Goal: Task Accomplishment & Management: Complete application form

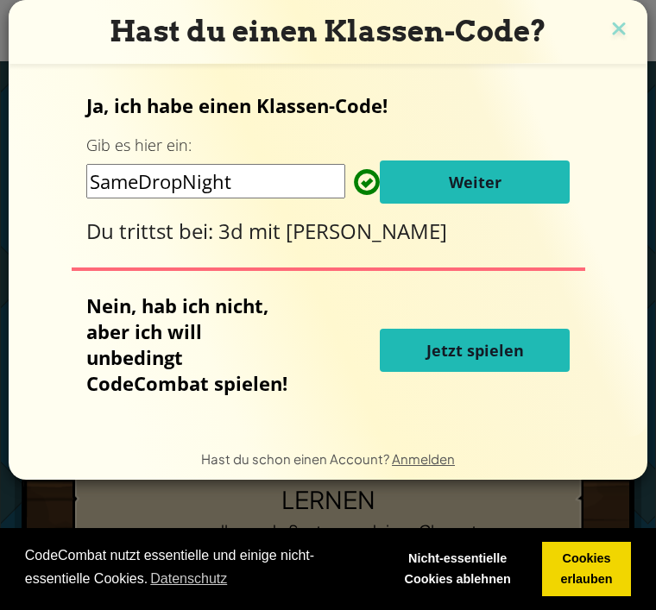
click at [556, 181] on button "Weiter" at bounding box center [475, 182] width 190 height 43
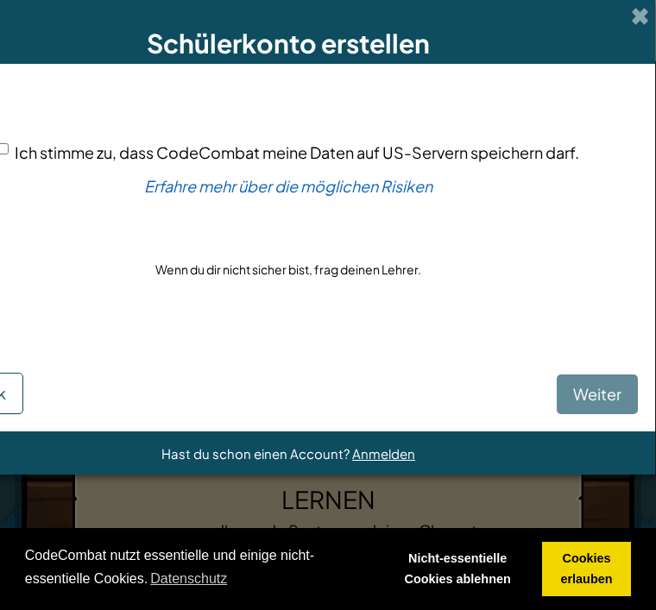
scroll to position [0, 86]
click at [599, 390] on div "Weiter Zurück" at bounding box center [289, 377] width 699 height 74
click at [593, 401] on div "Weiter Zurück" at bounding box center [289, 377] width 699 height 74
click at [587, 425] on form "Ich stimme zu, dass CodeCombat meine Daten auf US-Servern speichern darf. Erfah…" at bounding box center [289, 248] width 734 height 368
click at [575, 411] on div "Weiter Zurück" at bounding box center [289, 377] width 699 height 74
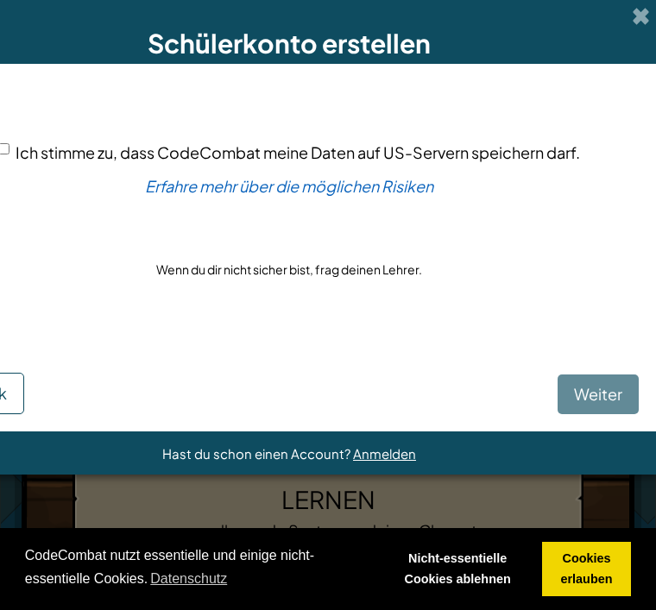
scroll to position [0, 73]
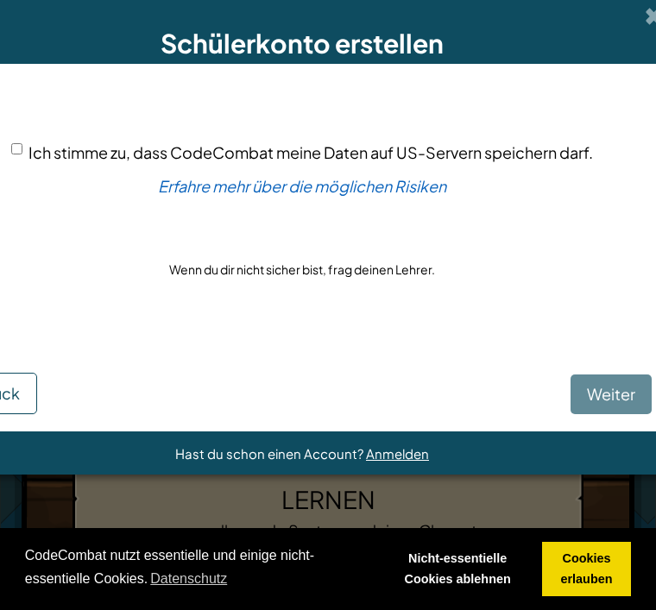
click at [368, 289] on div "Ich stimme zu, dass CodeCombat meine Daten auf US-Servern speichern darf. Erfah…" at bounding box center [302, 210] width 699 height 259
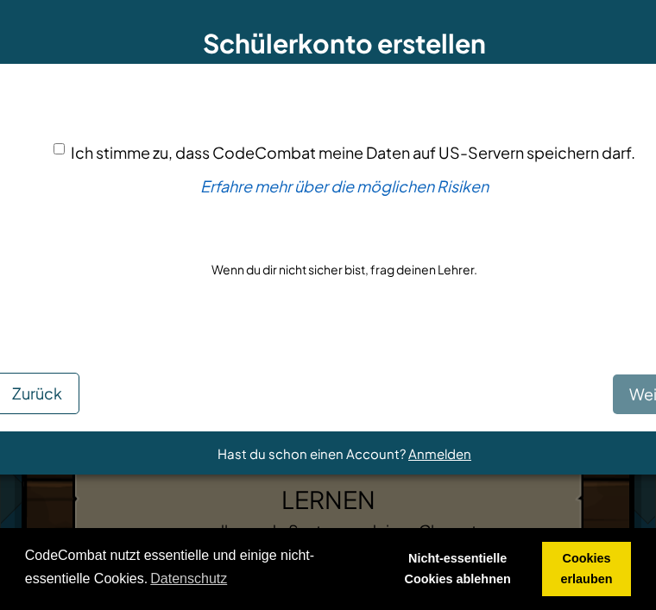
scroll to position [0, 36]
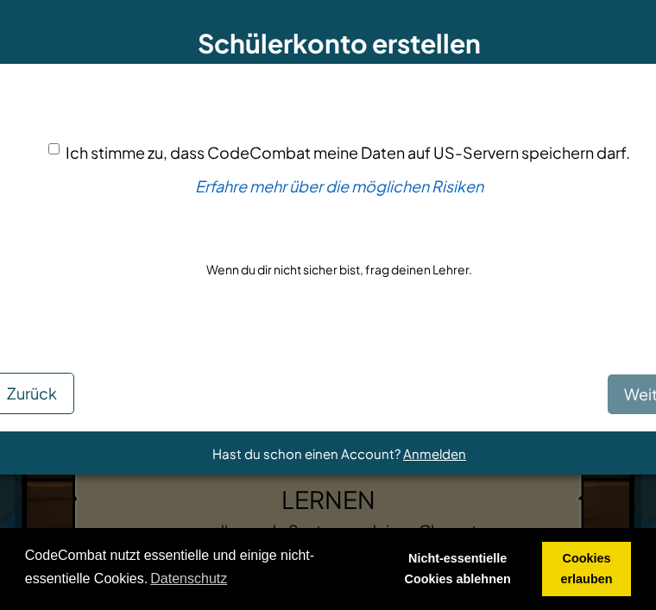
click at [48, 155] on input "Ich stimme zu, dass CodeCombat meine Daten auf US-Servern speichern darf." at bounding box center [53, 148] width 11 height 11
checkbox input "true"
click at [625, 401] on span "Weiter" at bounding box center [648, 394] width 48 height 20
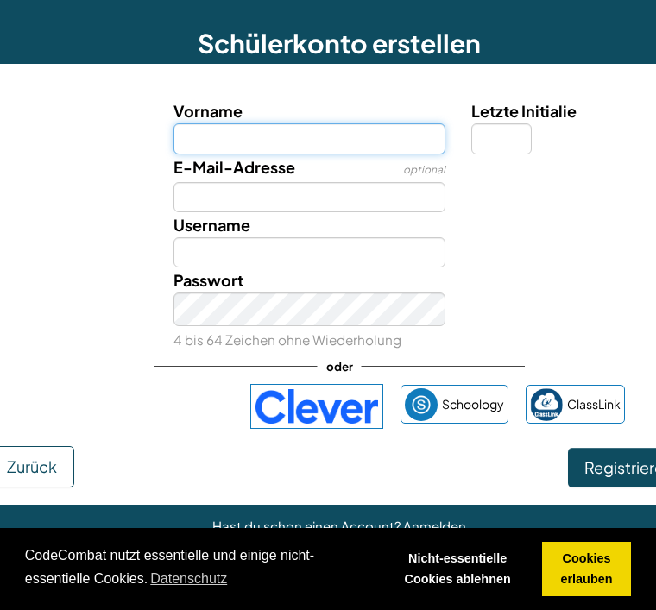
click at [293, 136] on input "Vorname" at bounding box center [310, 138] width 273 height 30
click at [357, 130] on input "Vorname" at bounding box center [310, 138] width 273 height 30
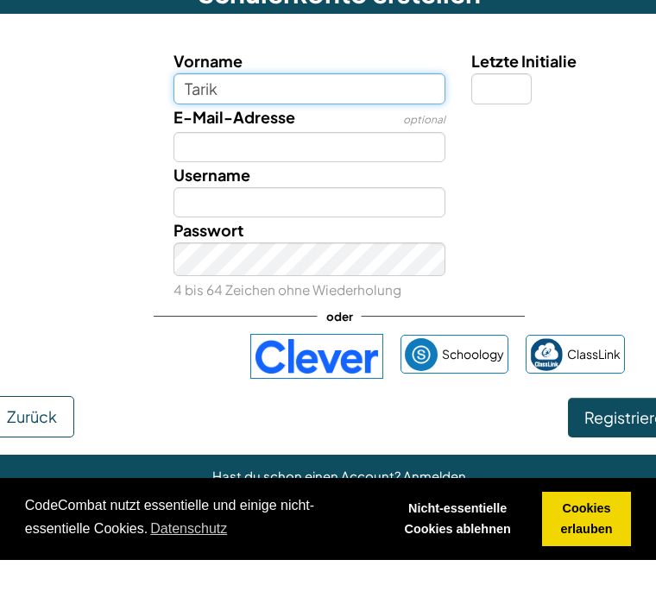
type input "Tarik"
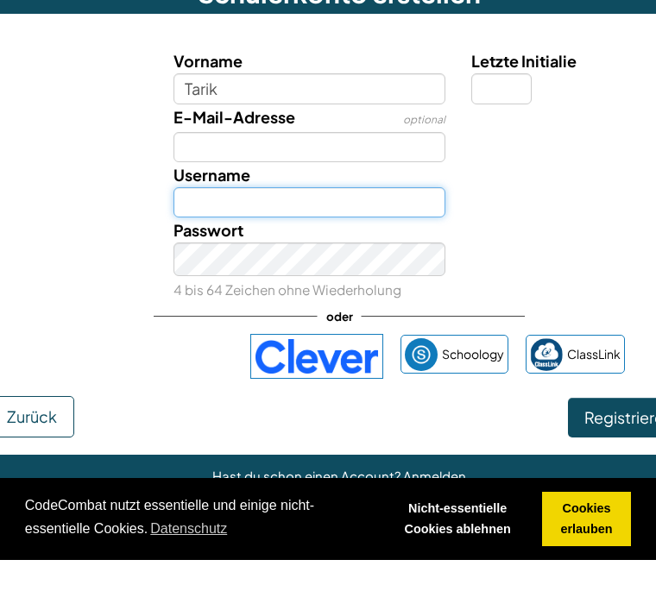
click at [302, 237] on input "Username" at bounding box center [310, 252] width 273 height 30
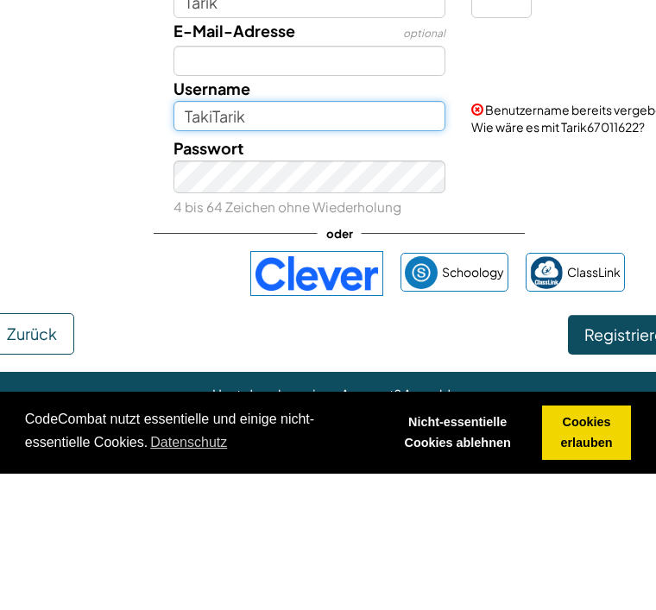
click at [397, 237] on input "TakiTarik" at bounding box center [310, 252] width 273 height 30
type input "T"
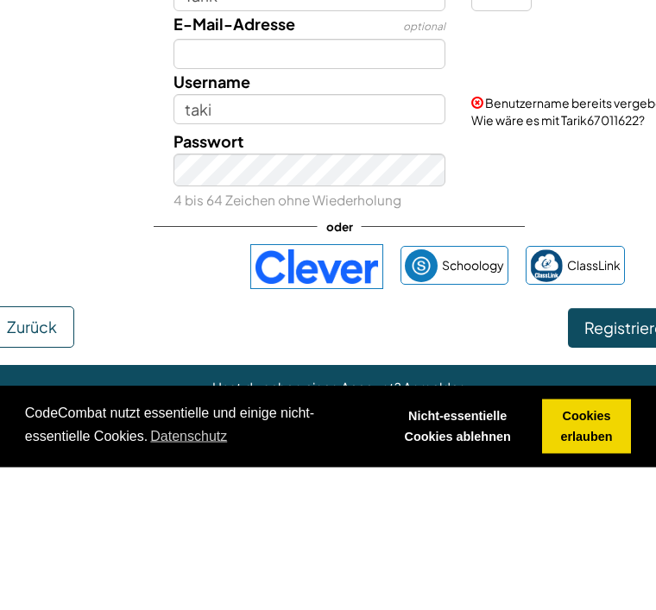
scroll to position [143, 0]
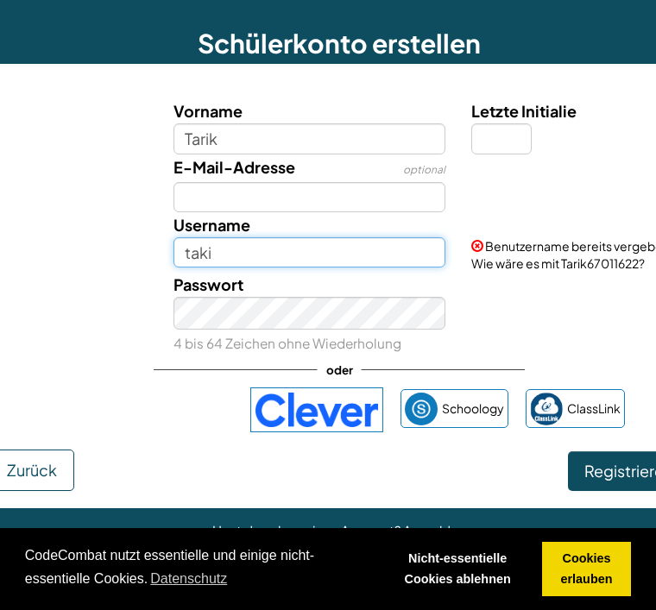
type input "taki"
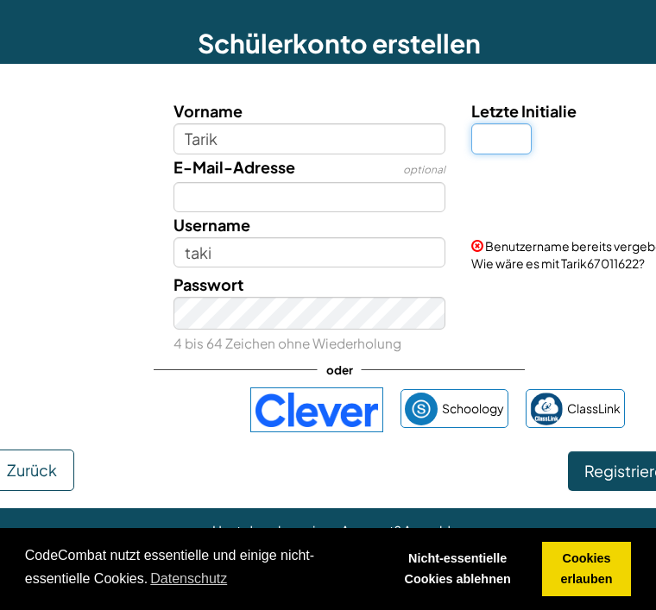
click at [516, 149] on input "Letzte Initialie" at bounding box center [501, 138] width 60 height 30
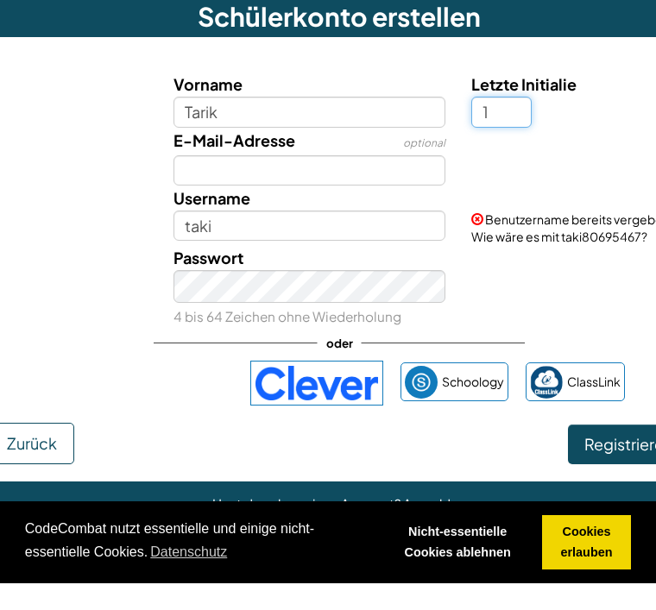
type input "1"
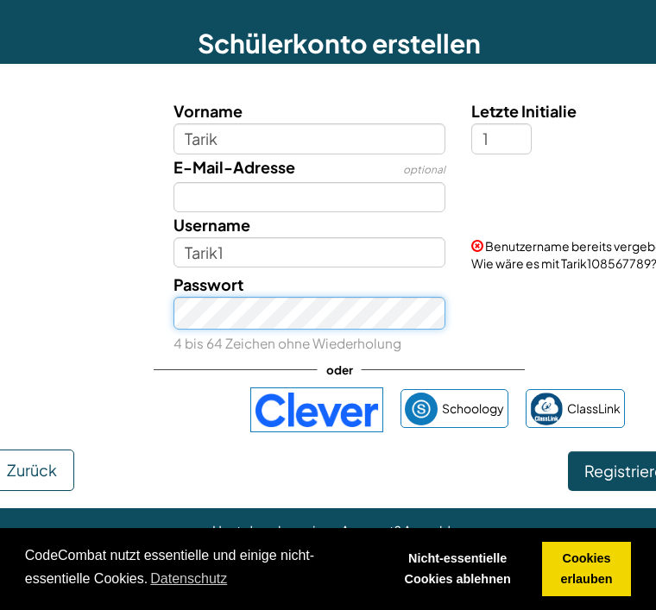
scroll to position [140, 0]
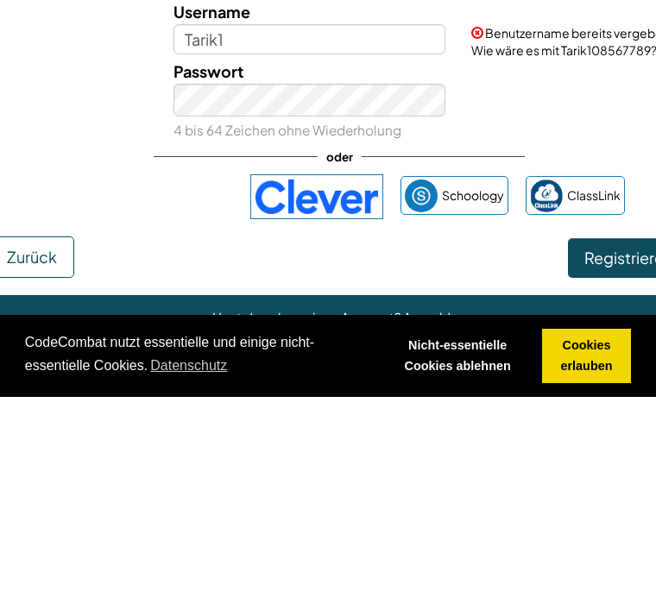
click at [620, 461] on span "Registrieren" at bounding box center [629, 471] width 88 height 20
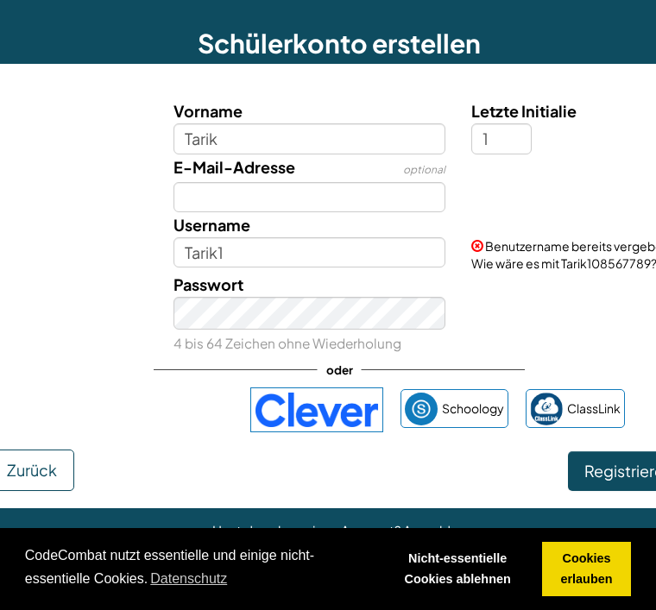
click at [608, 484] on button "Registrieren" at bounding box center [628, 472] width 121 height 40
click at [627, 478] on button "Registrieren" at bounding box center [628, 472] width 121 height 40
click at [623, 484] on button "Registrieren" at bounding box center [628, 472] width 121 height 40
click at [627, 483] on button "Registrieren" at bounding box center [628, 472] width 121 height 40
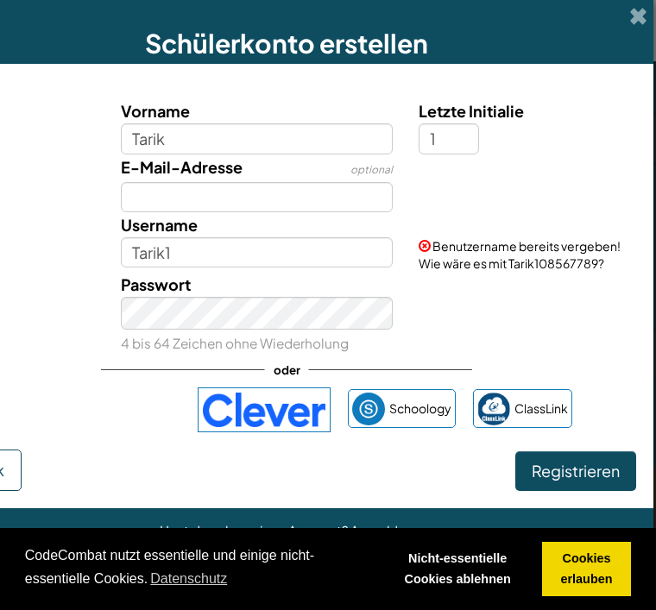
scroll to position [0, 86]
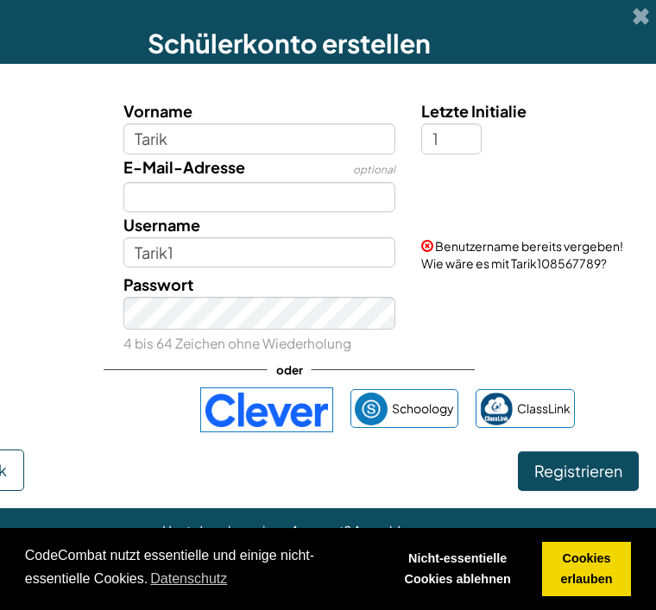
click at [580, 271] on span "Benutzername bereits vergeben! Wie wäre es mit Tarik108567789?" at bounding box center [522, 254] width 202 height 33
click at [577, 271] on span "Benutzername bereits vergeben! Wie wäre es mit Tarik108567789?" at bounding box center [522, 254] width 202 height 33
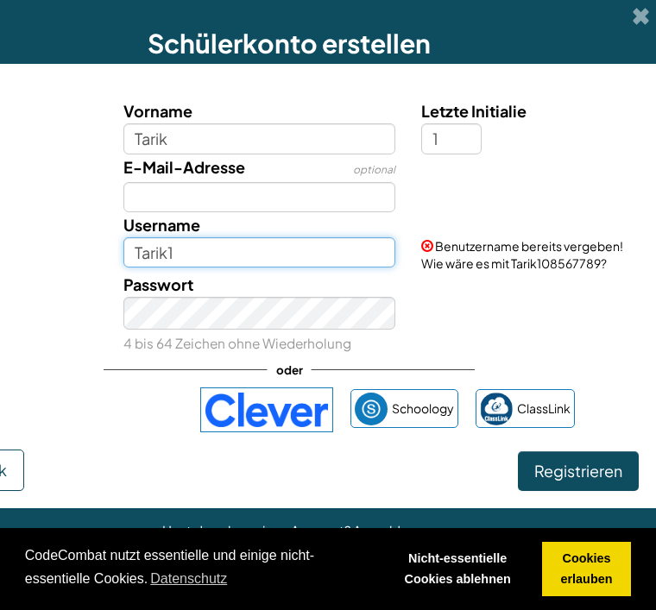
click at [345, 263] on input "Tarik1" at bounding box center [259, 252] width 273 height 30
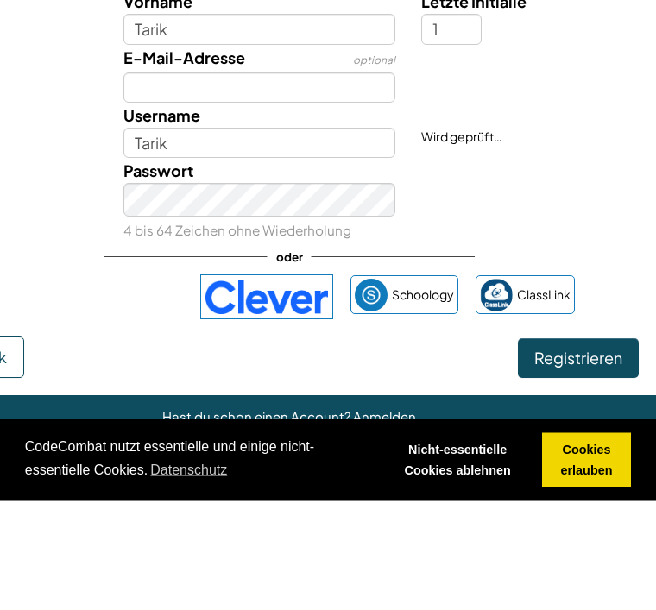
scroll to position [463, 0]
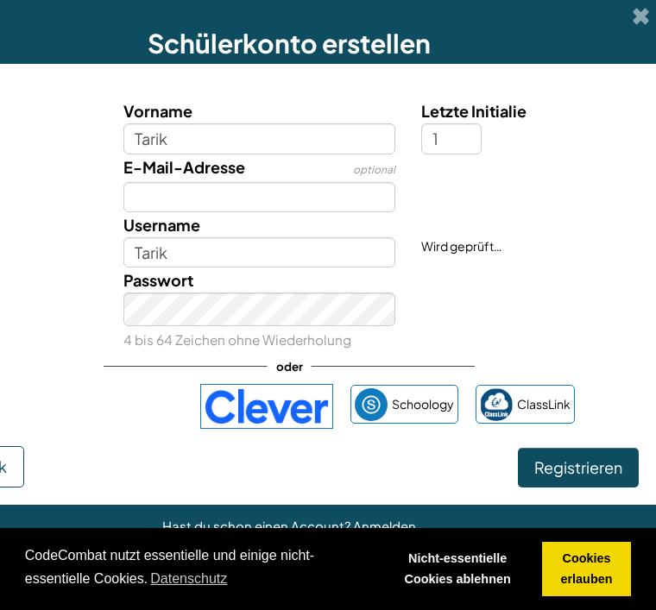
click at [548, 168] on div at bounding box center [527, 167] width 239 height 25
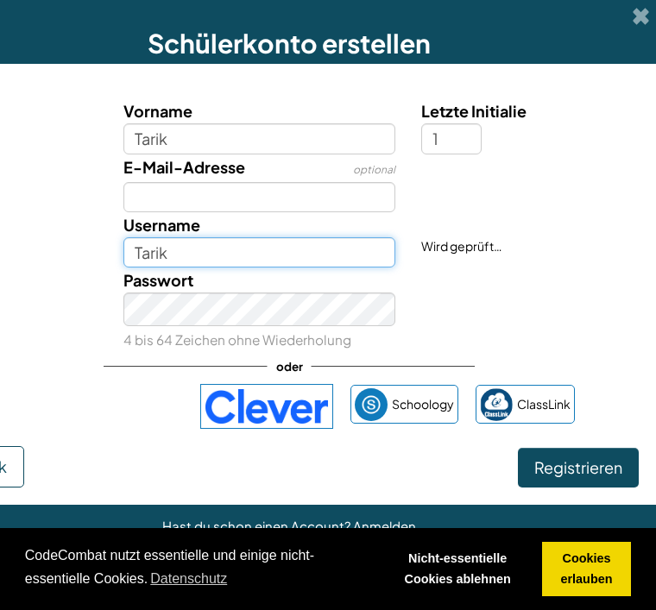
click at [317, 253] on input "Tarik" at bounding box center [259, 252] width 273 height 30
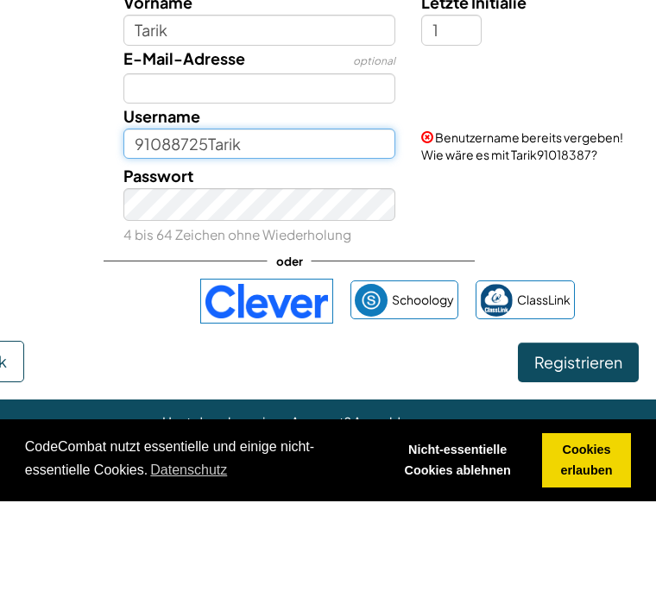
click at [307, 237] on input "91088725Tarik" at bounding box center [259, 252] width 273 height 30
click at [147, 237] on input "91088725Tarik" at bounding box center [259, 252] width 273 height 30
click at [161, 237] on input "91088725Tarik" at bounding box center [259, 252] width 273 height 30
click at [602, 272] on div "Passwort 4 bis 64 Zeichen ohne Wiederholung" at bounding box center [289, 314] width 717 height 85
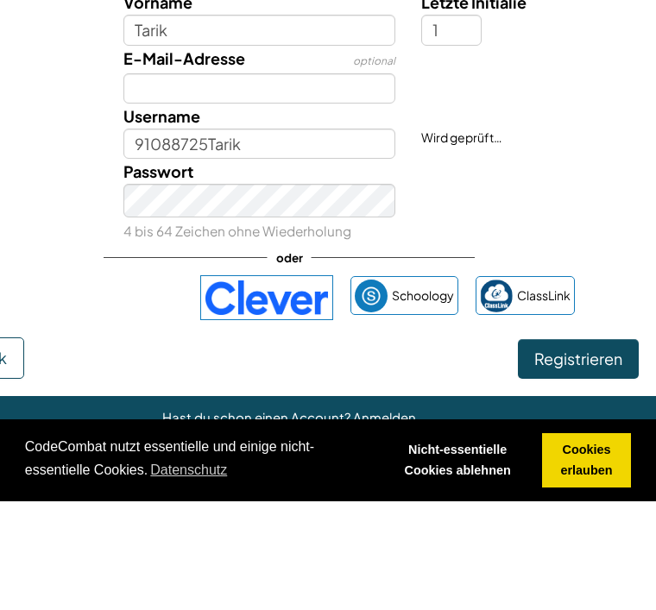
scroll to position [572, 0]
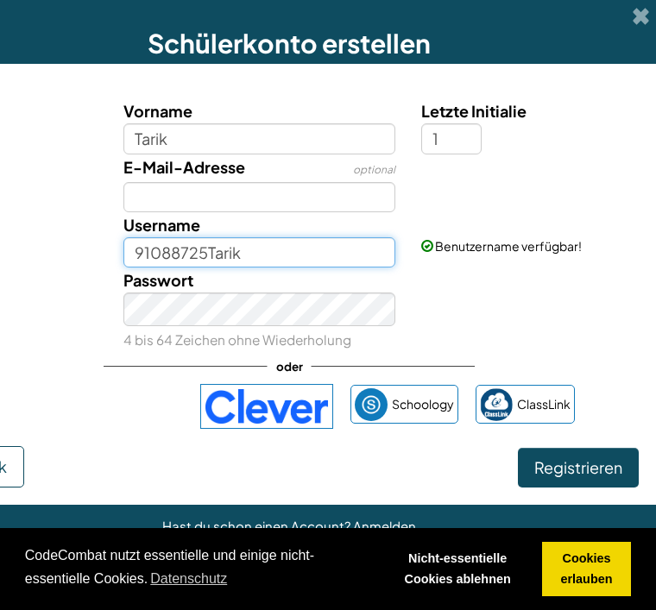
click at [247, 268] on input "91088725Tarik" at bounding box center [259, 252] width 273 height 30
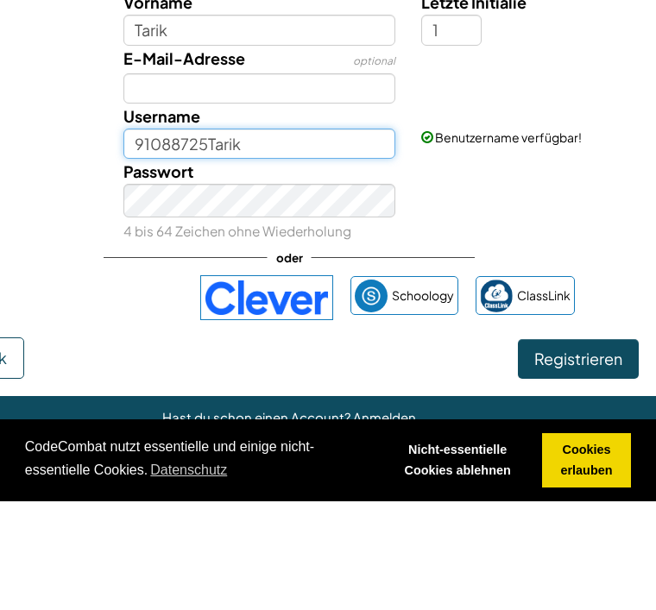
scroll to position [0, 86]
click at [192, 237] on input "91088725Tarik" at bounding box center [259, 252] width 273 height 30
click at [146, 237] on input "91088725Tarik" at bounding box center [259, 252] width 273 height 30
click at [210, 237] on input "Tarik" at bounding box center [259, 252] width 273 height 30
click at [218, 237] on input "Tarik" at bounding box center [259, 252] width 273 height 30
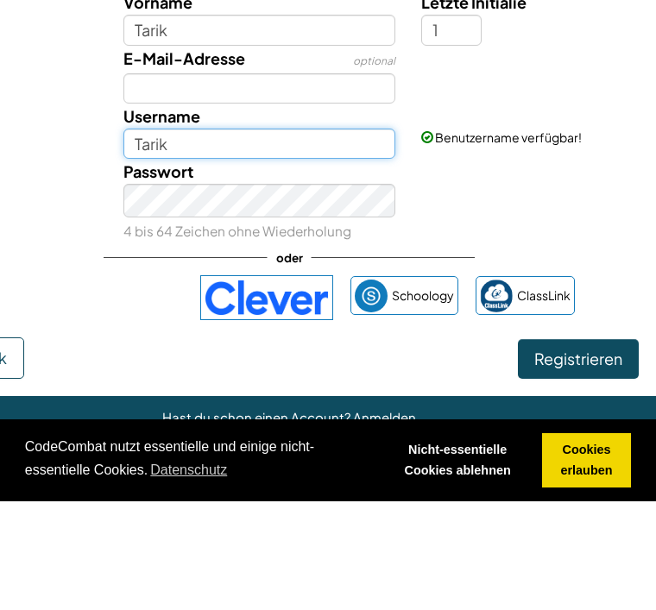
paste input "91088725"
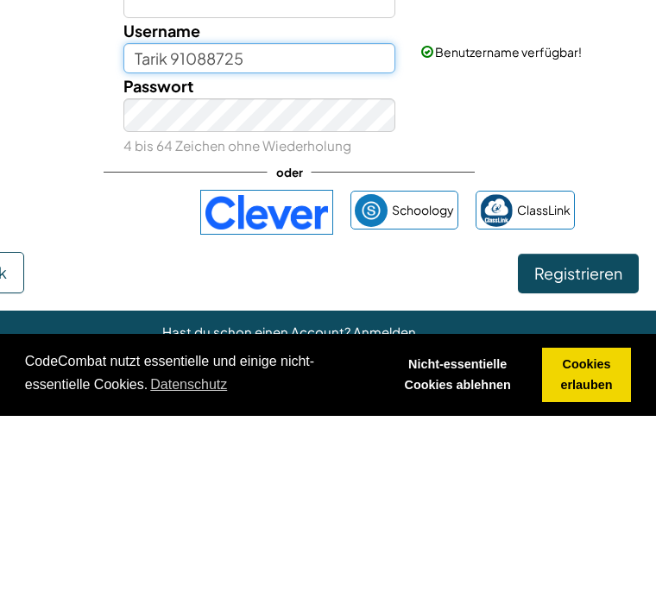
type input "Tarik 91088725"
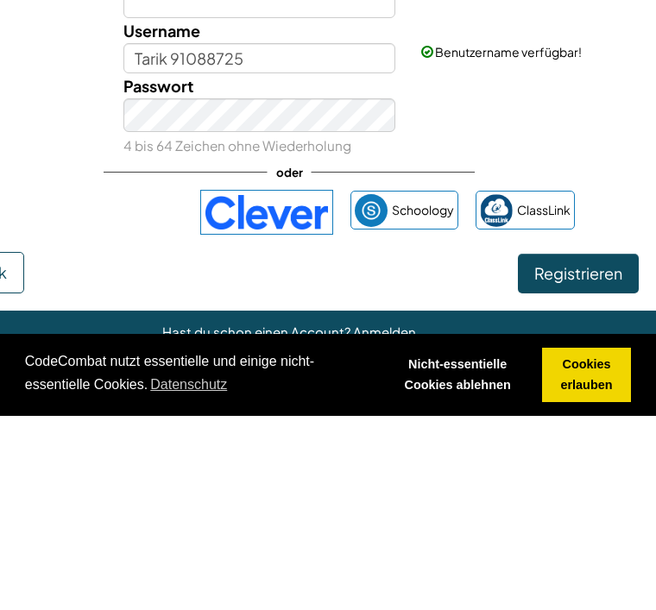
click at [608, 448] on button "Registrieren" at bounding box center [578, 468] width 121 height 40
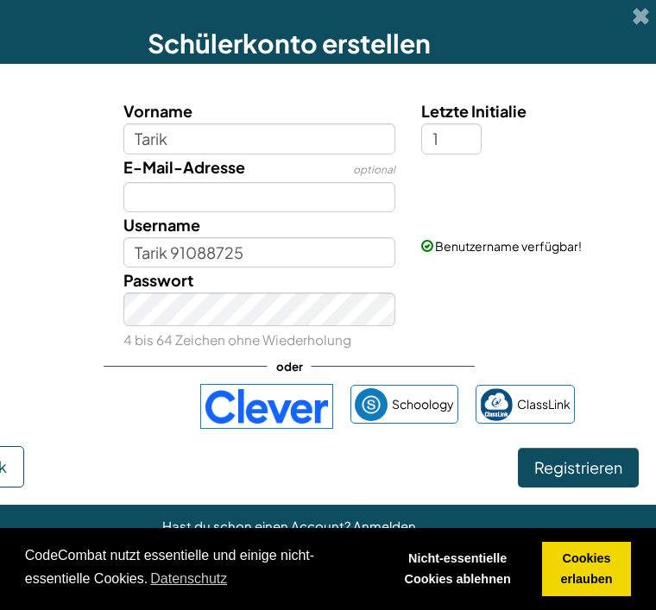
click at [591, 481] on button "Registrieren" at bounding box center [578, 468] width 121 height 40
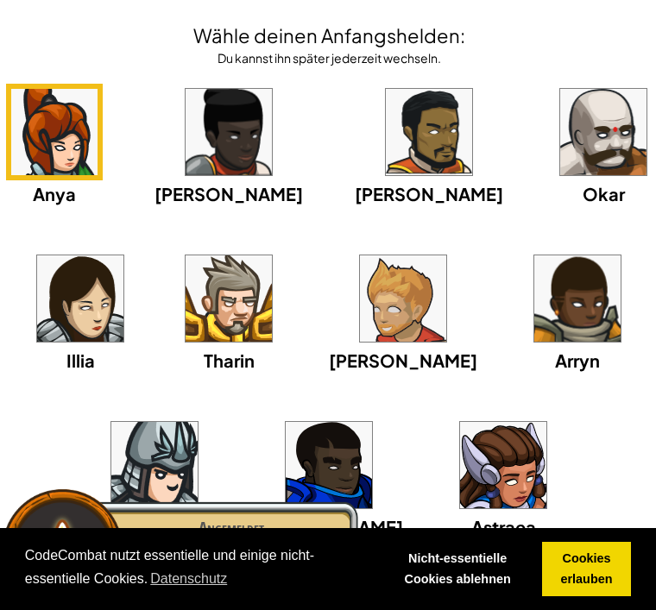
scroll to position [77, 46]
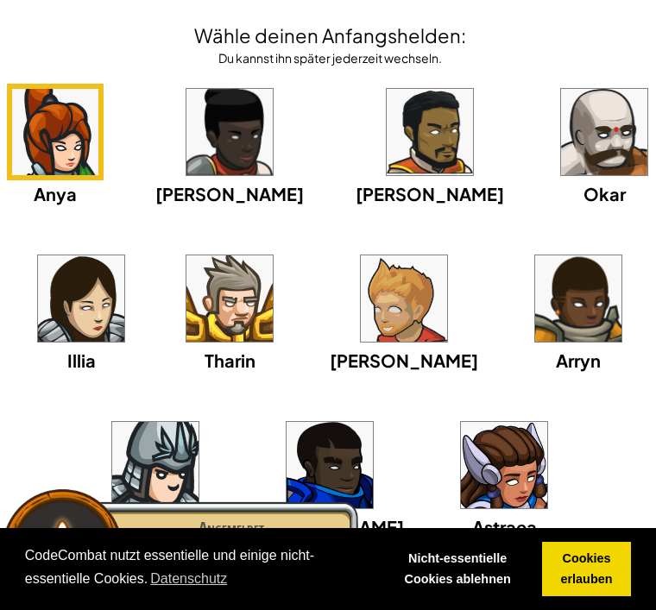
click at [199, 490] on img at bounding box center [155, 465] width 86 height 86
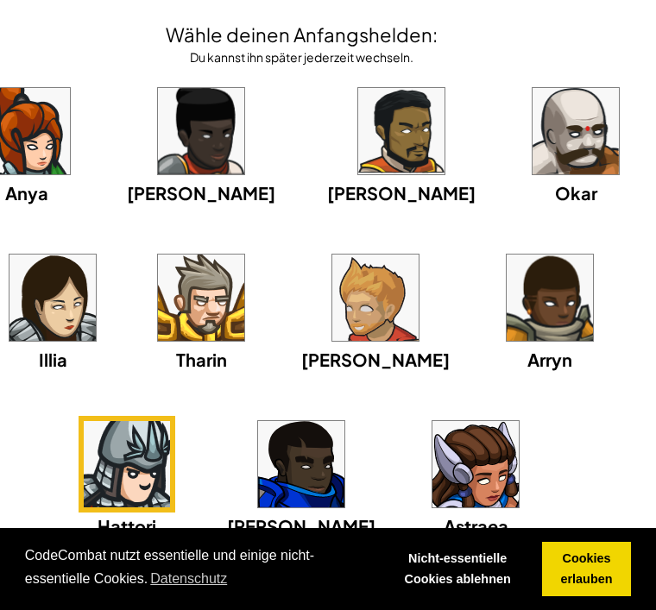
scroll to position [77, 74]
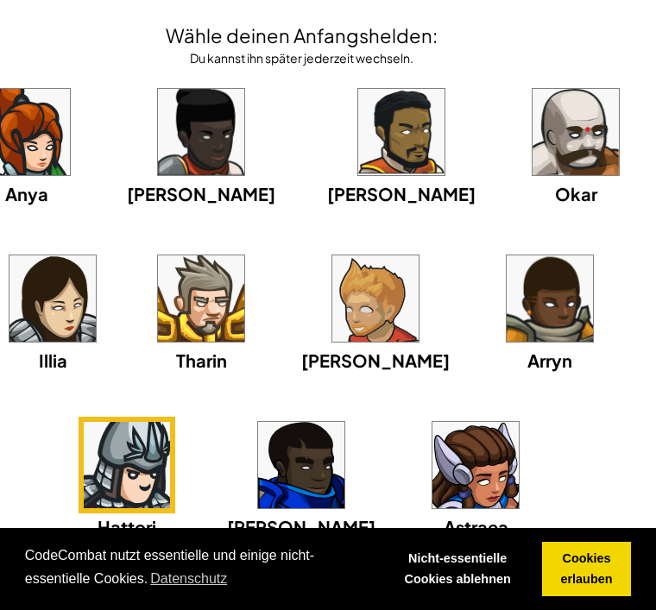
click at [623, 576] on span "Weiter" at bounding box center [610, 577] width 48 height 20
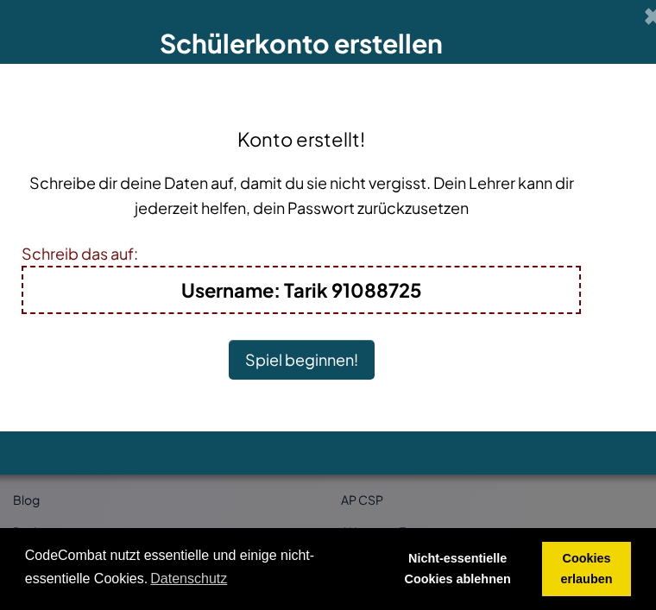
click at [318, 358] on button "Spiel beginnen!" at bounding box center [302, 360] width 146 height 40
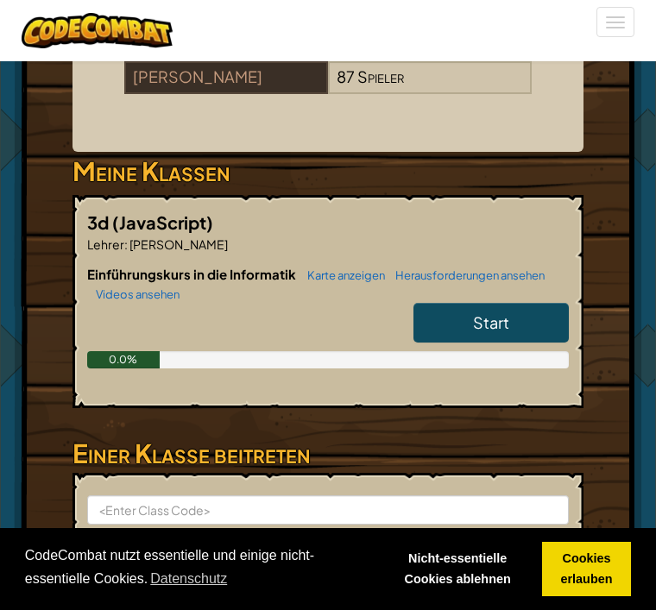
scroll to position [351, 0]
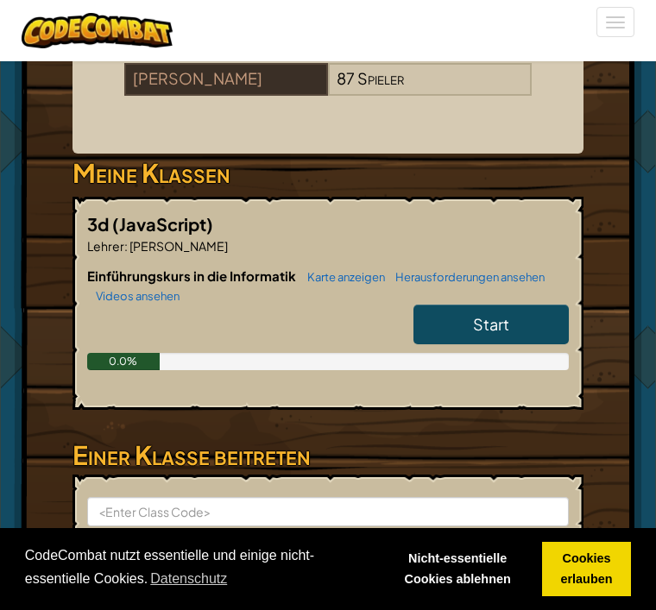
click at [483, 336] on link "Start" at bounding box center [491, 325] width 155 height 40
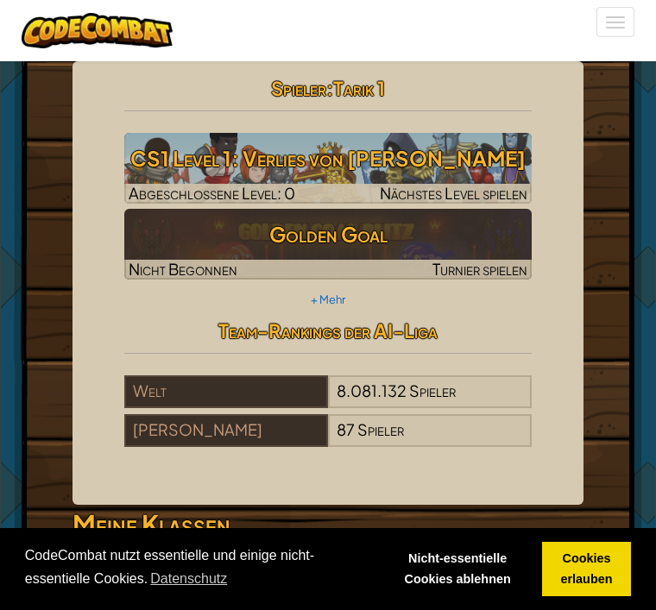
select select "de-DE"
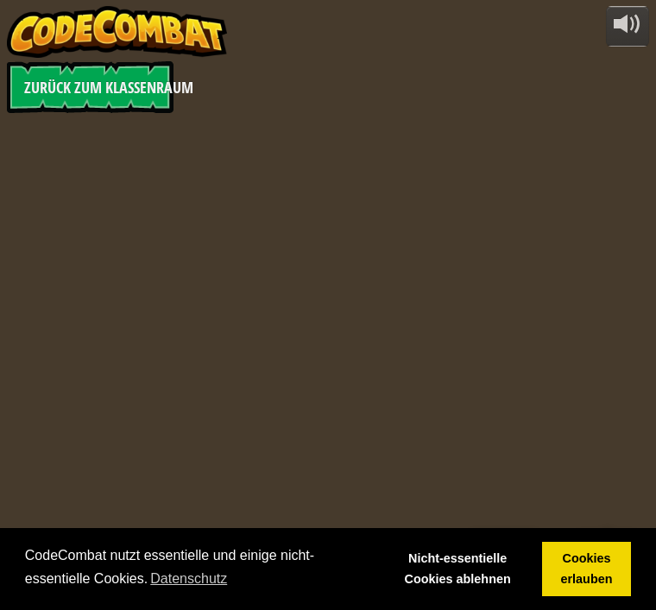
select select "de-DE"
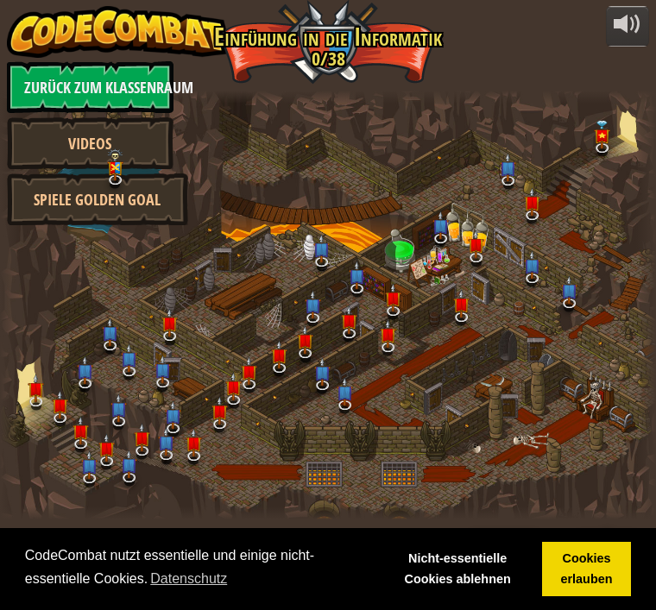
select select "de-DE"
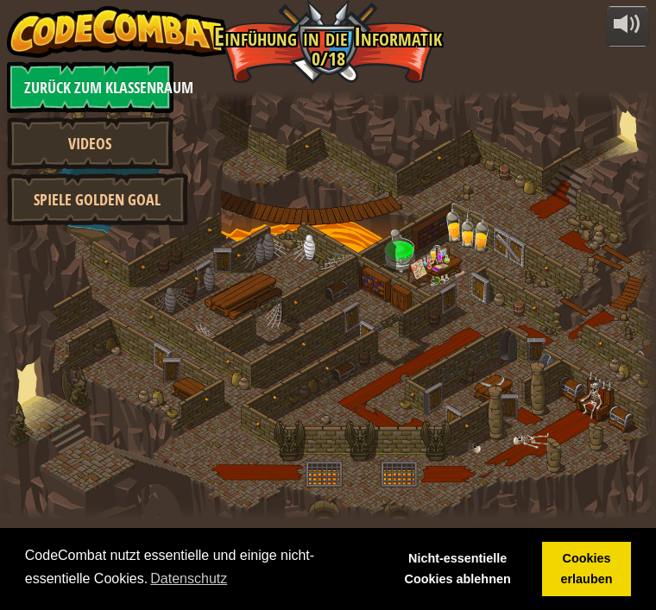
select select "de-DE"
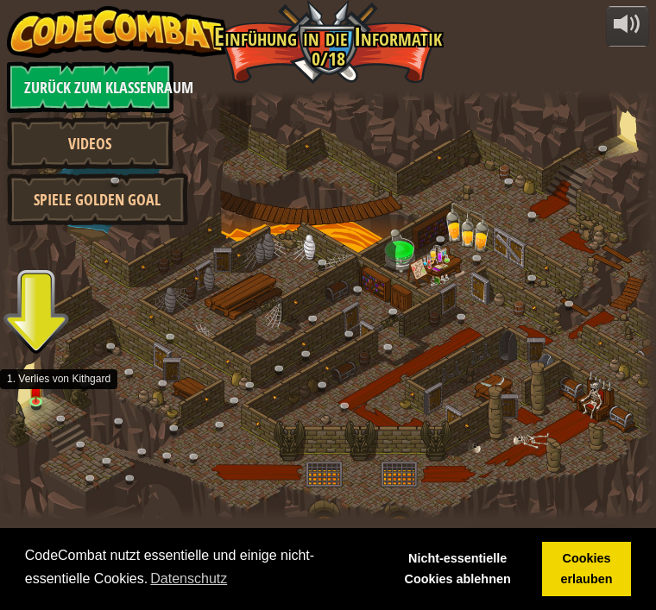
click at [42, 392] on img at bounding box center [36, 390] width 14 height 23
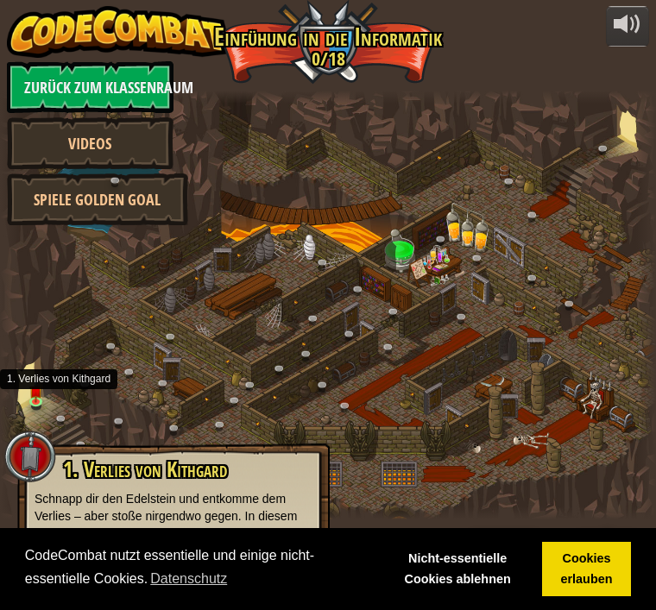
click at [43, 395] on img at bounding box center [36, 390] width 14 height 23
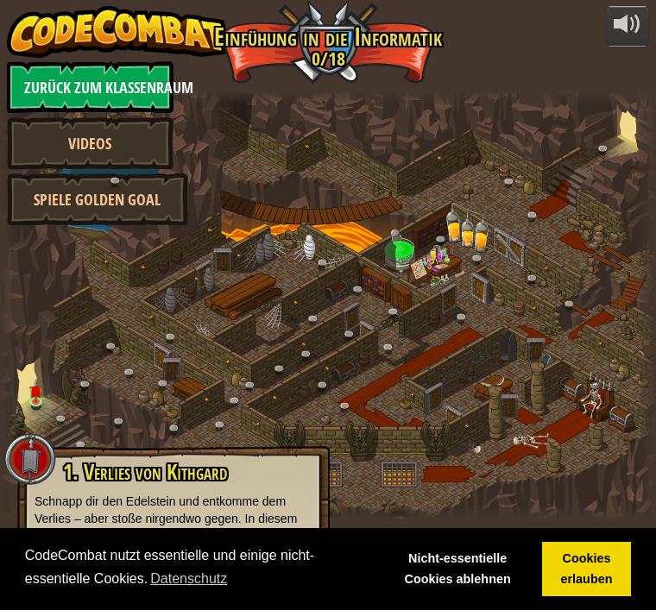
click at [53, 384] on div at bounding box center [328, 305] width 656 height 429
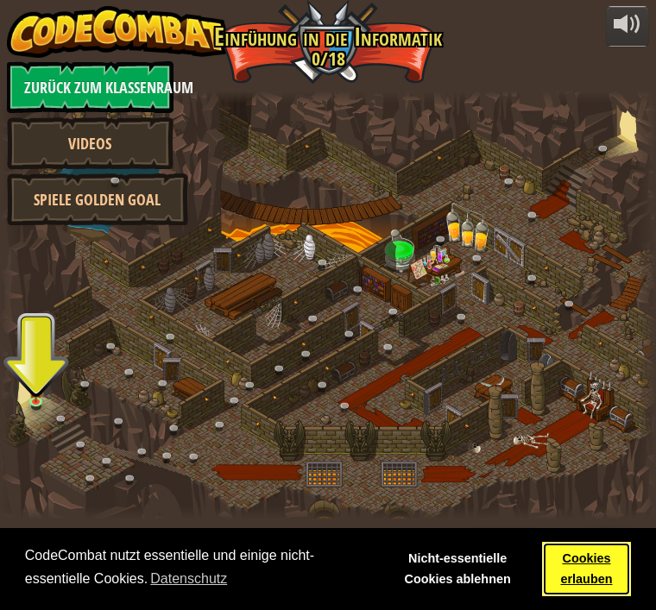
click at [599, 566] on link "Cookies erlauben" at bounding box center [586, 569] width 89 height 55
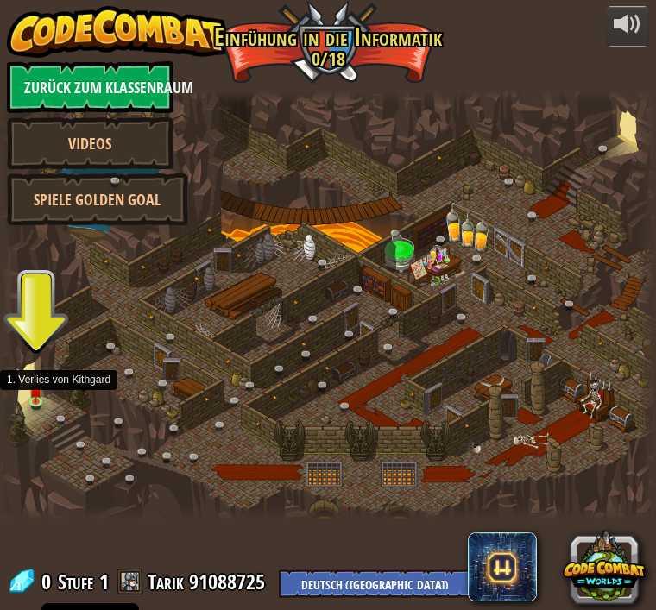
click at [48, 404] on link at bounding box center [40, 405] width 35 height 26
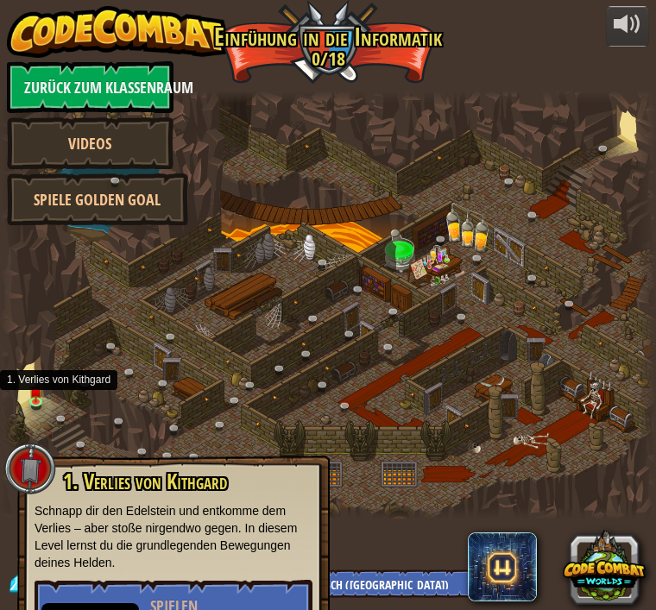
scroll to position [38, 0]
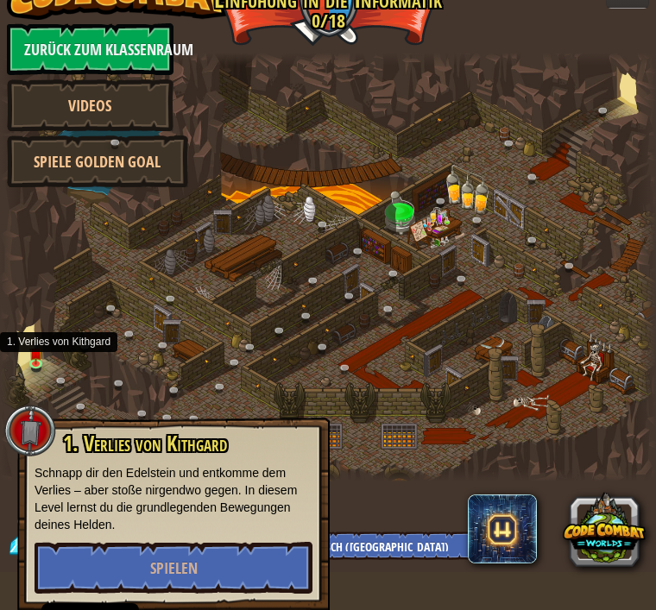
click at [249, 543] on button "Spielen" at bounding box center [174, 568] width 278 height 52
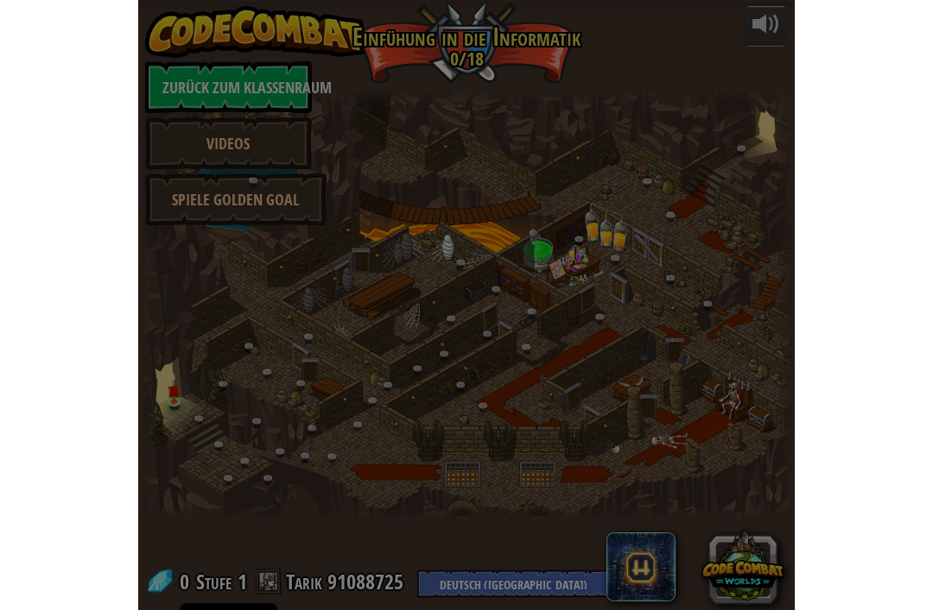
scroll to position [0, 0]
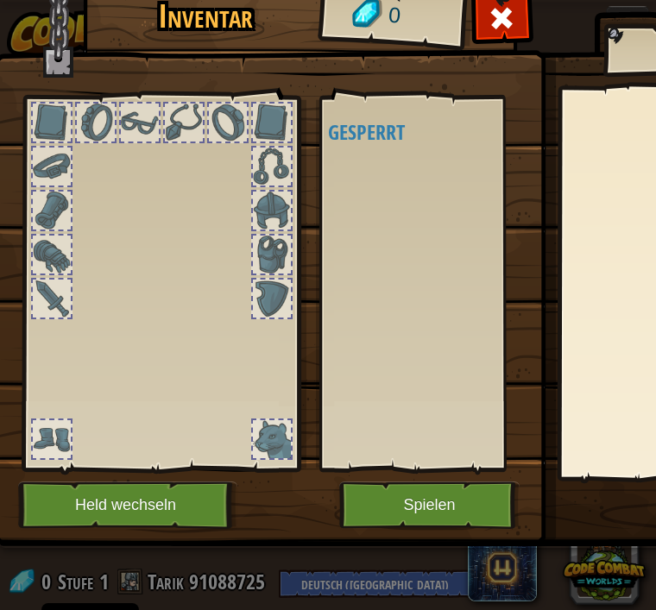
click at [155, 522] on button "Held wechseln" at bounding box center [127, 505] width 219 height 47
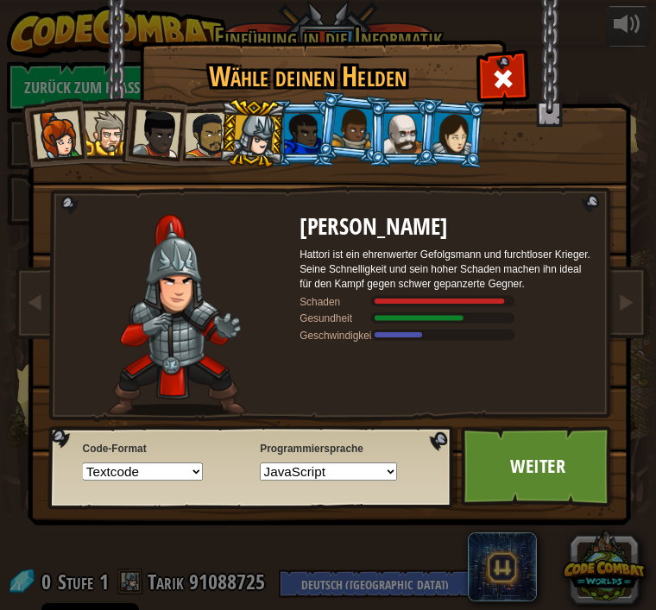
click at [547, 508] on img at bounding box center [333, 263] width 636 height 526
click at [562, 471] on link "Weiter" at bounding box center [538, 467] width 154 height 81
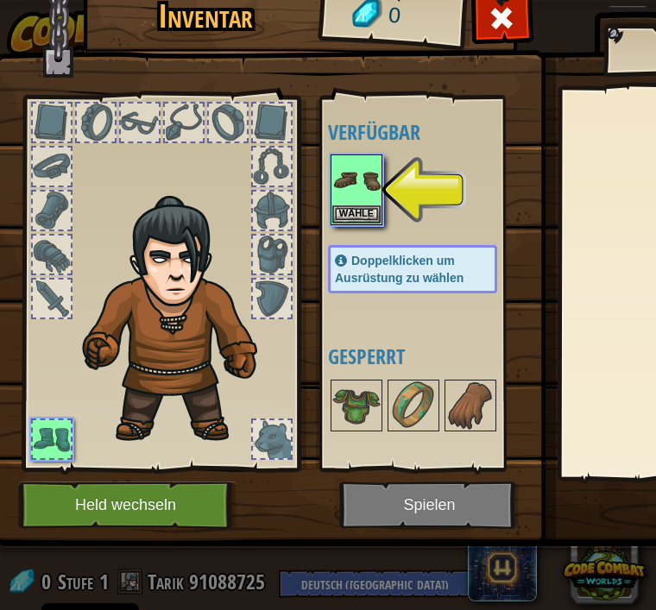
click at [371, 197] on img at bounding box center [356, 180] width 48 height 48
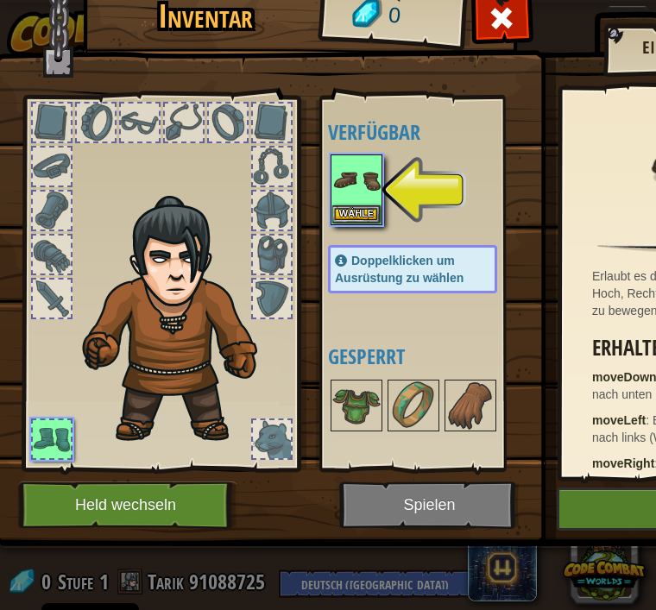
click at [176, 515] on button "Held wechseln" at bounding box center [127, 505] width 219 height 47
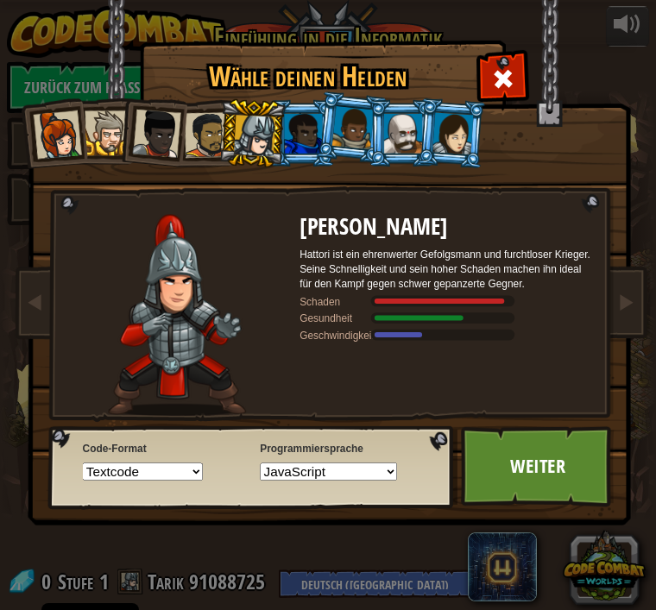
click at [564, 472] on link "Weiter" at bounding box center [538, 467] width 154 height 81
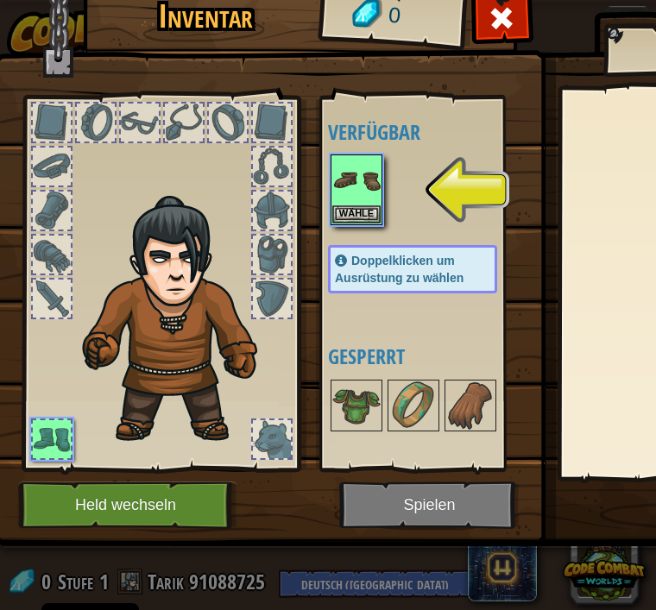
click at [349, 209] on button "Wähle" at bounding box center [356, 215] width 48 height 18
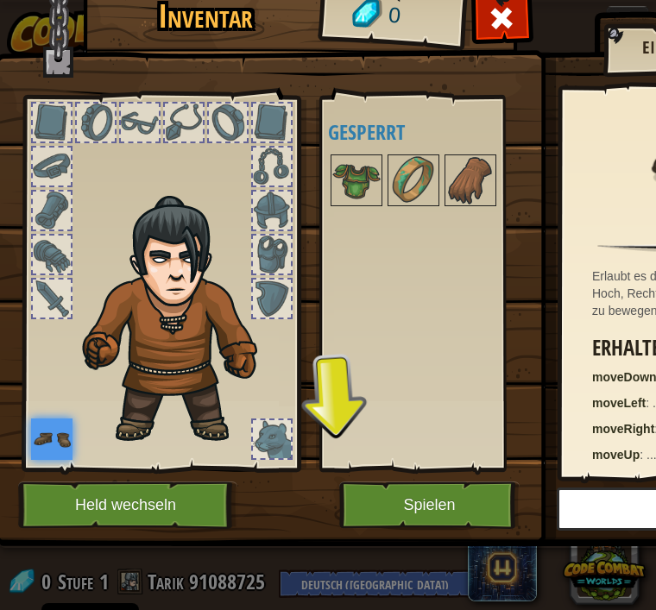
click at [447, 506] on button "Spielen" at bounding box center [429, 505] width 180 height 47
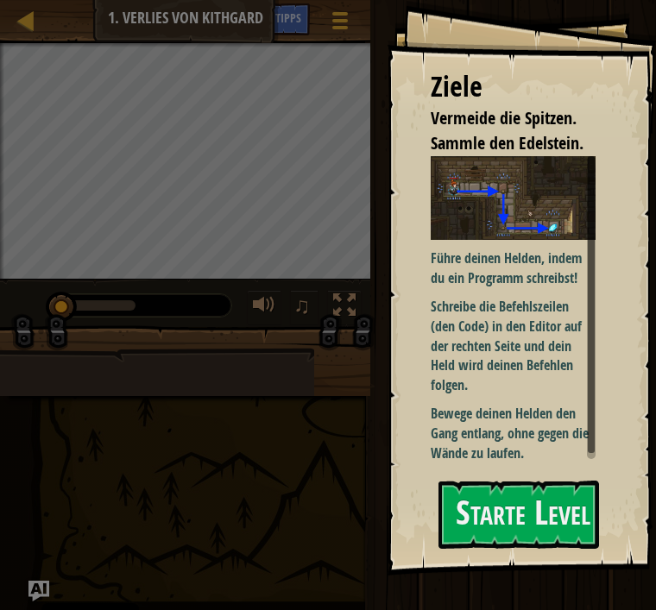
click at [524, 544] on button "Starte Level" at bounding box center [519, 515] width 161 height 68
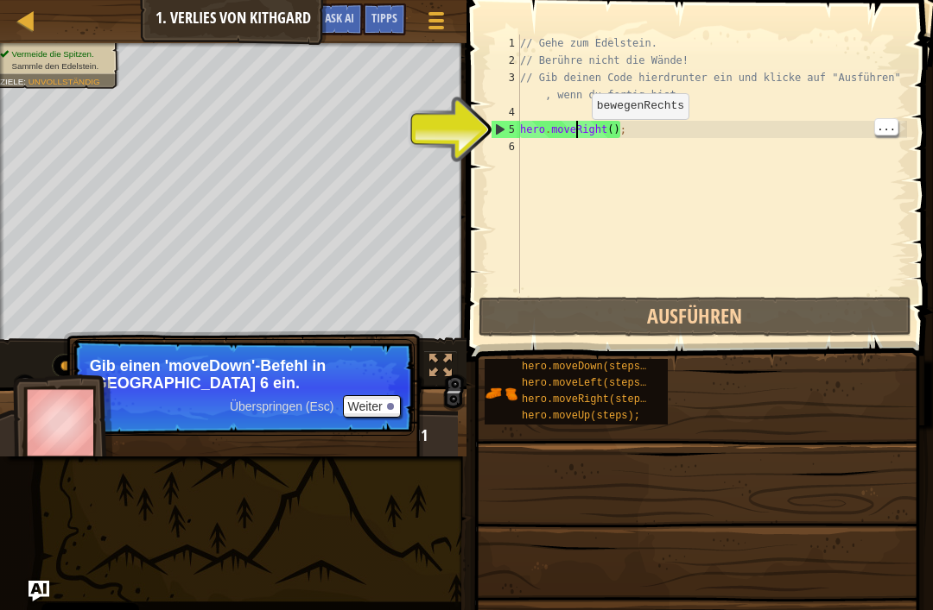
click at [578, 136] on div "// Gehe zum Edelstein. // Berühre nicht die Wände! // Gib deinen Code hierdrunt…" at bounding box center [711, 182] width 390 height 294
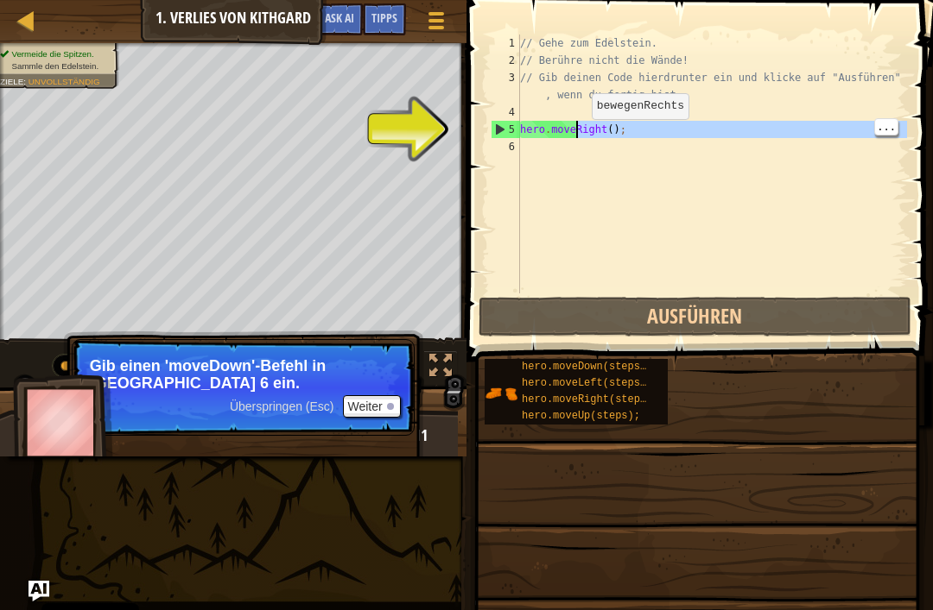
type textarea "hero.moveRight();"
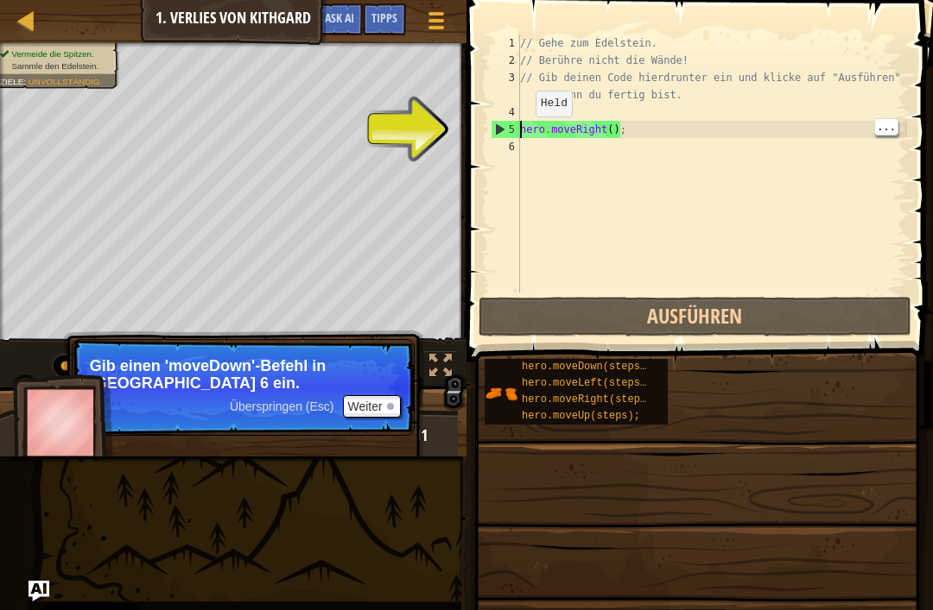
click at [522, 134] on div "// Gehe zum Edelstein. // Berühre nicht die Wände! // Gib deinen Code hierdrunt…" at bounding box center [711, 182] width 390 height 294
click at [518, 130] on div "5" at bounding box center [505, 129] width 28 height 17
click at [497, 137] on div "5" at bounding box center [505, 129] width 28 height 17
type textarea "hero.moveRight();"
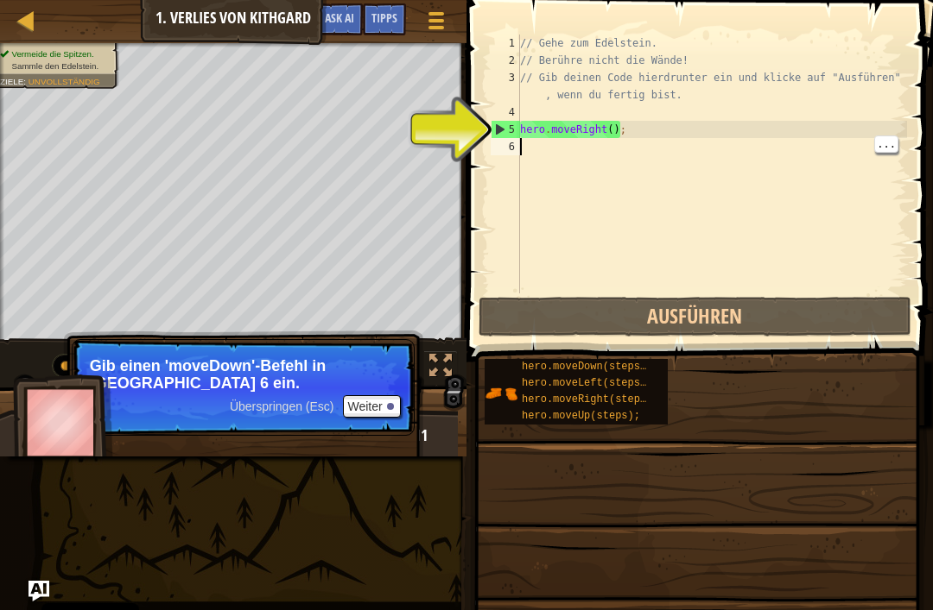
click at [655, 188] on div "// Gehe zum Edelstein. // Berühre nicht die Wände! // Gib deinen Code hierdrunt…" at bounding box center [711, 182] width 390 height 294
click at [652, 186] on div "// Gehe zum Edelstein. // Berühre nicht die Wände! // Gib deinen Code hierdrunt…" at bounding box center [711, 182] width 390 height 294
click at [655, 118] on div "// Gehe zum Edelstein. // Berühre nicht die Wände! // Gib deinen Code hierdrunt…" at bounding box center [711, 182] width 390 height 294
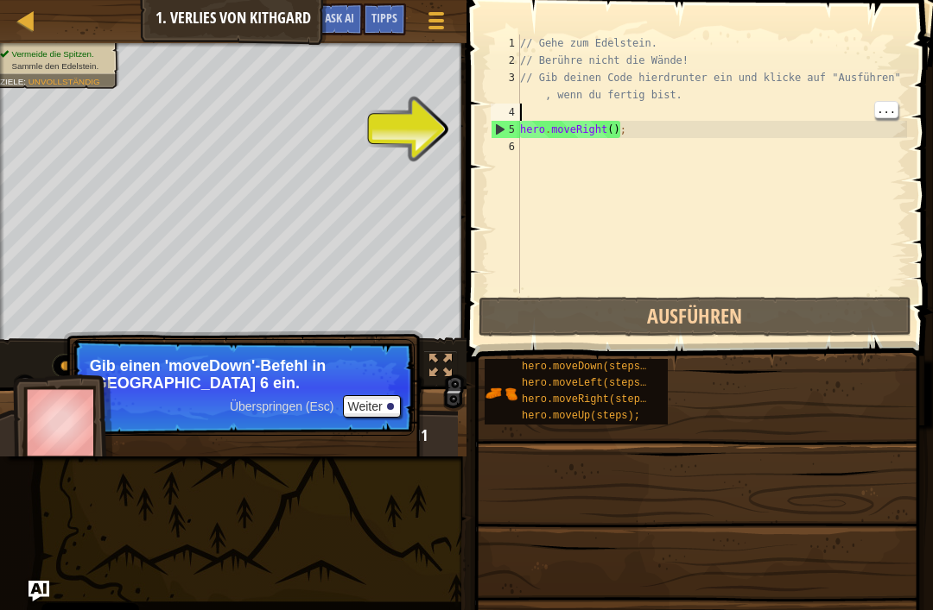
click at [507, 137] on div "5" at bounding box center [505, 129] width 28 height 17
type textarea "hero.moveRight();"
click at [640, 187] on div "// Gehe zum Edelstein. // Berühre nicht die Wände! // Gib deinen Code hierdrunt…" at bounding box center [711, 182] width 390 height 294
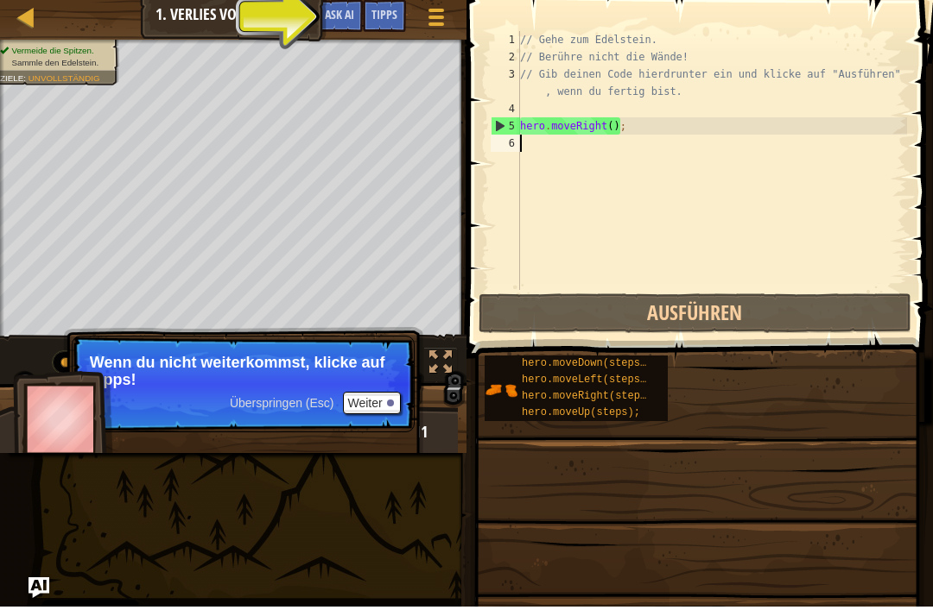
click at [348, 7] on button "Ask AI" at bounding box center [339, 19] width 47 height 32
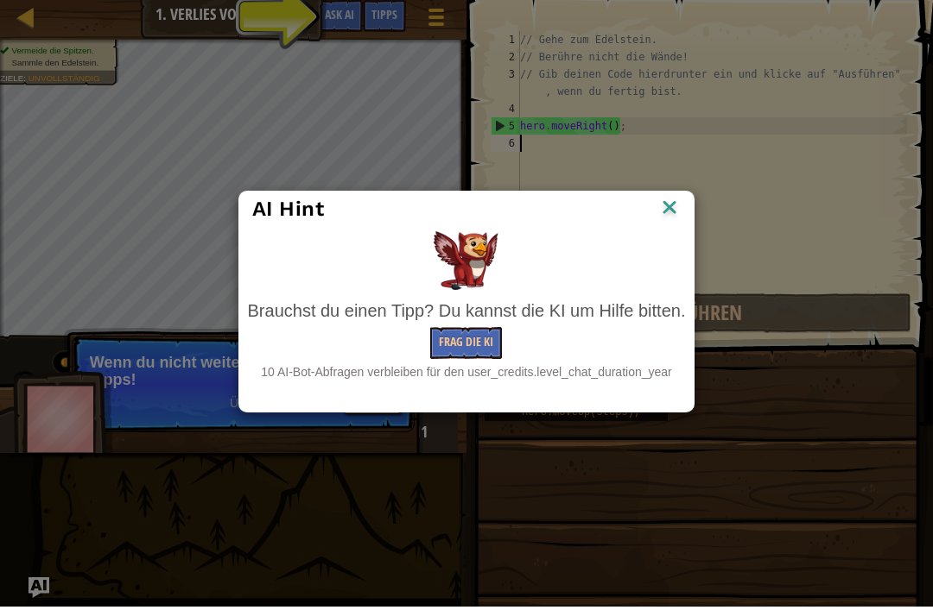
click at [387, 21] on div "AI Hint Brauchst du einen Tipp? Du kannst die KI um Hilfe bitten. Frag die KI 1…" at bounding box center [466, 305] width 933 height 610
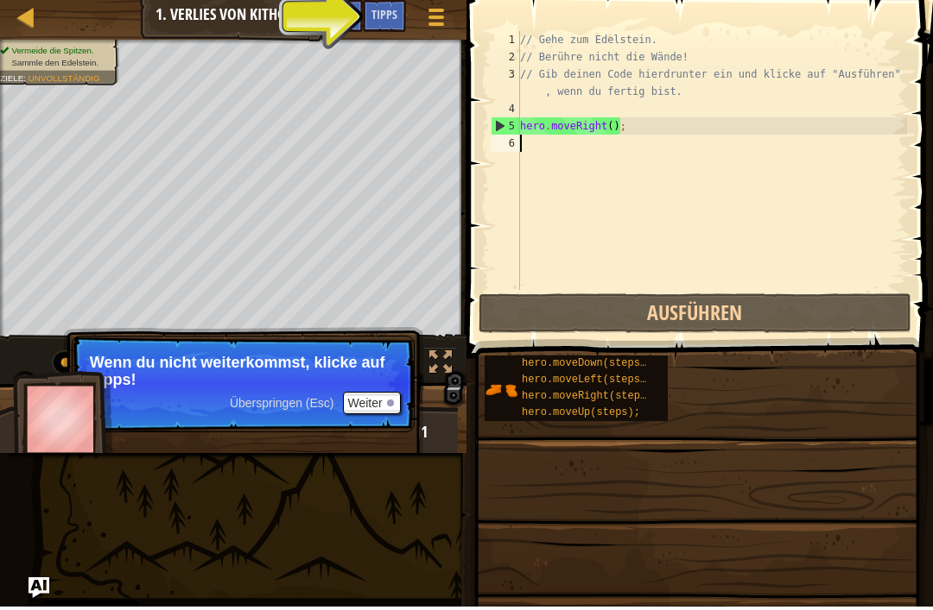
click at [396, 24] on div "Tipps" at bounding box center [384, 19] width 43 height 32
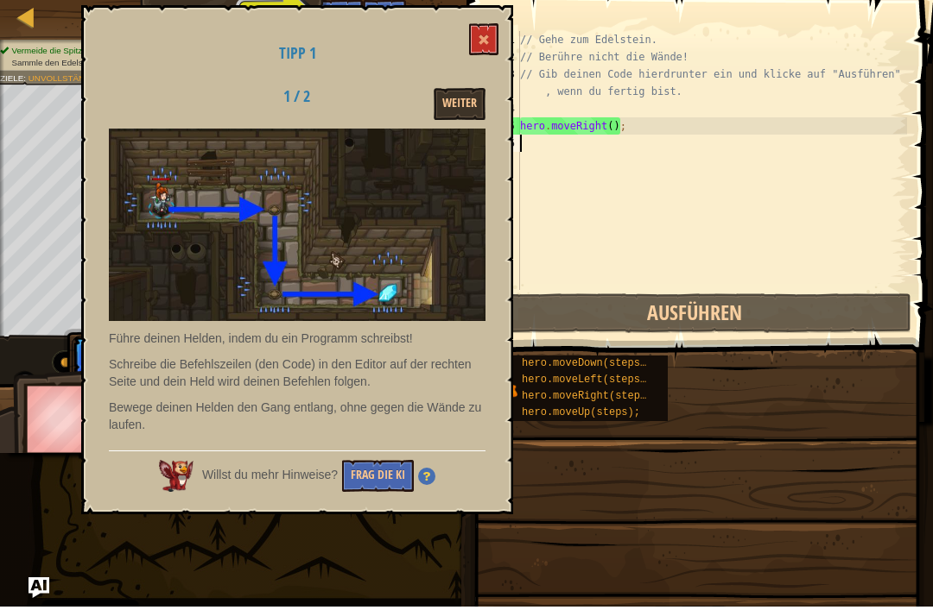
click at [257, 161] on img at bounding box center [297, 228] width 376 height 193
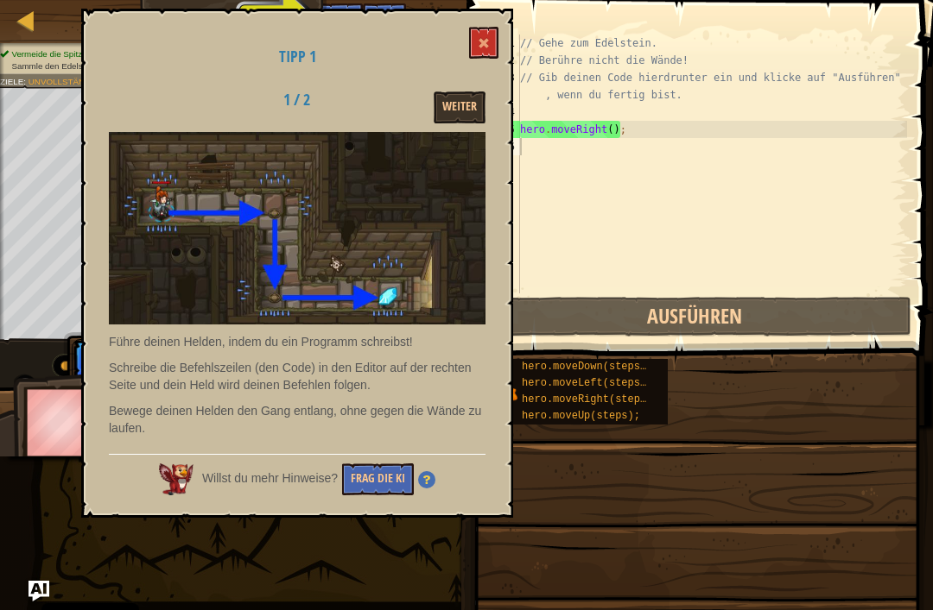
click at [453, 110] on button "Weiter" at bounding box center [459, 108] width 52 height 32
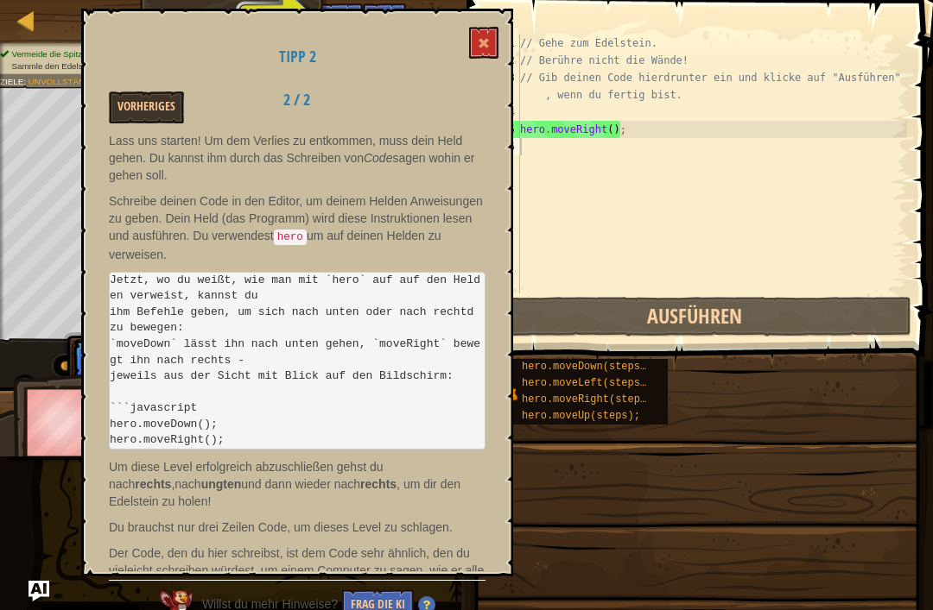
click at [487, 43] on span at bounding box center [484, 43] width 12 height 12
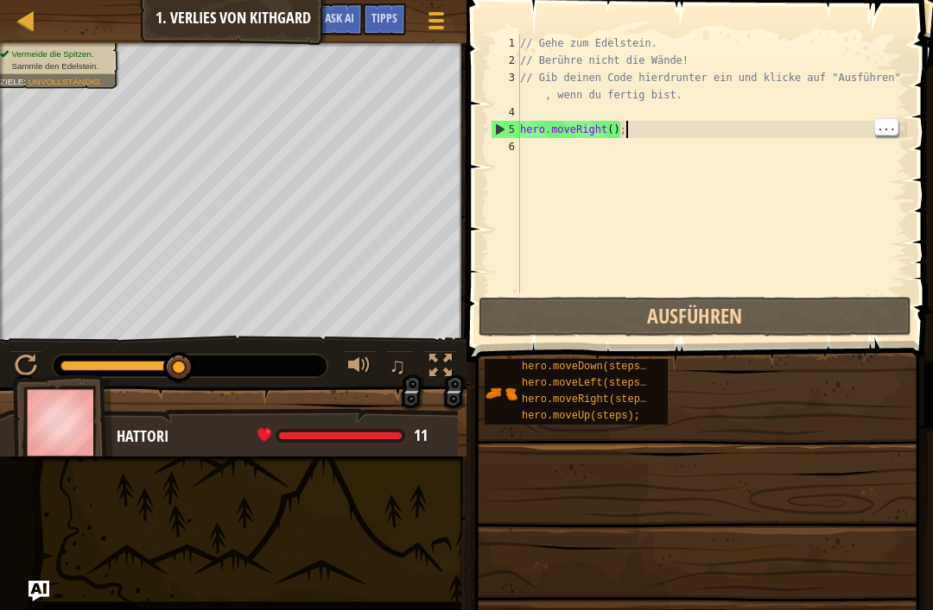
click at [655, 322] on button "Ausführen" at bounding box center [694, 317] width 433 height 40
type textarea "// Gehe zum Edelstein. // Berühre nicht die Wände!"
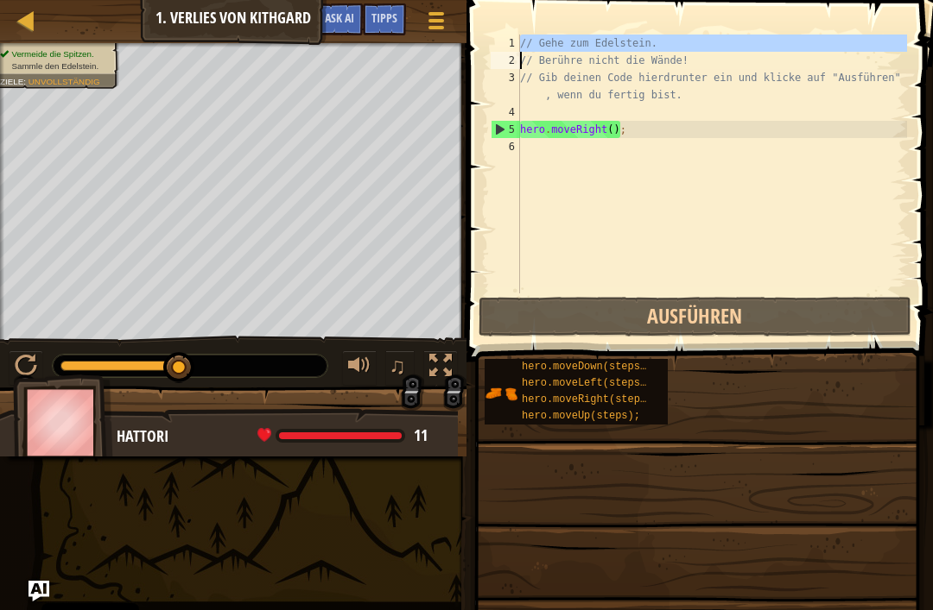
click at [655, 213] on div "// Gehe zum Edelstein. // Berühre nicht die Wände! // Gib deinen Code hierdrunt…" at bounding box center [711, 182] width 390 height 294
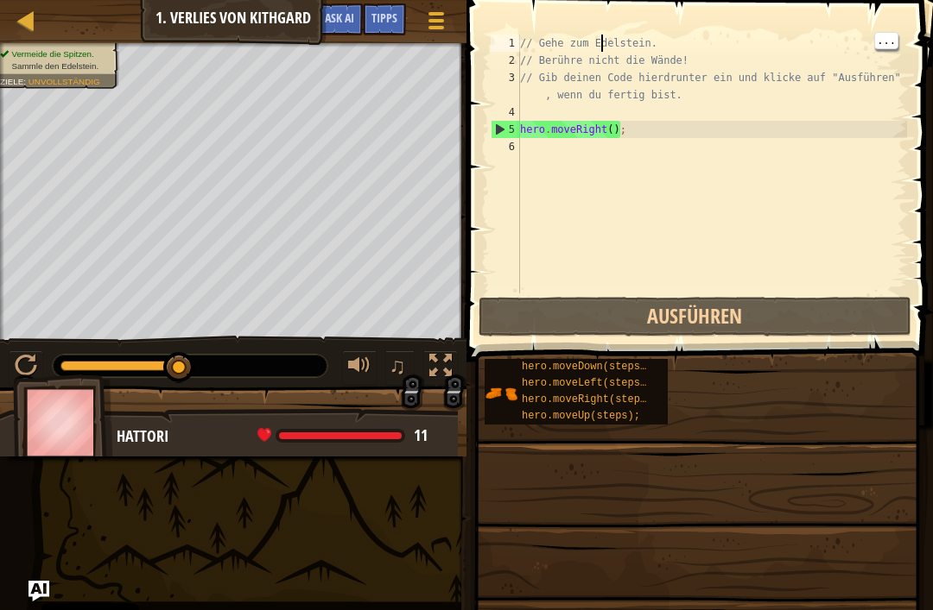
click at [603, 41] on div "// Gehe zum Edelstein. // Berühre nicht die Wände! // Gib deinen Code hierdrunt…" at bounding box center [711, 182] width 390 height 294
click at [534, 54] on div "// Gehe zum Edelstein. // Berühre nicht die Wände! // Gib deinen Code hierdrunt…" at bounding box center [711, 182] width 390 height 294
type textarea "// Gehe zum Edelstein."
click at [597, 42] on div "// Gehe zum Edelstein. // Berühre nicht die Wände! // Gib deinen Code hierdrunt…" at bounding box center [711, 182] width 390 height 294
click at [549, 151] on div "// Gehe zum Edelstein. // Berühre nicht die Wände! // Gib deinen Code hierdrunt…" at bounding box center [711, 182] width 390 height 294
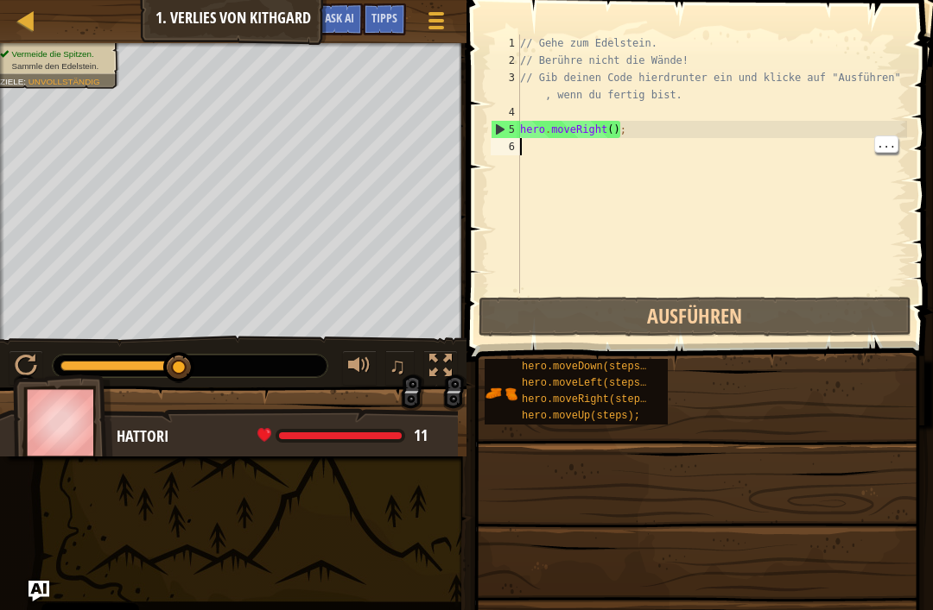
type textarea "h"
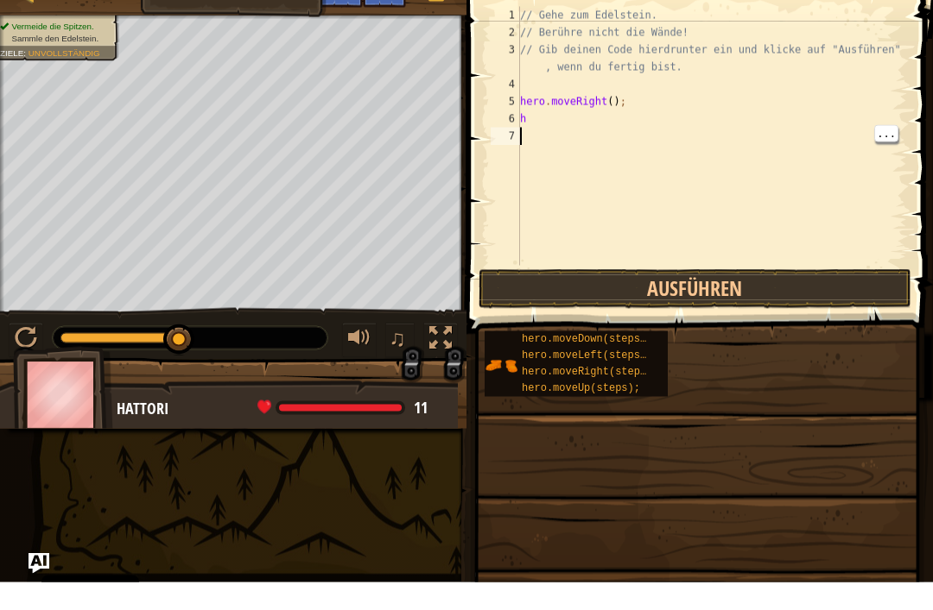
click at [523, 151] on div "// Gehe zum Edelstein. // Berühre nicht die Wände! // Gib deinen Code hierdrunt…" at bounding box center [711, 182] width 390 height 294
type textarea "h"
click at [531, 115] on div "// Gehe zum Edelstein. // Berühre nicht die Wände! // Gib deinen Code hierdrunt…" at bounding box center [711, 182] width 390 height 294
click at [529, 123] on div "// Gehe zum Edelstein. // Berühre nicht die Wände! // Gib deinen Code hierdrunt…" at bounding box center [711, 182] width 390 height 294
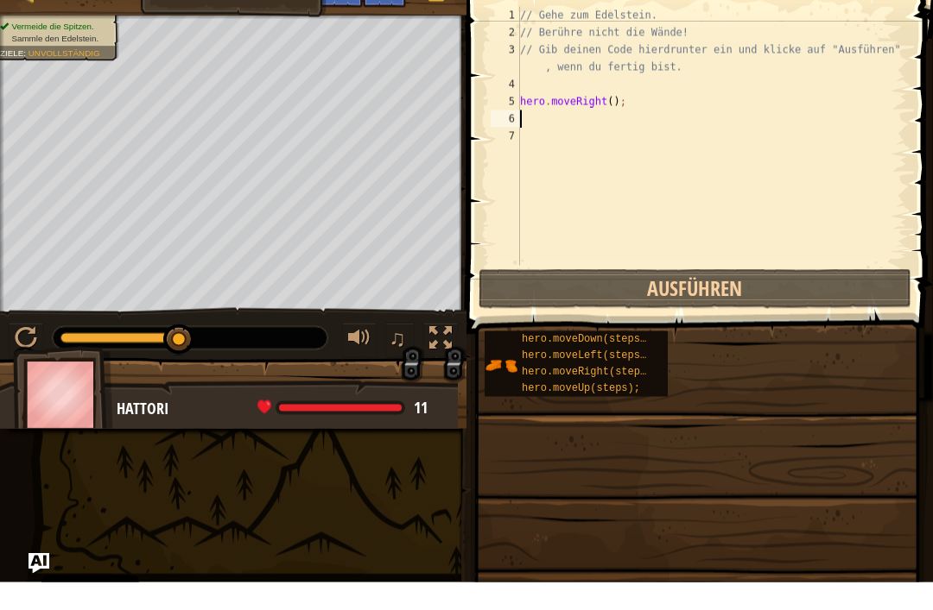
type textarea "h"
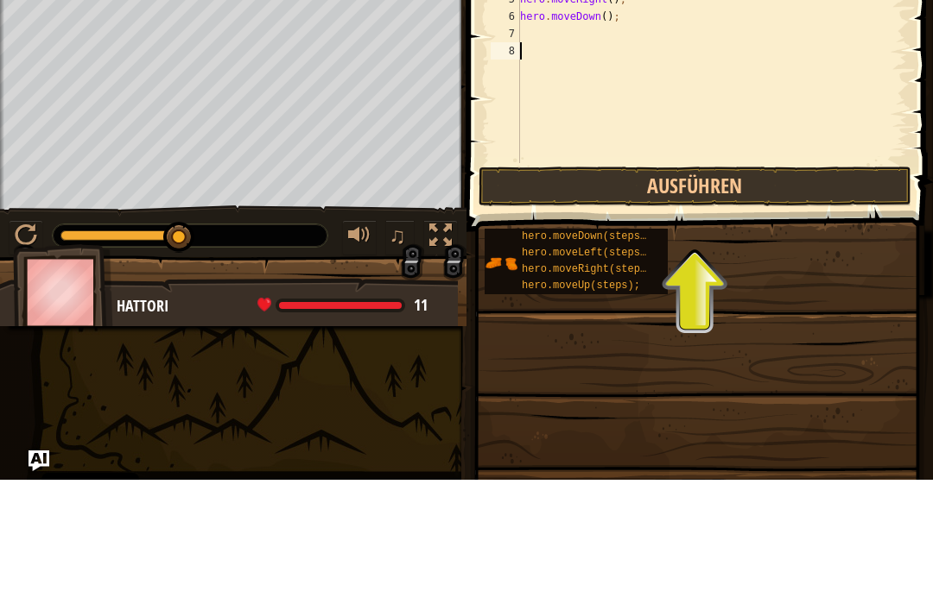
click at [538, 38] on div "// Gehe zum Edelstein. // Berühre nicht die Wände! // Gib deinen Code hierdrunt…" at bounding box center [711, 182] width 390 height 294
type textarea "h"
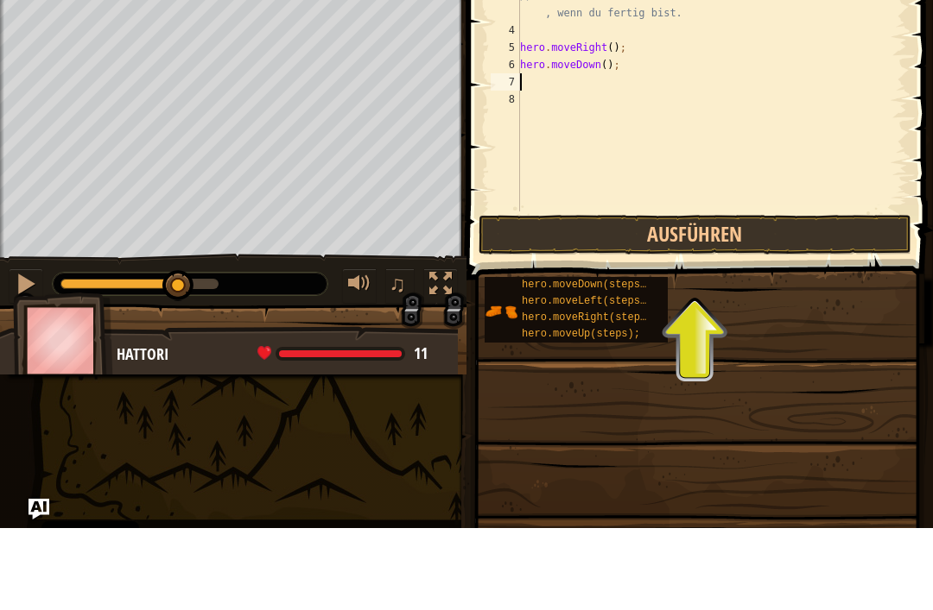
type textarea "h"
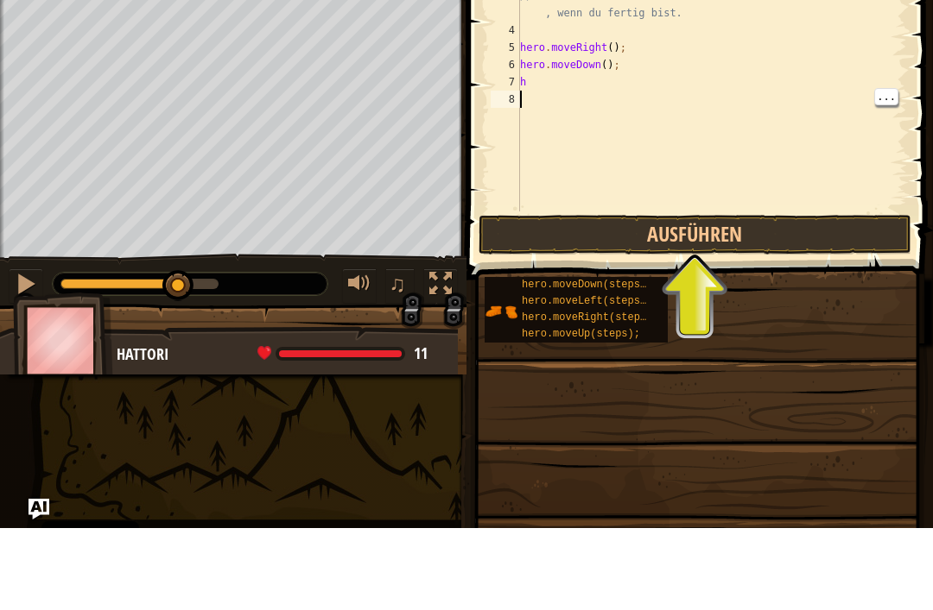
type textarea "h"
click at [544, 85] on div "// Gehe zum Edelstein. // Berühre nicht die Wände! // Gib deinen Code hierdrunt…" at bounding box center [711, 182] width 390 height 294
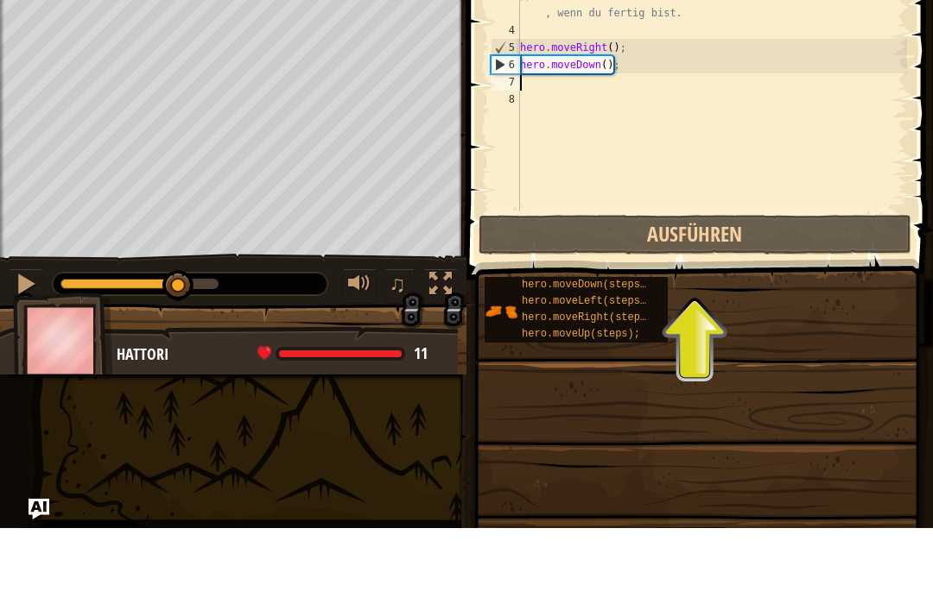
type textarea "h"
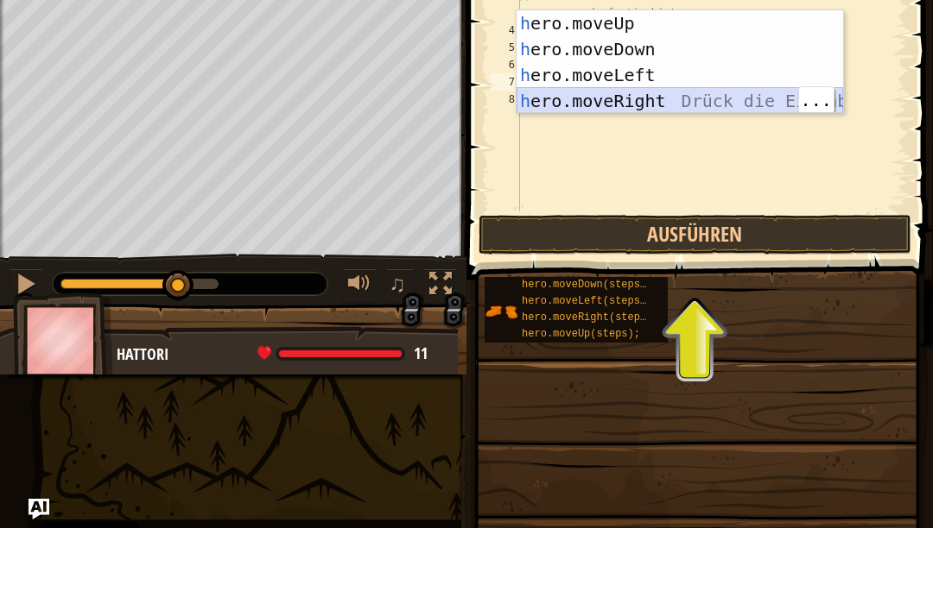
click at [655, 98] on div "h ero.moveUp Drück die Eingabetaste h ero.moveDown Drück die Eingabetaste h ero…" at bounding box center [679, 169] width 326 height 155
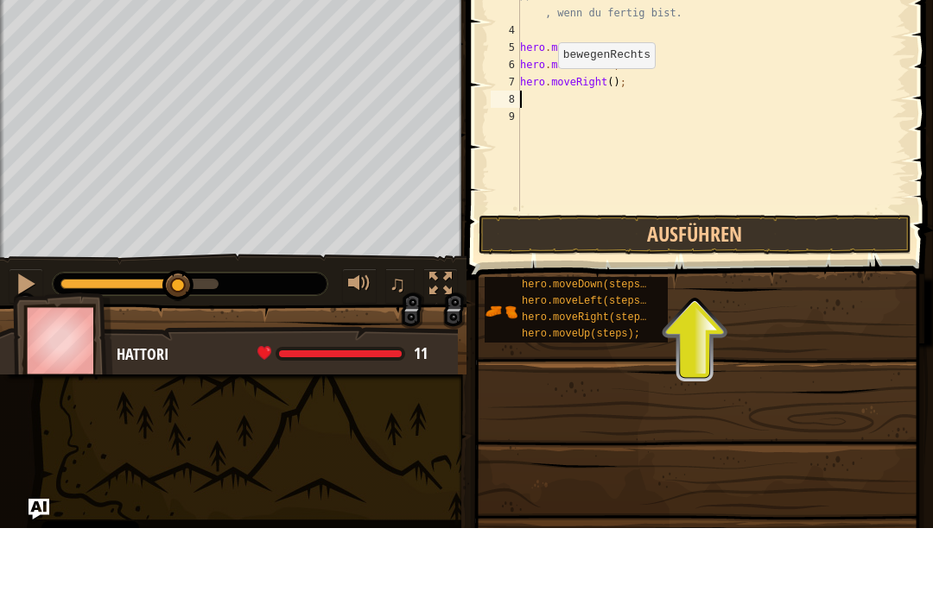
click at [655, 297] on button "Ausführen" at bounding box center [694, 317] width 433 height 40
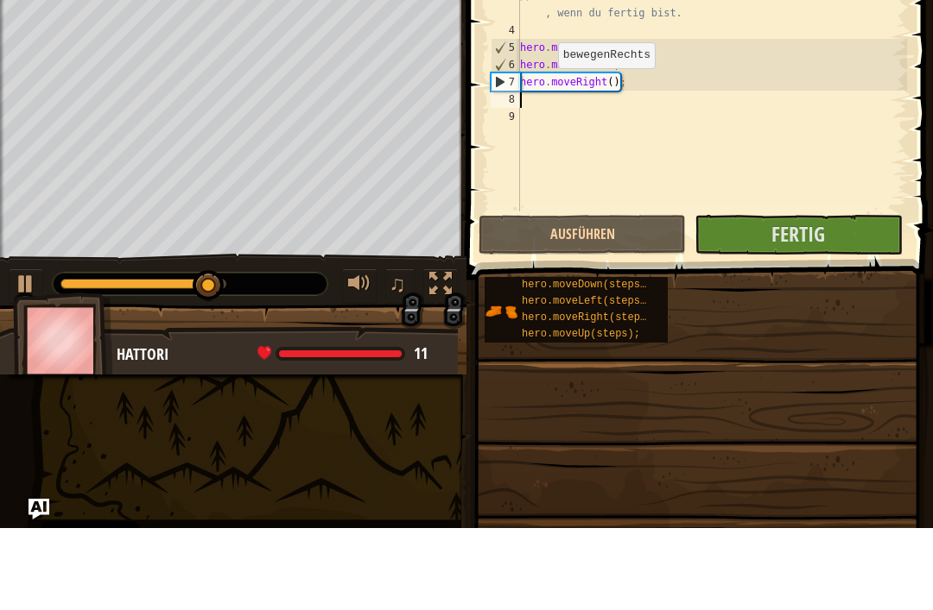
click at [655, 297] on button "Fertig" at bounding box center [797, 317] width 207 height 40
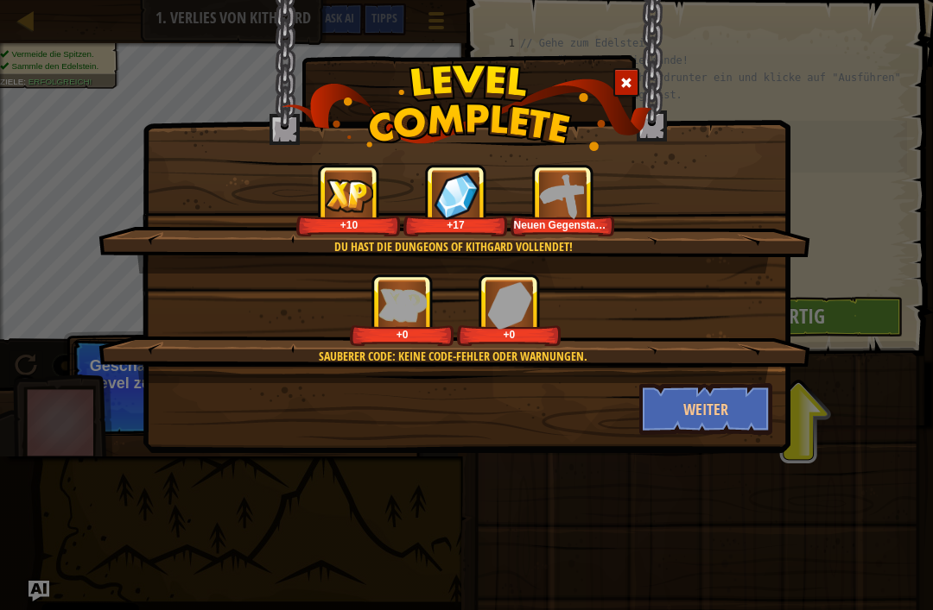
click at [357, 226] on div "+10" at bounding box center [349, 224] width 98 height 13
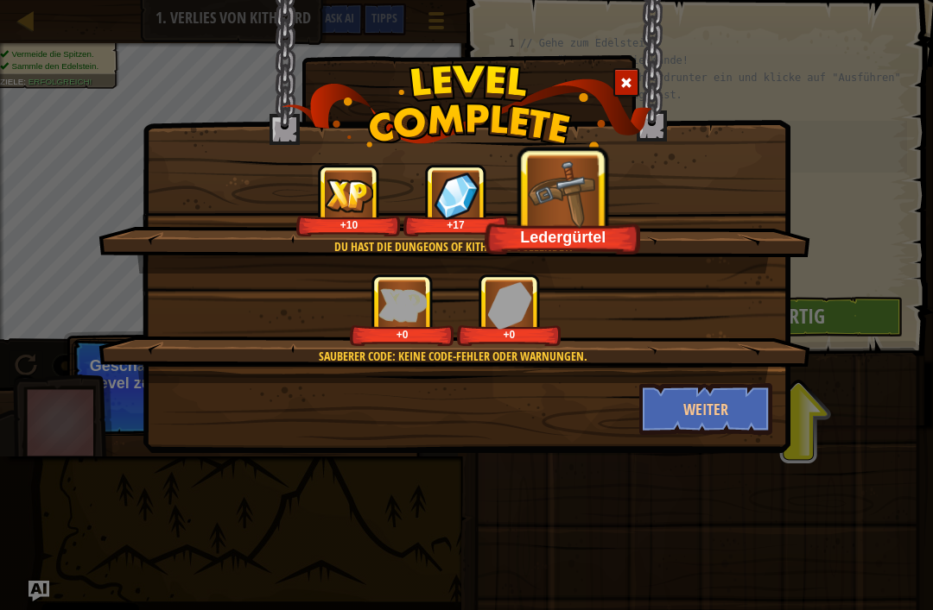
click at [475, 230] on div "+17" at bounding box center [456, 224] width 98 height 13
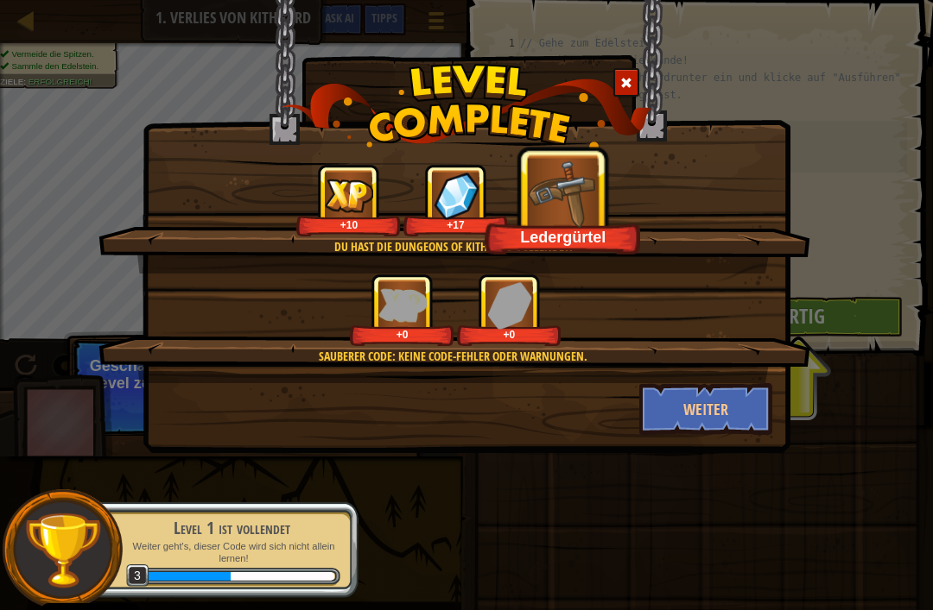
click at [543, 219] on img at bounding box center [564, 193] width 72 height 72
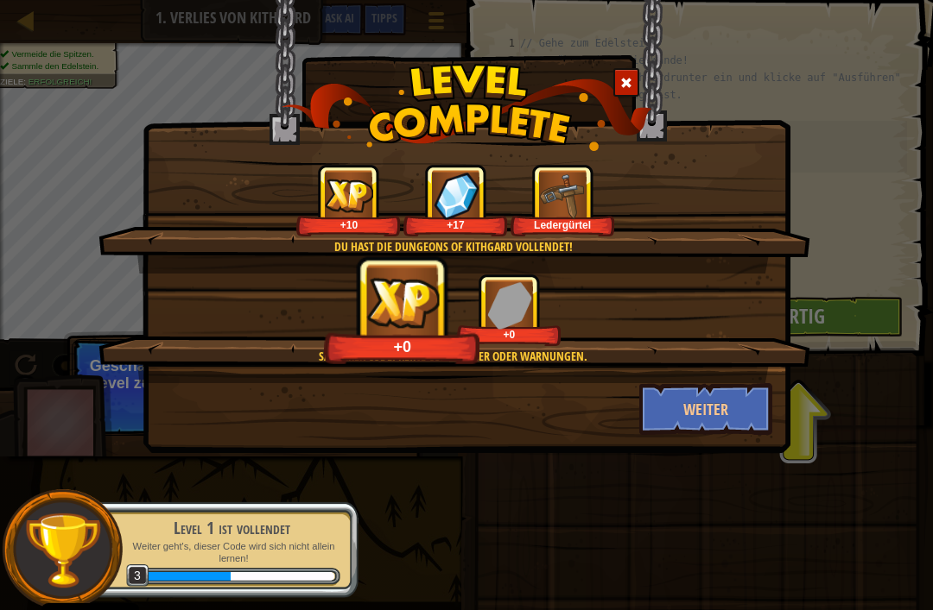
click at [595, 241] on div "Du hast die Dungeons of Kithgard vollendet!" at bounding box center [452, 246] width 545 height 17
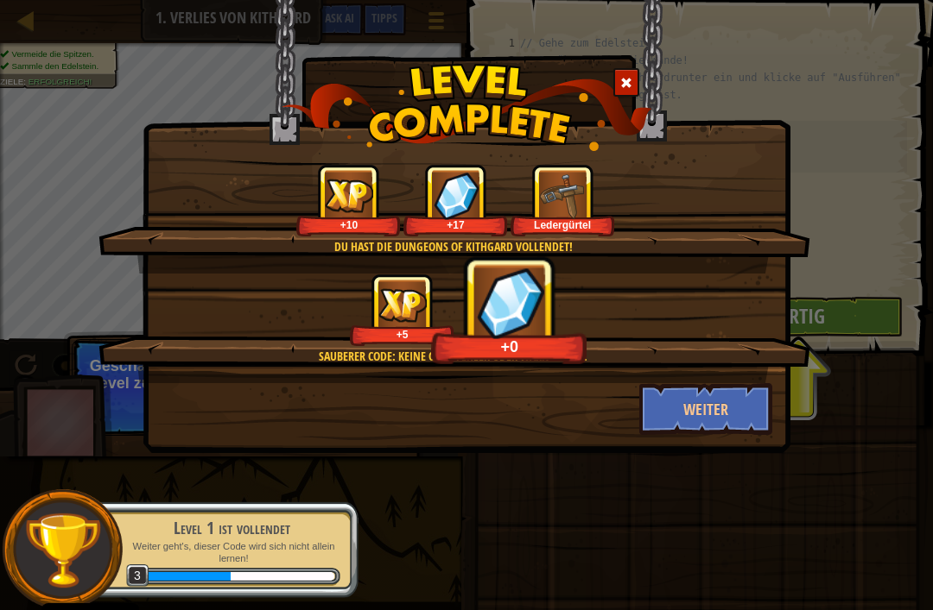
click at [436, 341] on div "+0" at bounding box center [509, 347] width 147 height 20
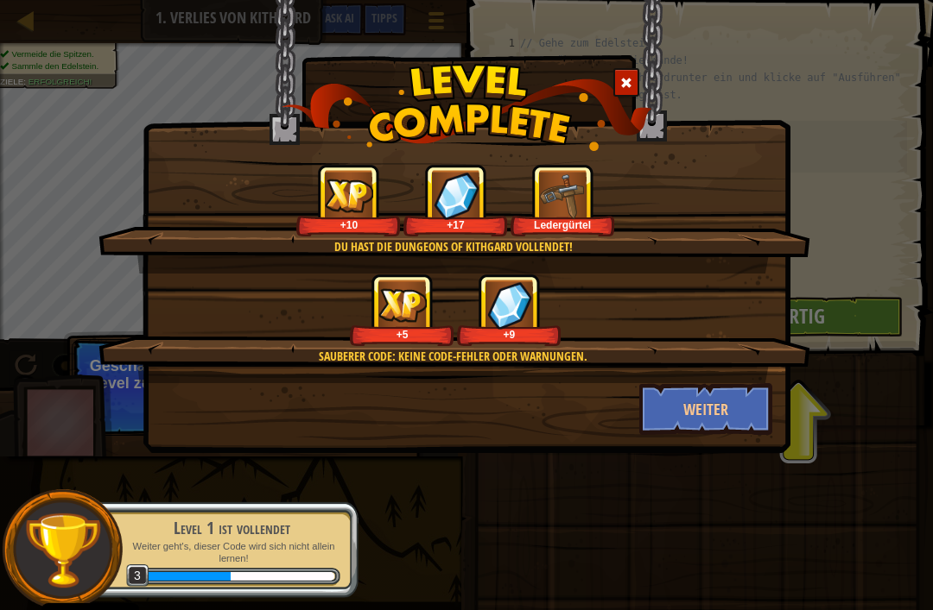
click at [655, 418] on button "Weiter" at bounding box center [706, 409] width 134 height 52
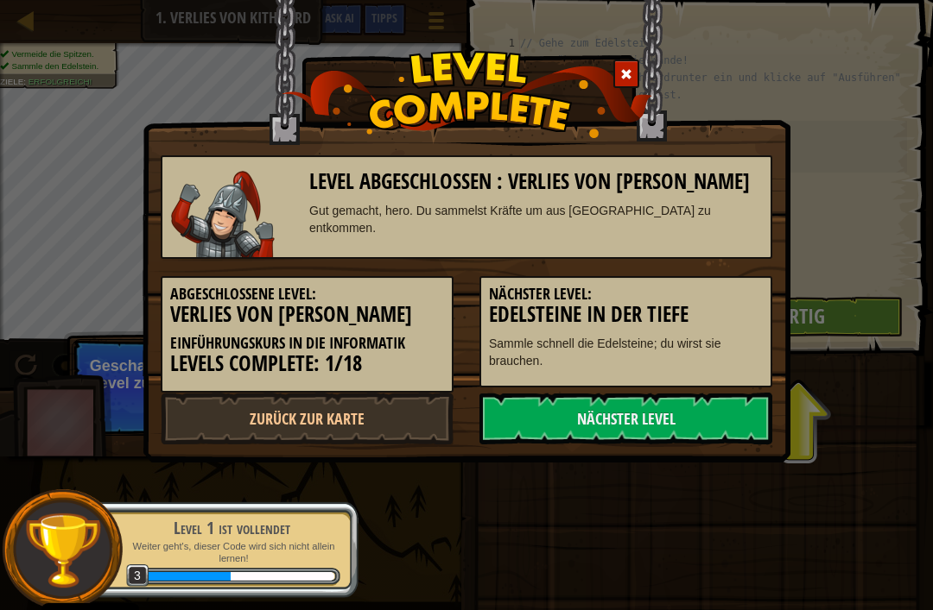
click at [655, 411] on link "Nächster Level" at bounding box center [625, 419] width 293 height 52
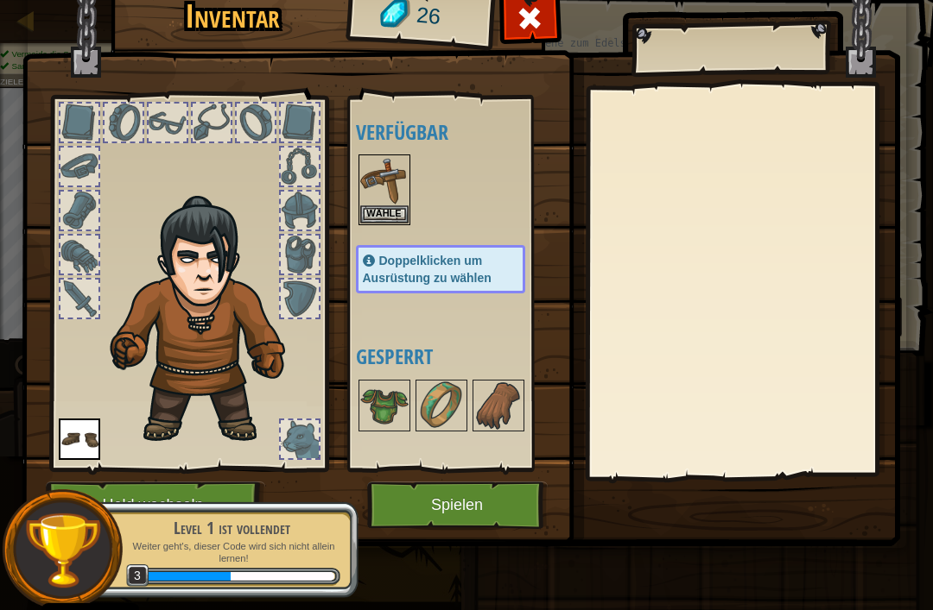
click at [394, 211] on button "Wähle" at bounding box center [384, 215] width 48 height 18
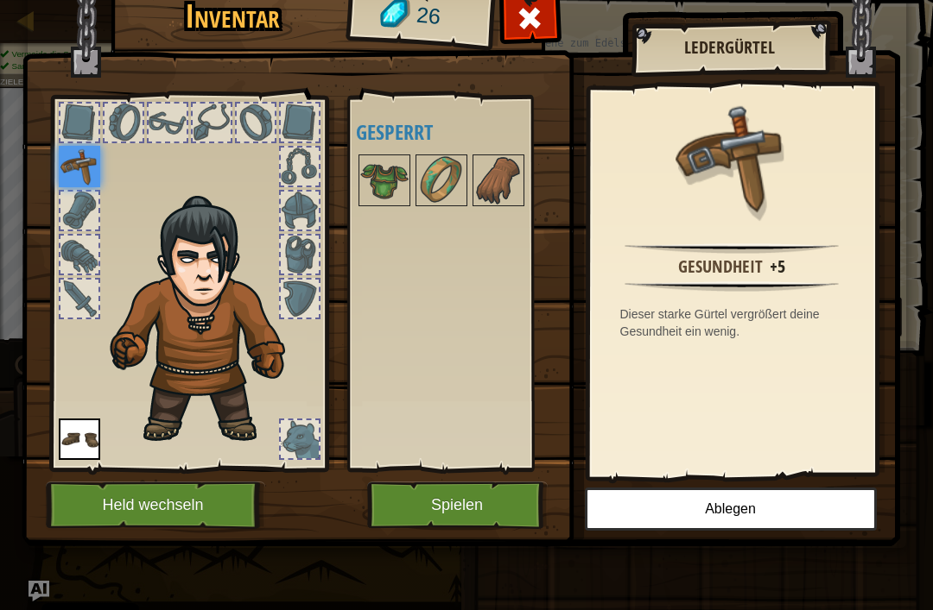
click at [396, 187] on img at bounding box center [384, 180] width 48 height 48
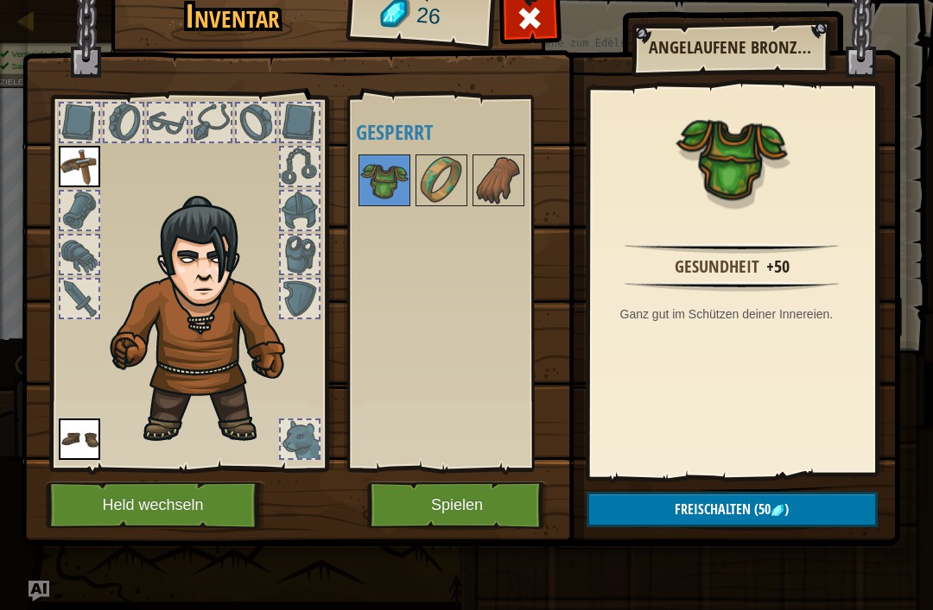
click at [451, 199] on img at bounding box center [441, 180] width 48 height 48
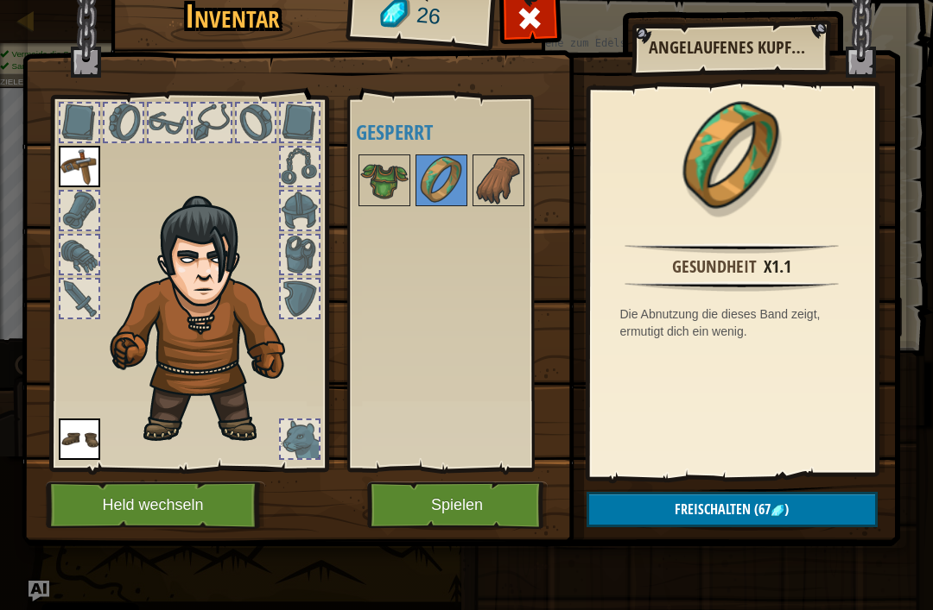
click at [492, 189] on img at bounding box center [498, 180] width 48 height 48
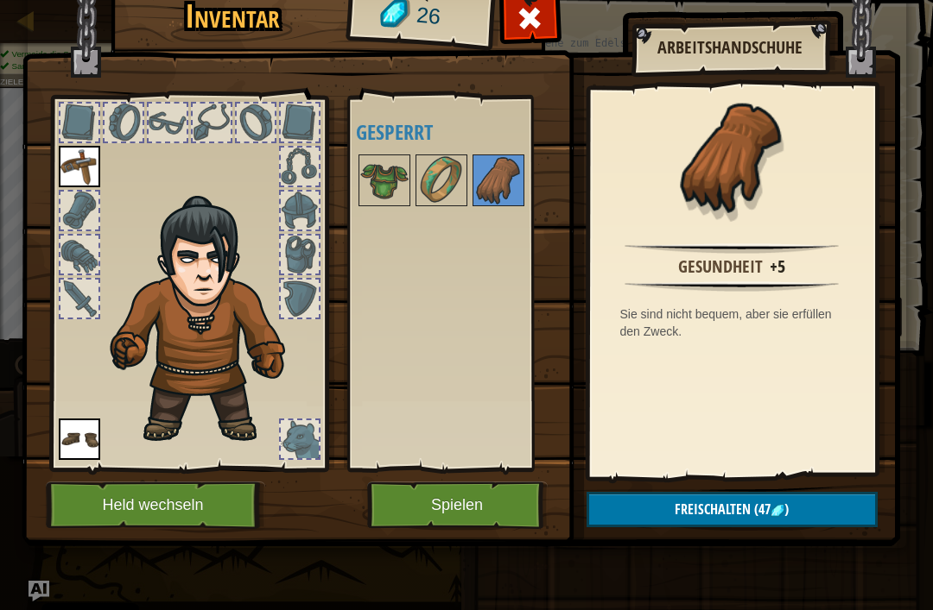
click at [433, 250] on div "Verfügbar Wähle Wähle Doppelklicken um Ausrüstung zu wählen Gesperrt" at bounding box center [458, 284] width 204 height 360
click at [383, 171] on img at bounding box center [384, 180] width 48 height 48
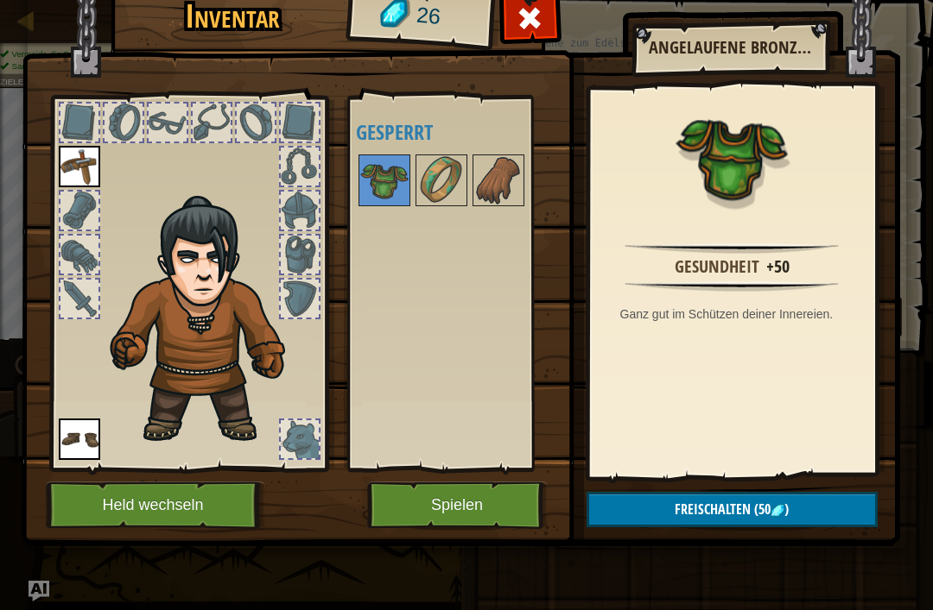
click at [468, 503] on button "Spielen" at bounding box center [457, 505] width 180 height 47
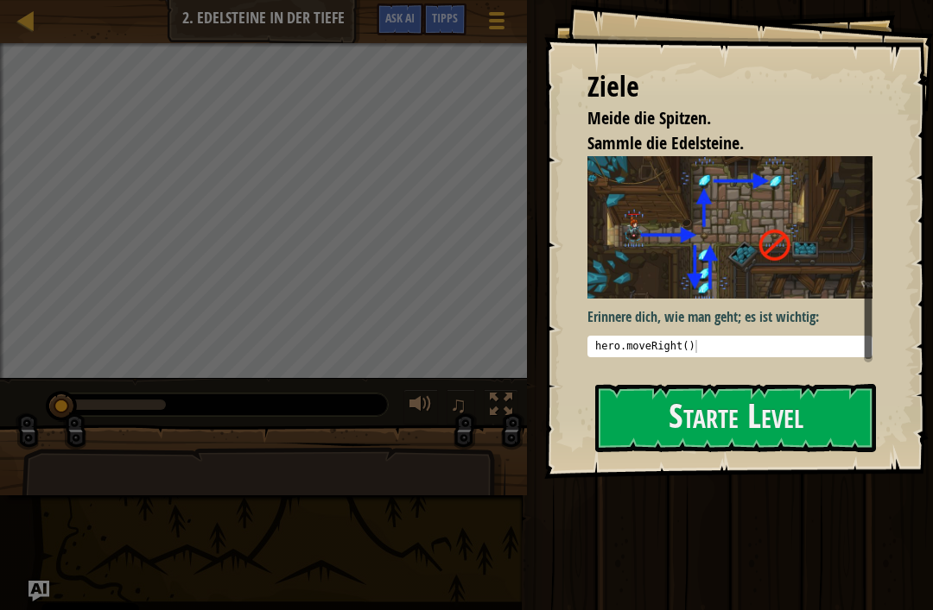
click at [655, 427] on button "Starte Level" at bounding box center [735, 418] width 281 height 68
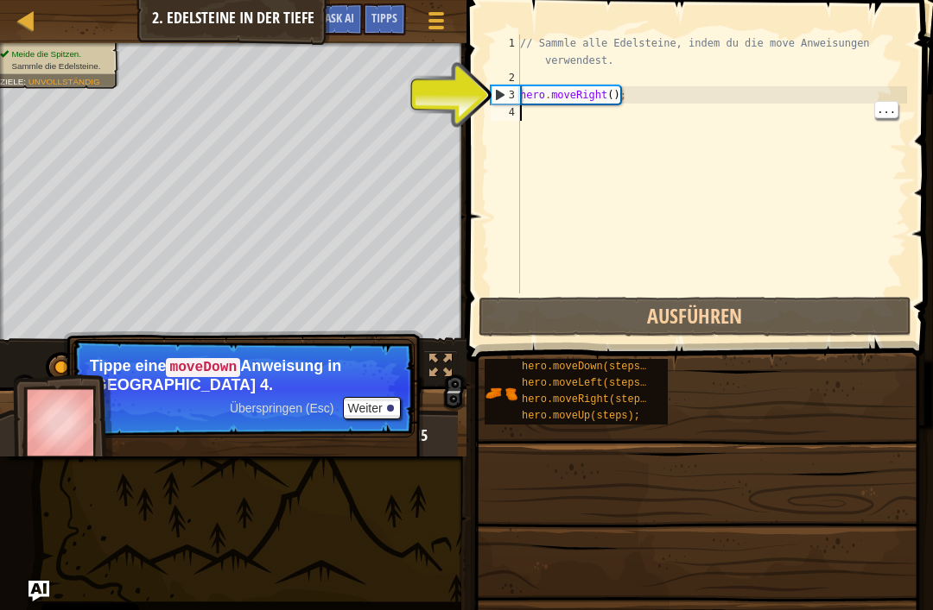
click at [552, 128] on div "// Sammle alle Edelsteine, indem du die move Anweisungen verwendest. hero . mov…" at bounding box center [711, 190] width 390 height 311
type textarea "h"
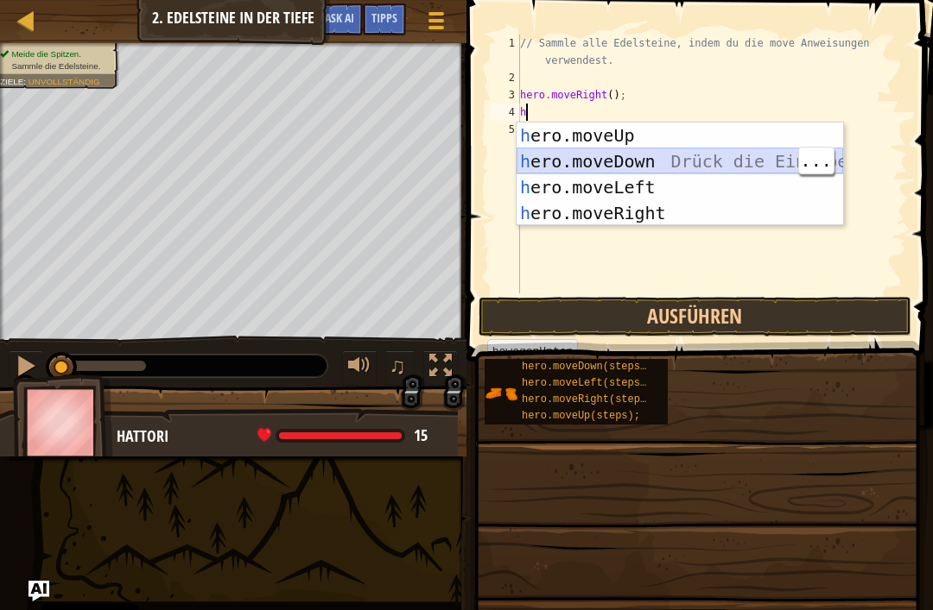
click at [655, 162] on div "h ero.moveUp Drück die Eingabetaste h ero.moveDown Drück die Eingabetaste h ero…" at bounding box center [679, 200] width 326 height 155
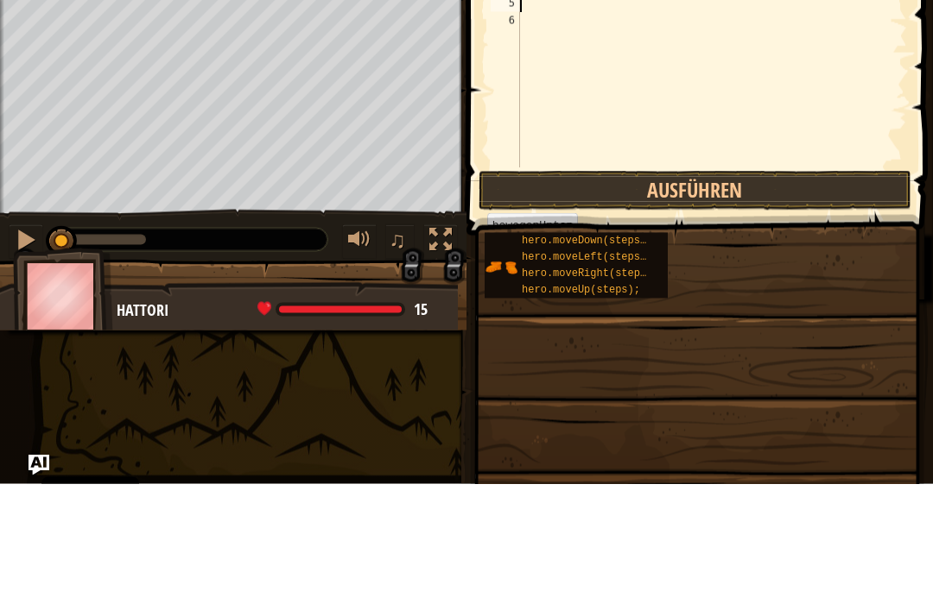
click at [655, 297] on button "Ausführen" at bounding box center [694, 317] width 433 height 40
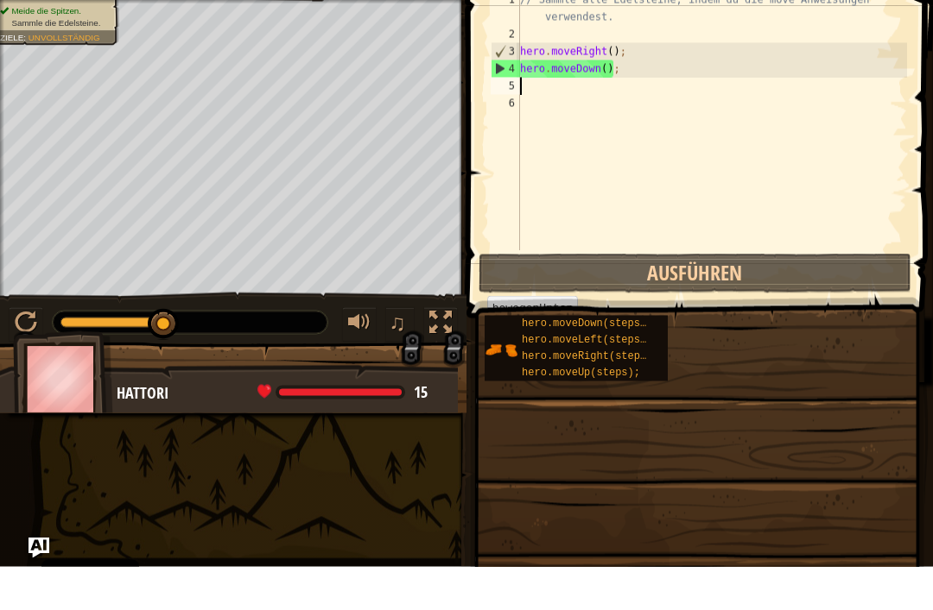
type textarea "h"
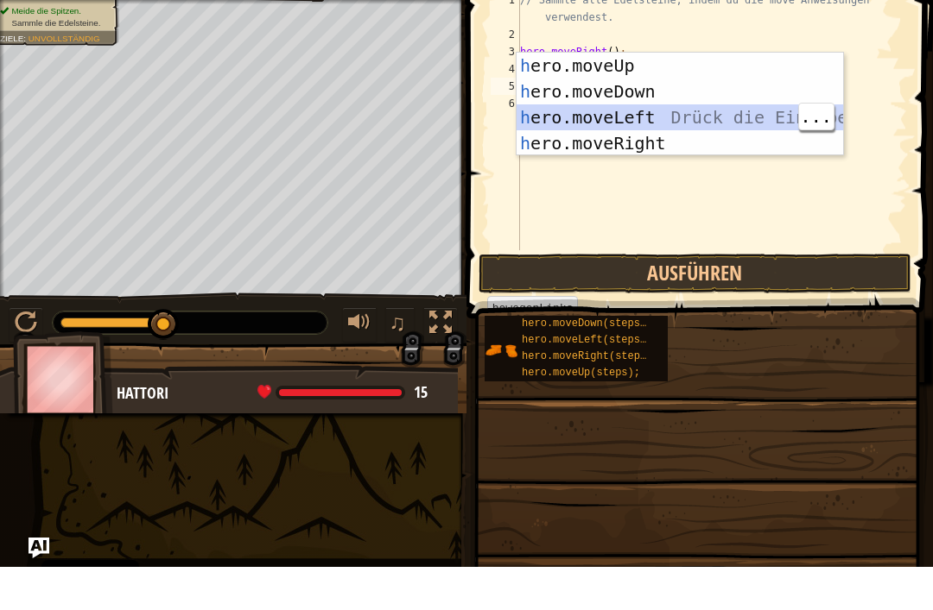
click at [655, 117] on div "h ero.moveUp Drück die Eingabetaste h ero.moveDown Drück die Eingabetaste h ero…" at bounding box center [679, 173] width 326 height 155
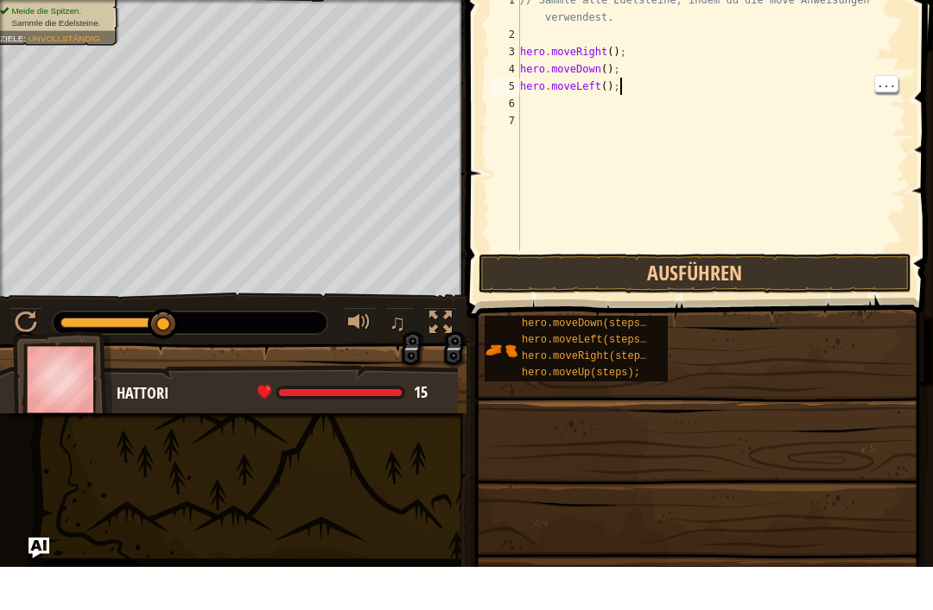
click at [631, 87] on div "// Sammle alle Edelsteine, indem du die move Anweisungen verwendest. hero . mov…" at bounding box center [711, 190] width 390 height 311
type textarea "h"
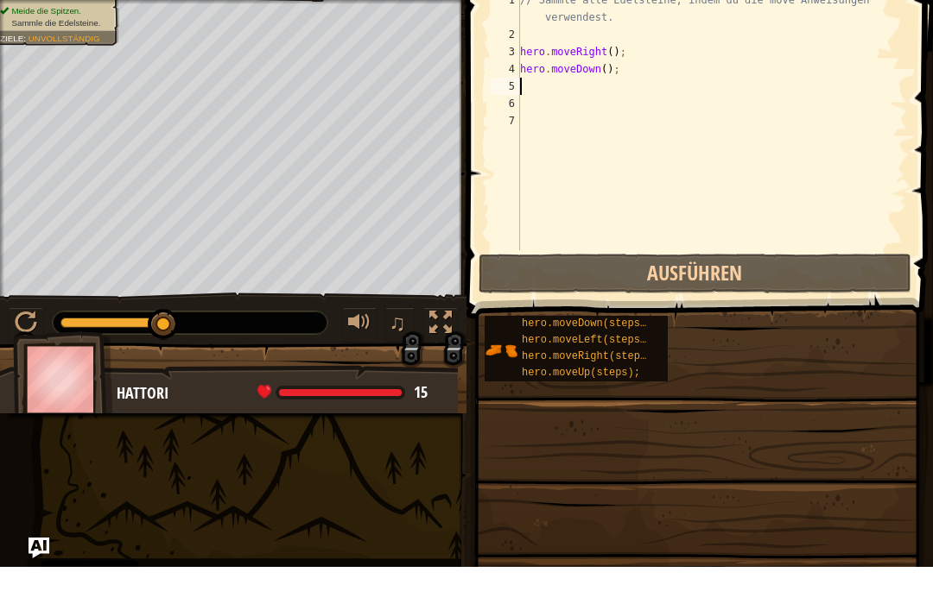
type textarea "h"
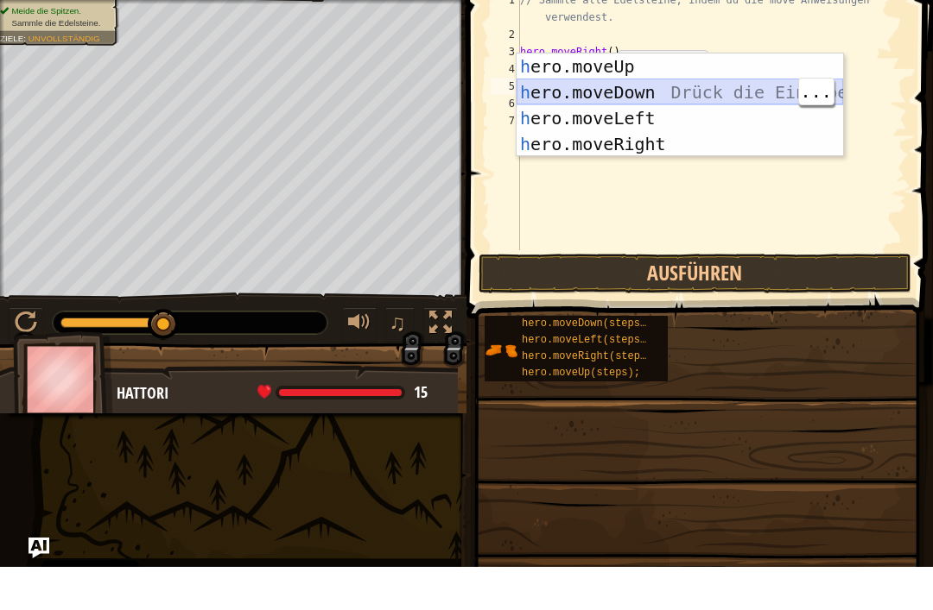
click at [655, 97] on div "h ero.moveUp Drück die Eingabetaste h ero.moveDown Drück die Eingabetaste h ero…" at bounding box center [679, 174] width 326 height 155
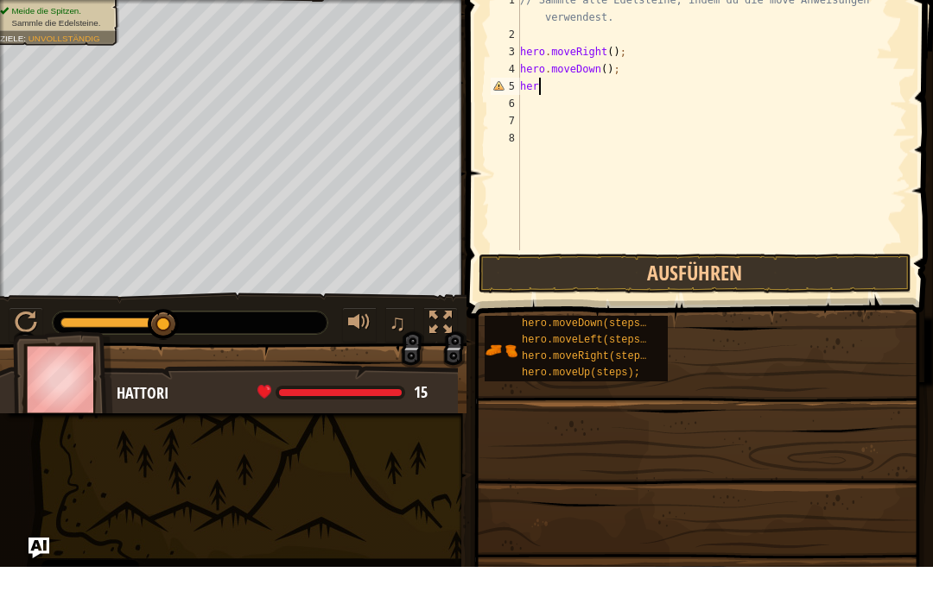
type textarea "h"
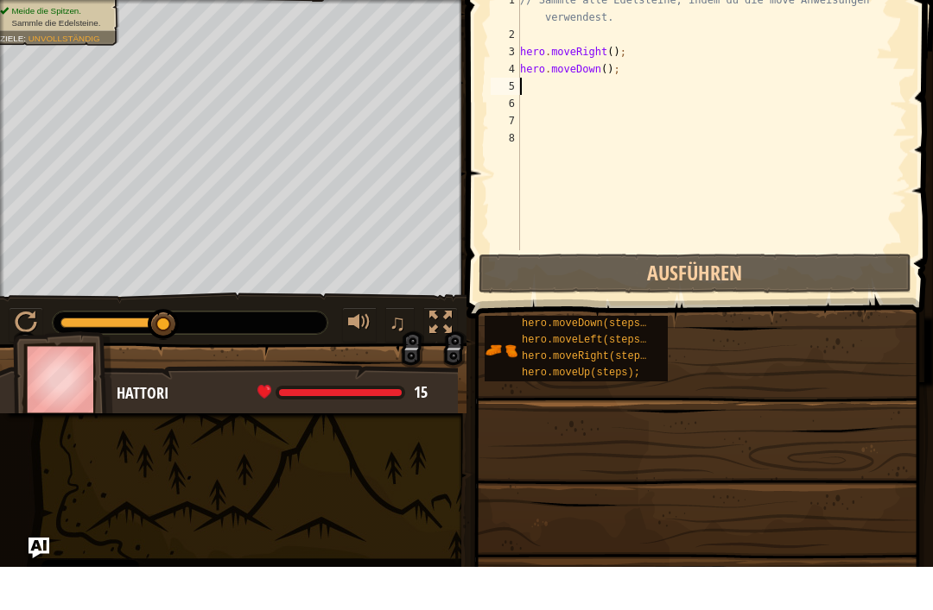
type textarea "h"
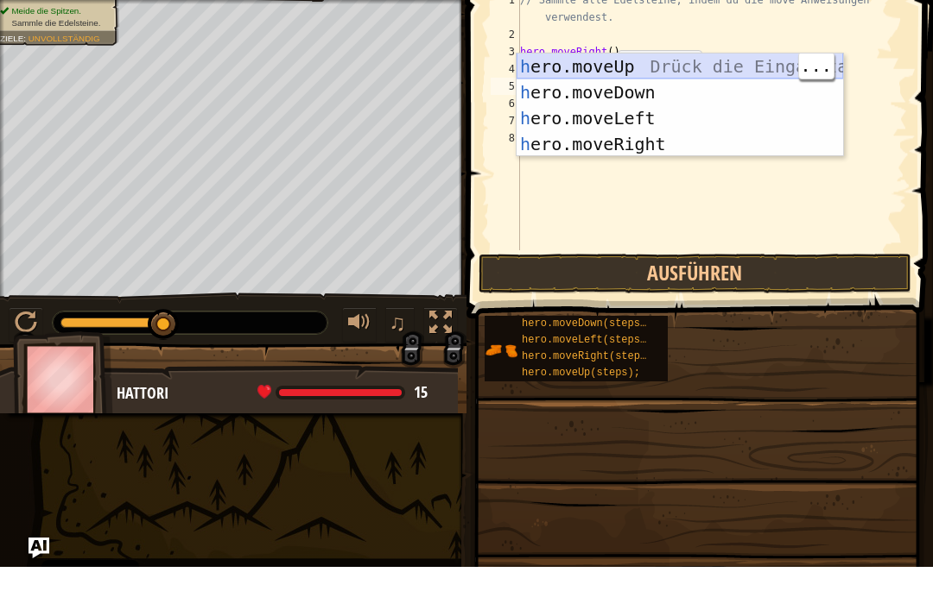
click at [655, 97] on div "h ero.moveUp Drück die Eingabetaste h ero.moveDown Drück die Eingabetaste h ero…" at bounding box center [679, 174] width 326 height 155
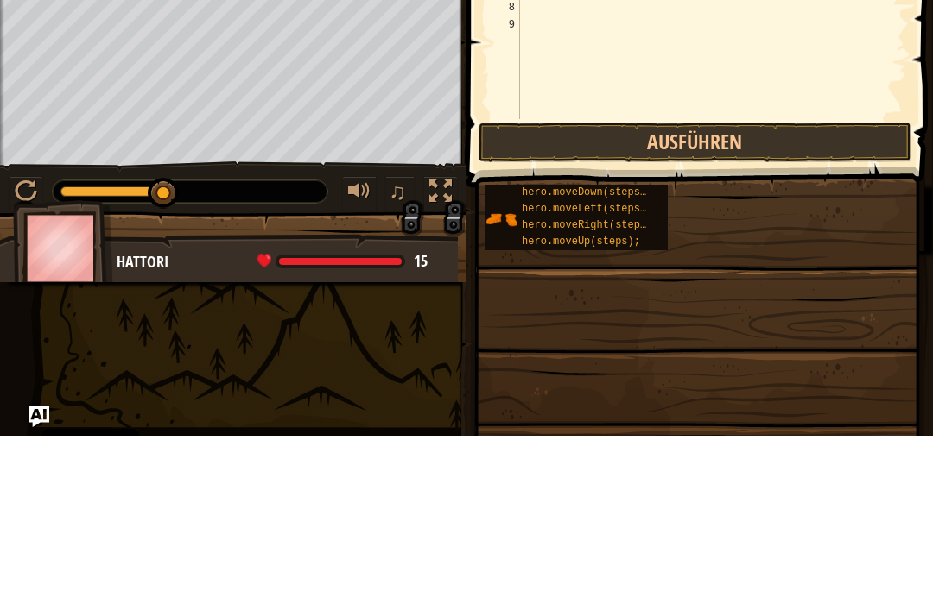
click at [655, 297] on button "Ausführen" at bounding box center [694, 317] width 433 height 40
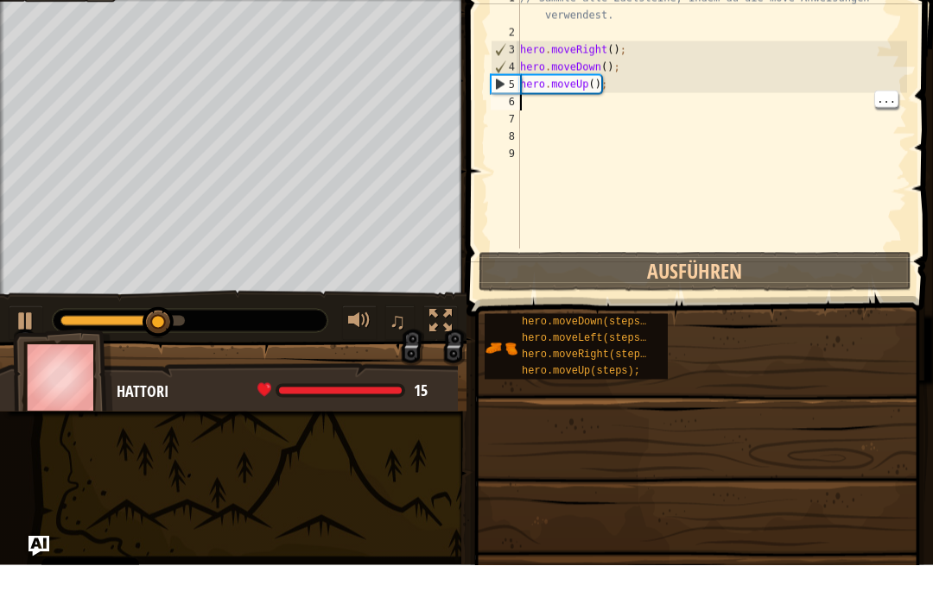
click at [559, 104] on div "// Sammle alle Edelsteine, indem du die move Anweisungen verwendest. hero . mov…" at bounding box center [711, 190] width 390 height 311
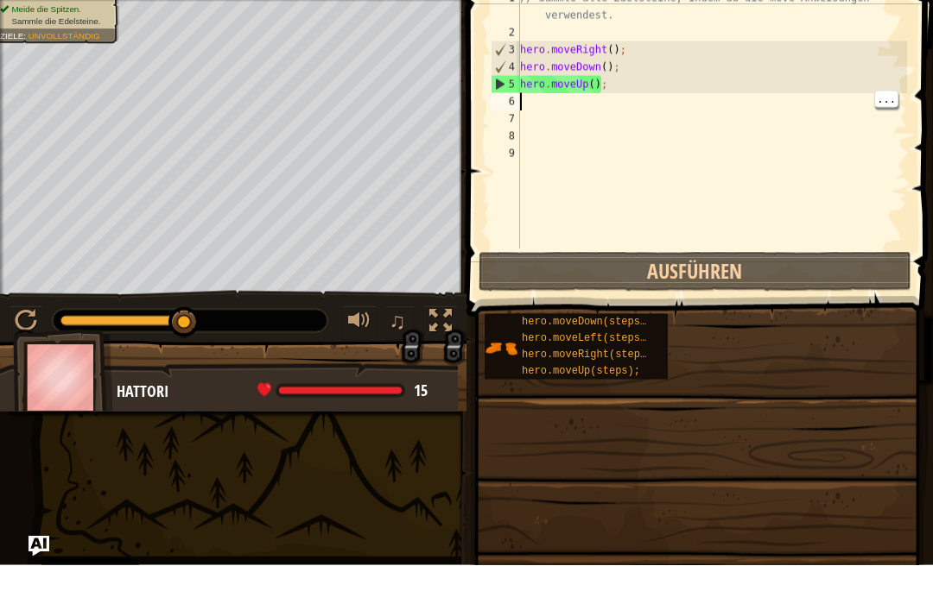
type textarea "h"
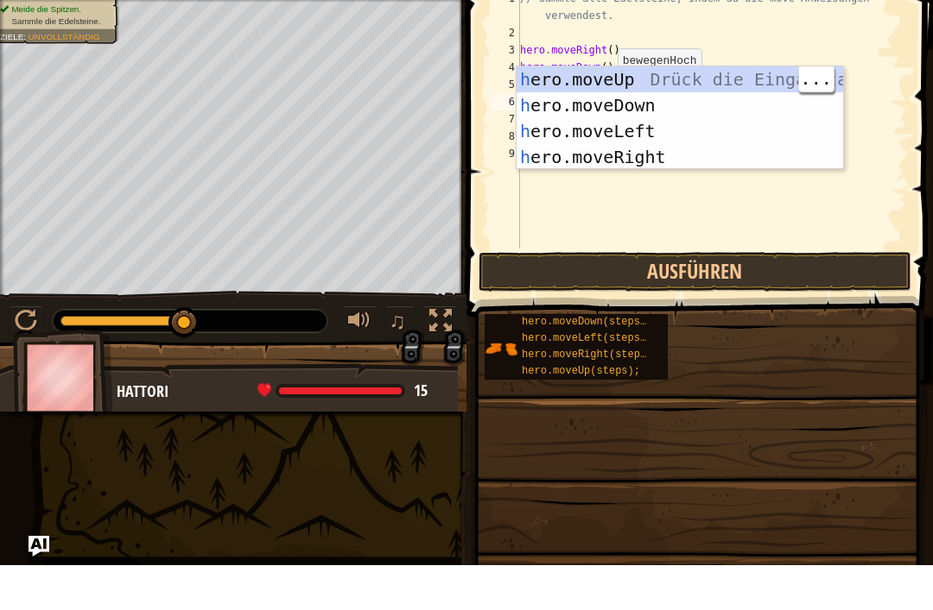
click at [655, 111] on div "h ero.moveUp Drück die Eingabetaste h ero.moveDown Drück die Eingabetaste h ero…" at bounding box center [679, 188] width 326 height 155
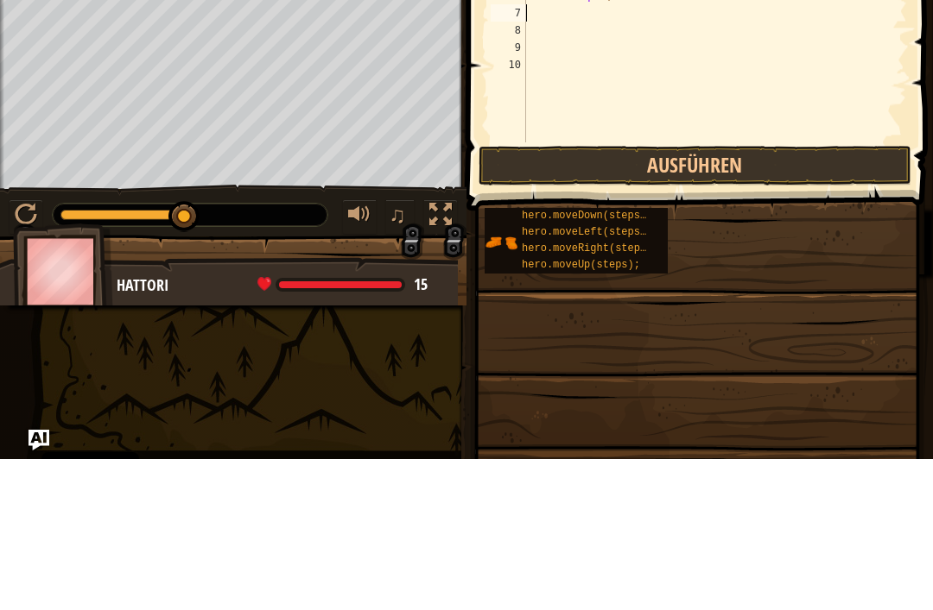
click at [655, 297] on button "Ausführen" at bounding box center [694, 317] width 433 height 40
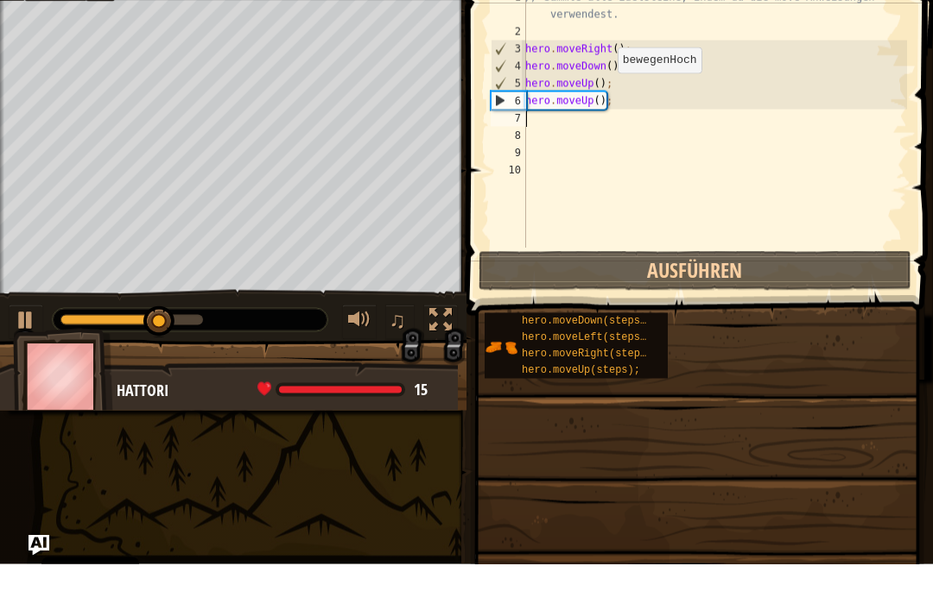
type textarea "h"
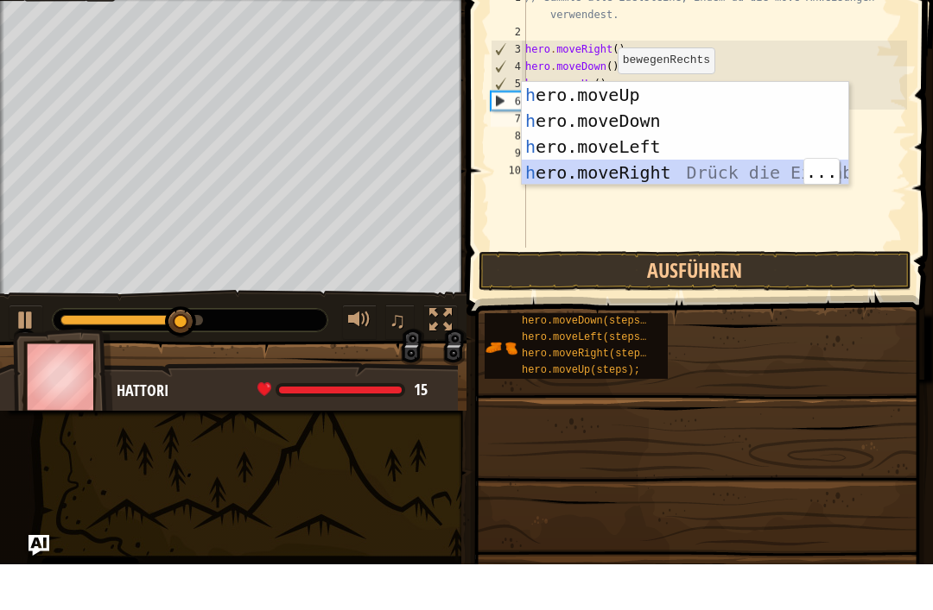
click at [655, 173] on div "h ero.moveUp Drück die Eingabetaste h ero.moveDown Drück die Eingabetaste h ero…" at bounding box center [685, 205] width 326 height 155
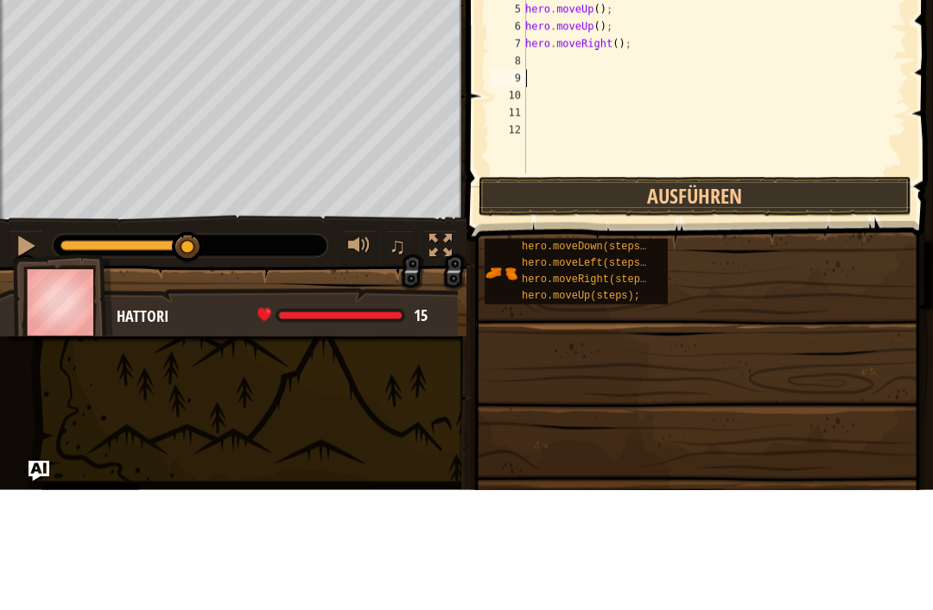
click at [655, 297] on button "Ausführen" at bounding box center [694, 317] width 433 height 40
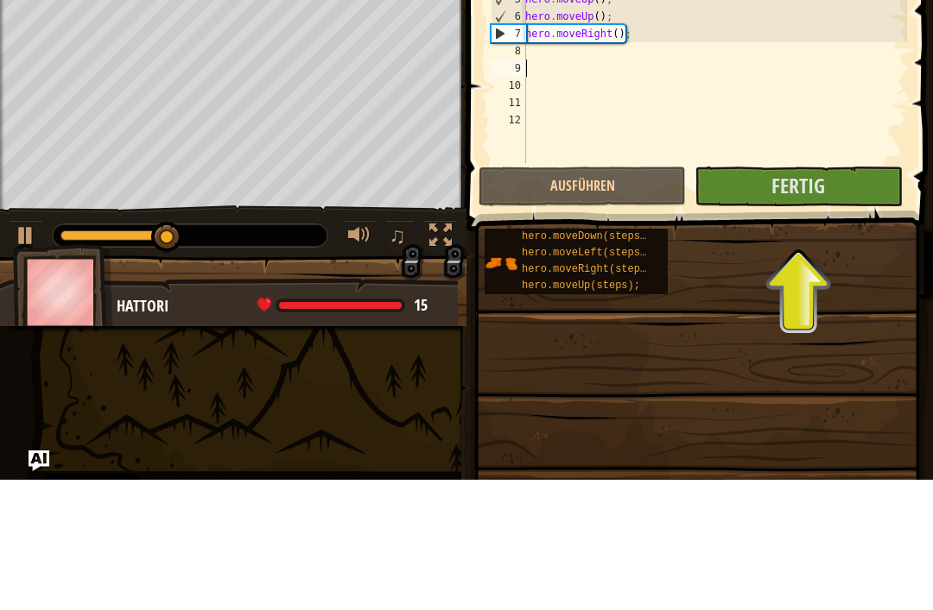
click at [655, 302] on span "Fertig" at bounding box center [798, 316] width 54 height 28
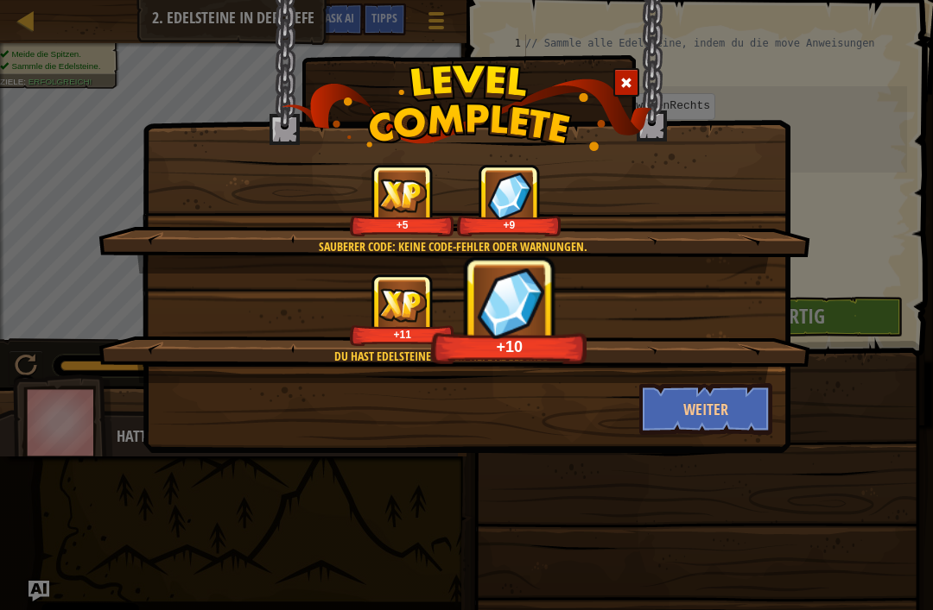
click at [655, 411] on button "Weiter" at bounding box center [706, 409] width 134 height 52
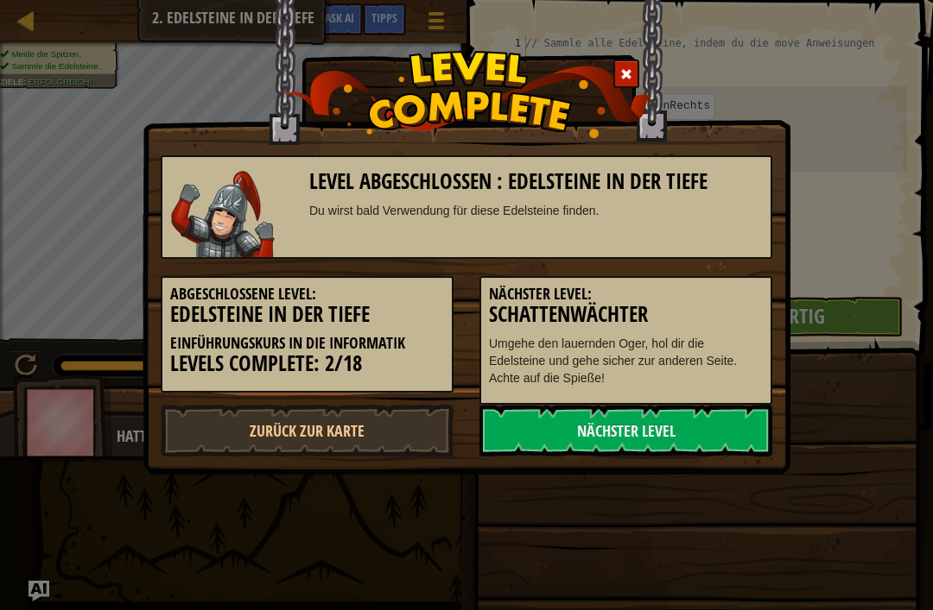
click at [655, 426] on link "Nächster Level" at bounding box center [625, 431] width 293 height 52
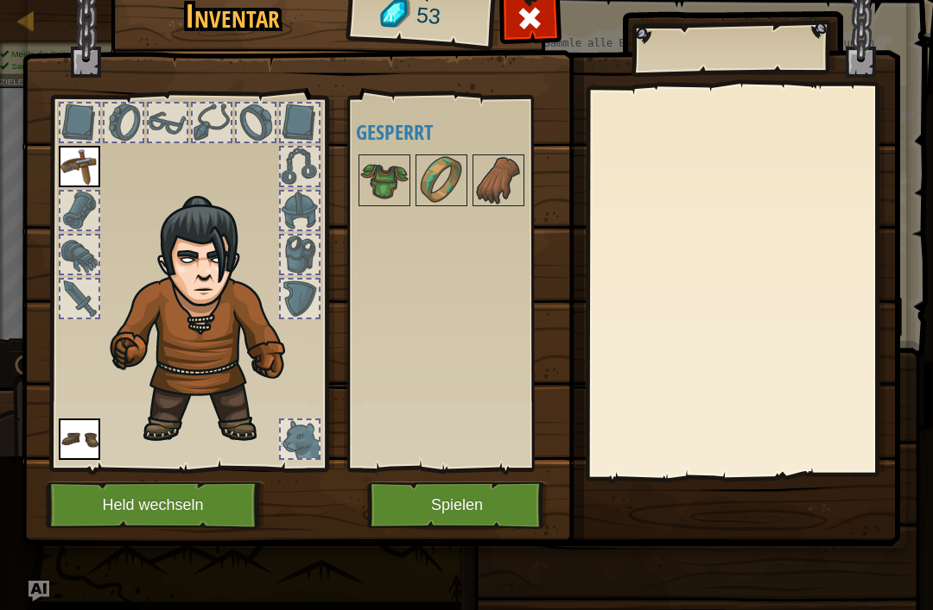
click at [386, 182] on img at bounding box center [384, 180] width 48 height 48
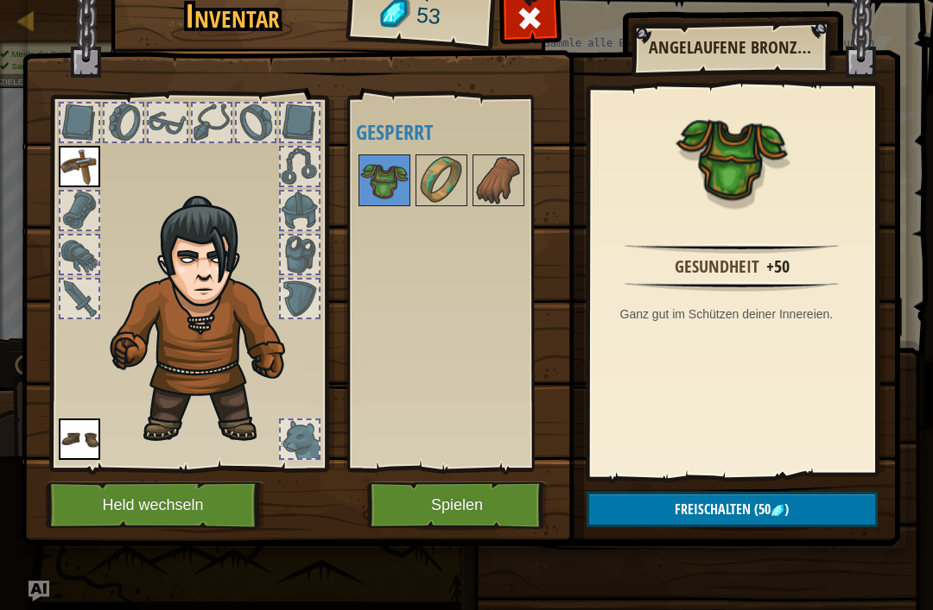
click at [394, 187] on img at bounding box center [384, 180] width 48 height 48
click at [655, 501] on button "Freischalten (50 )" at bounding box center [731, 509] width 291 height 35
click at [655, 516] on button "Freischalten (50 )" at bounding box center [731, 509] width 291 height 35
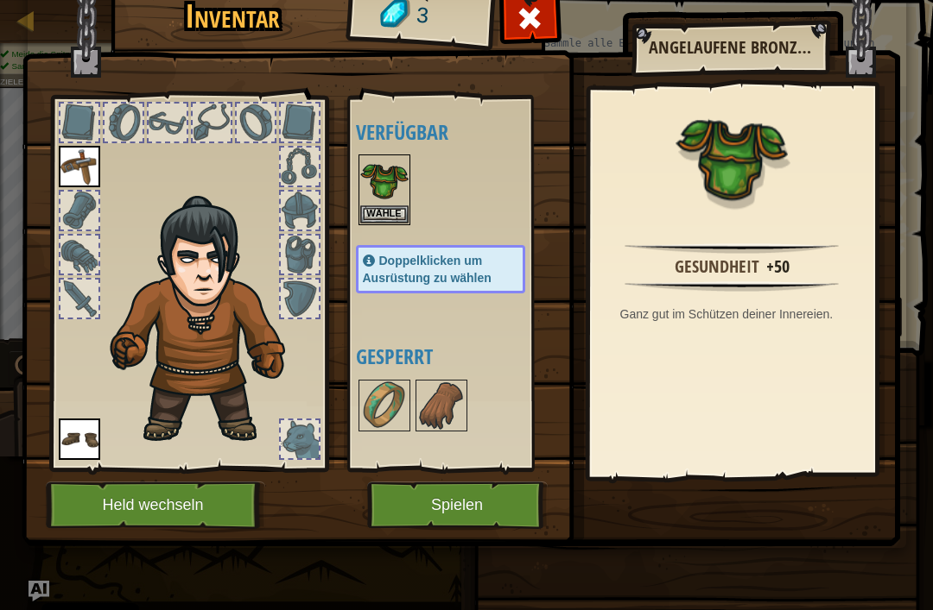
click at [485, 489] on button "Spielen" at bounding box center [457, 505] width 180 height 47
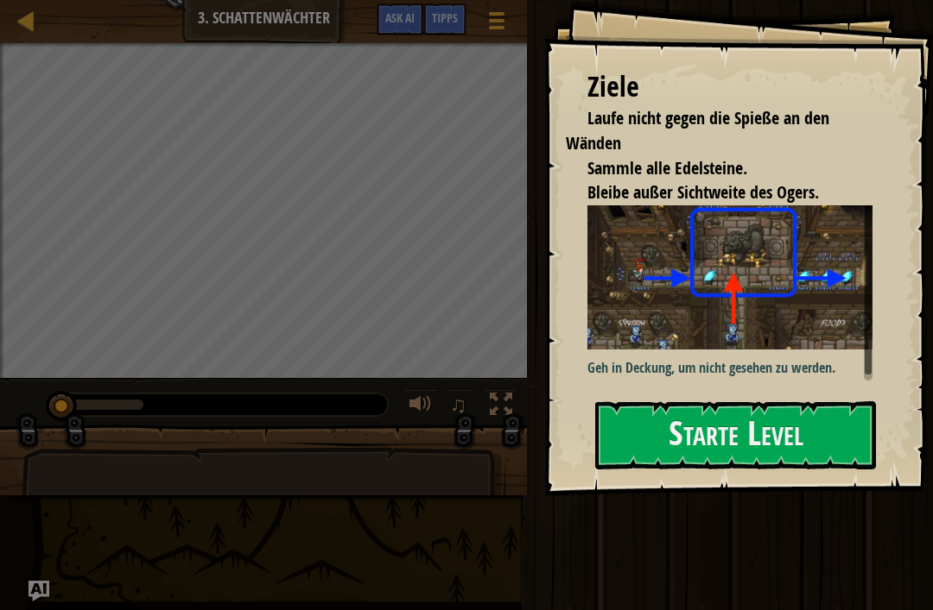
click at [655, 365] on p "Geh in Deckung, um nicht gesehen zu werden." at bounding box center [729, 368] width 285 height 20
click at [655, 404] on button "Starte Level" at bounding box center [735, 436] width 281 height 68
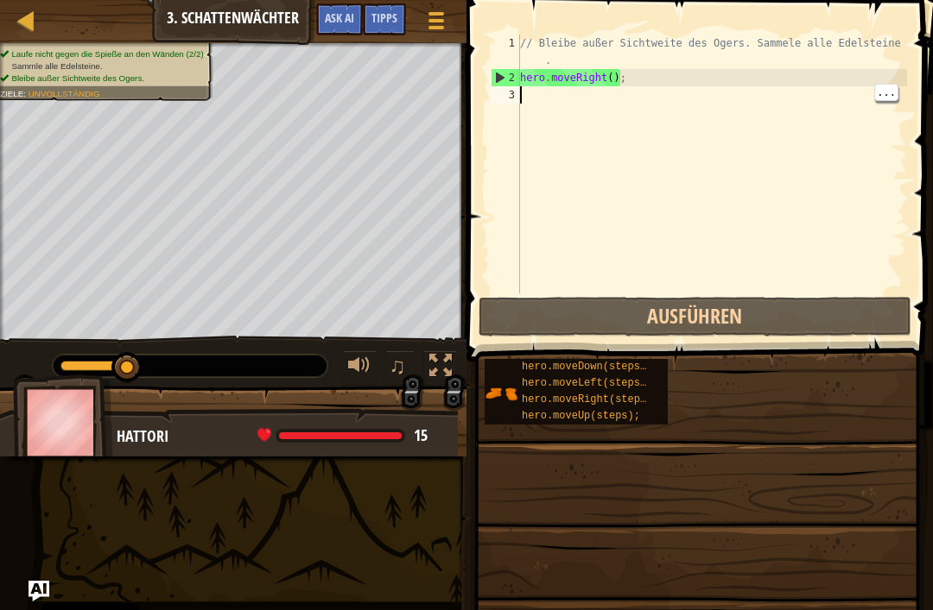
click at [543, 101] on div "// Bleibe außer Sichtweite des Ogers. Sammele alle Edelsteine . hero . moveRigh…" at bounding box center [711, 190] width 390 height 311
type textarea "h"
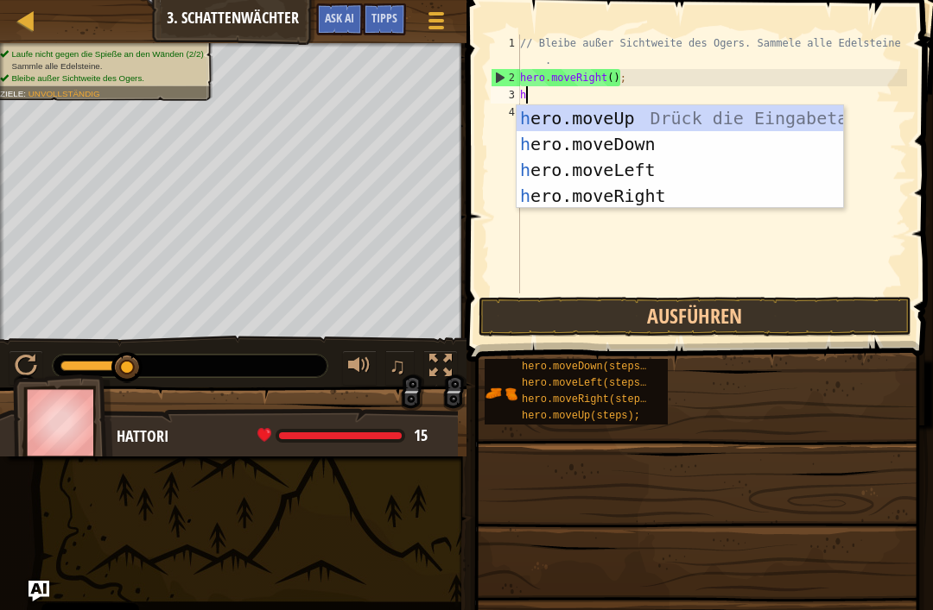
scroll to position [9, 0]
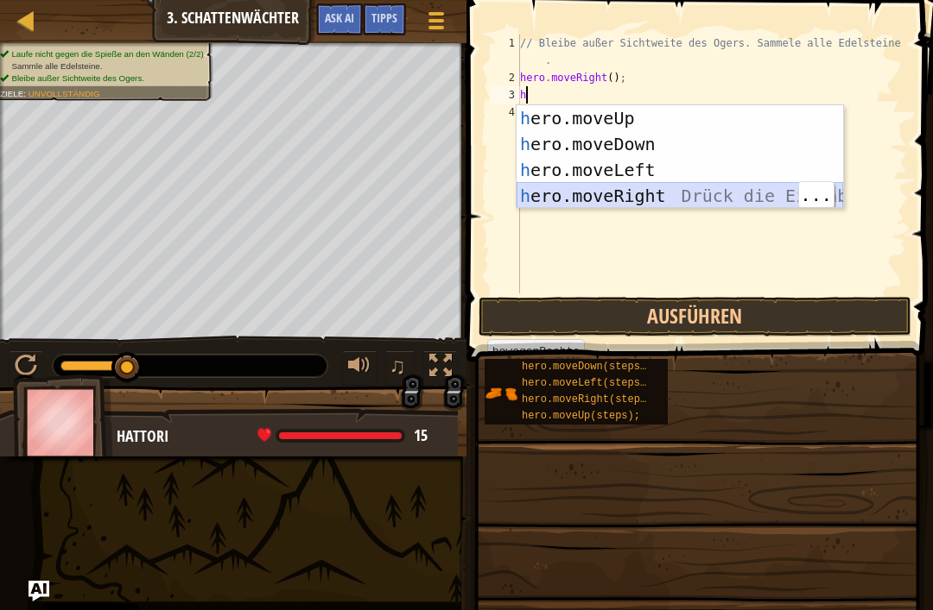
click at [655, 191] on div "h ero.moveUp Drück die Eingabetaste h ero.moveDown Drück die Eingabetaste h ero…" at bounding box center [679, 182] width 326 height 155
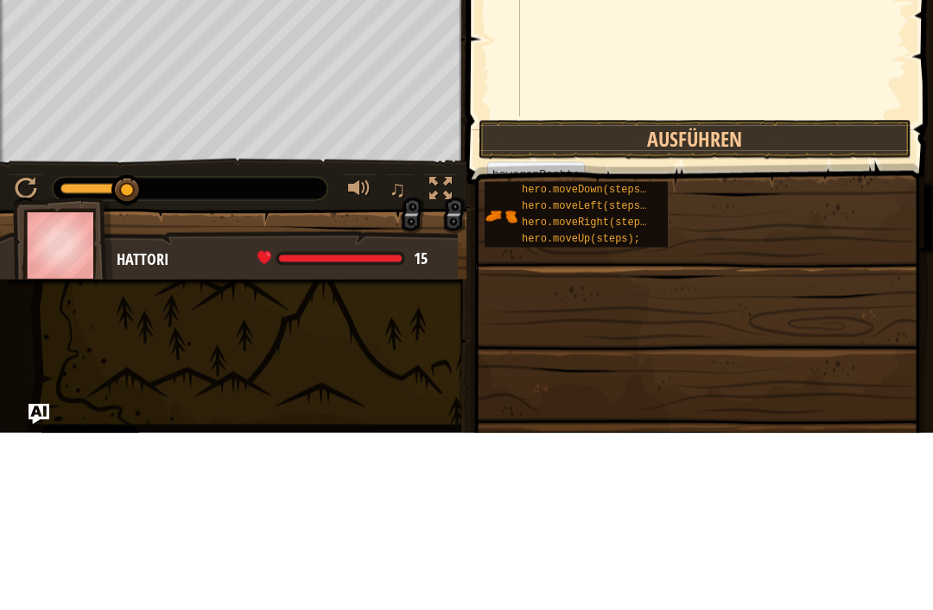
click at [655, 297] on button "Ausführen" at bounding box center [694, 317] width 433 height 40
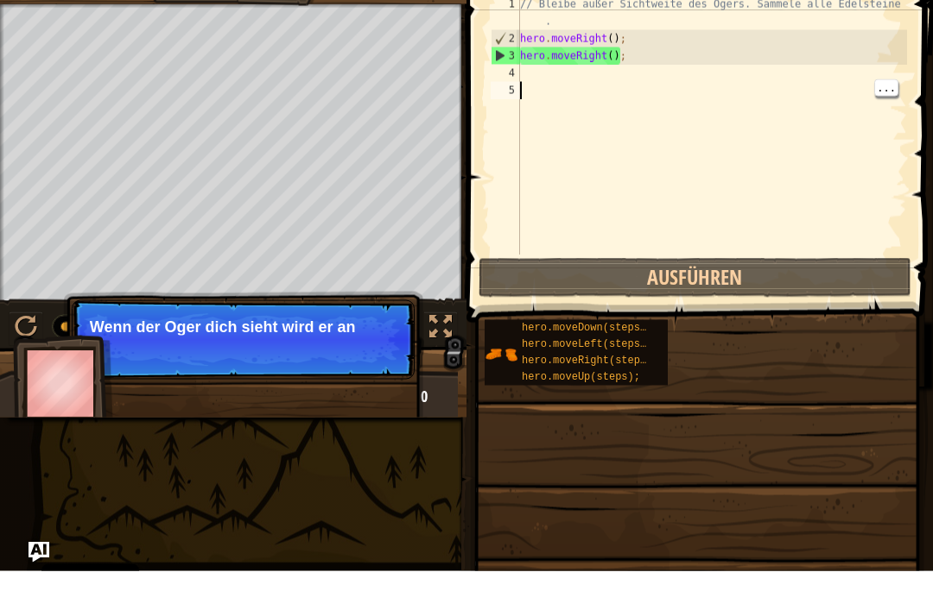
type textarea "h"
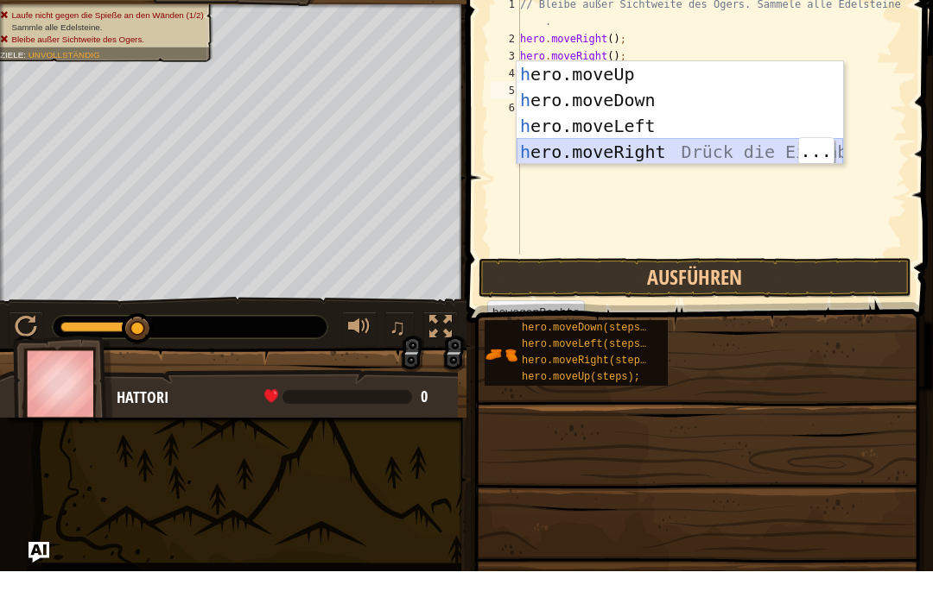
click at [655, 154] on div "h ero.moveUp Drück die Eingabetaste h ero.moveDown Drück die Eingabetaste h ero…" at bounding box center [679, 177] width 326 height 155
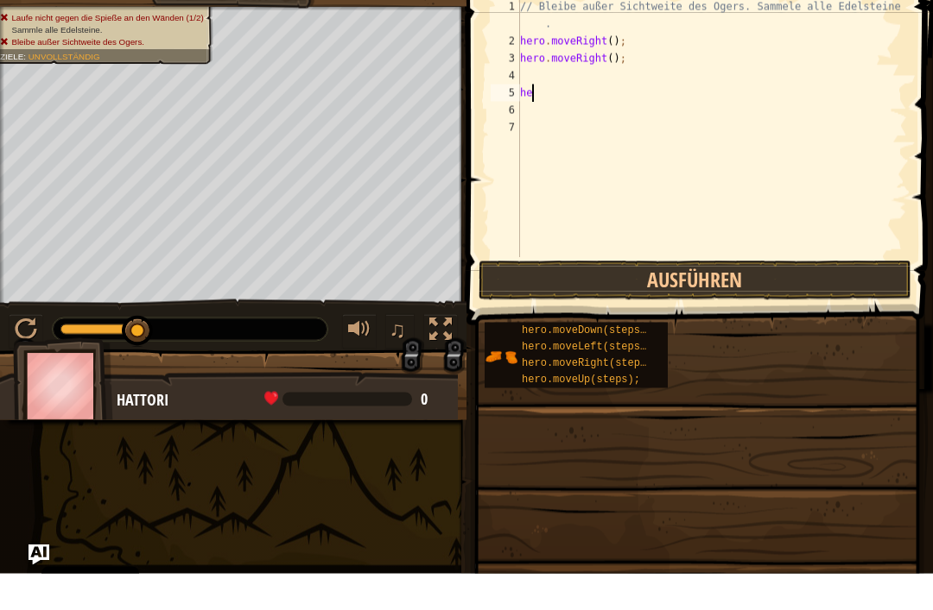
type textarea "h"
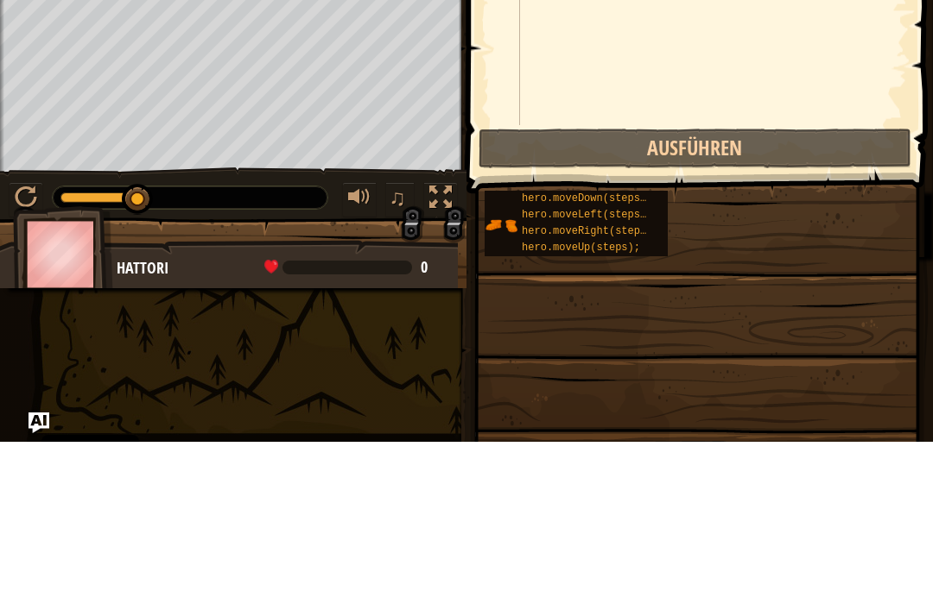
click at [655, 297] on button "Ausführen" at bounding box center [694, 317] width 433 height 40
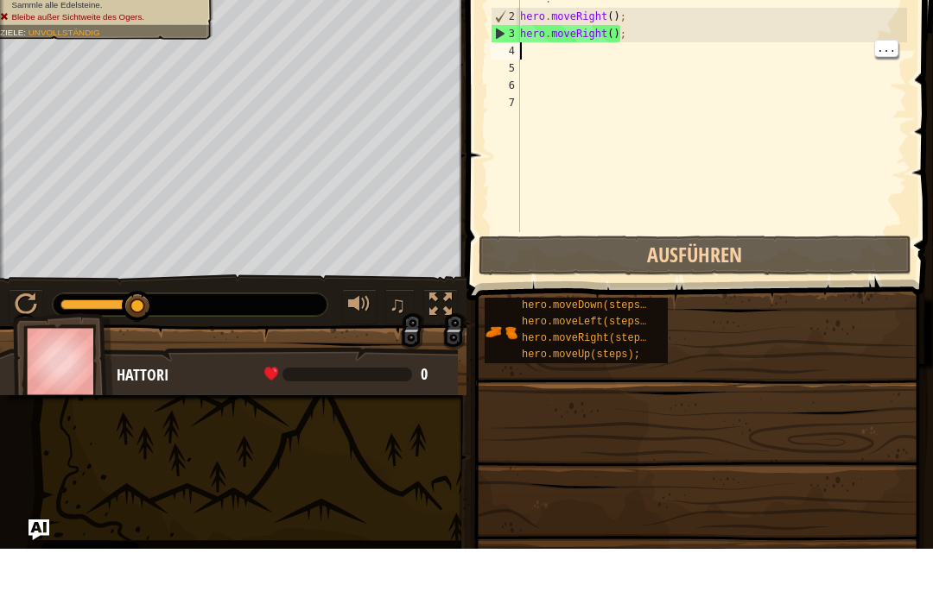
type textarea "h"
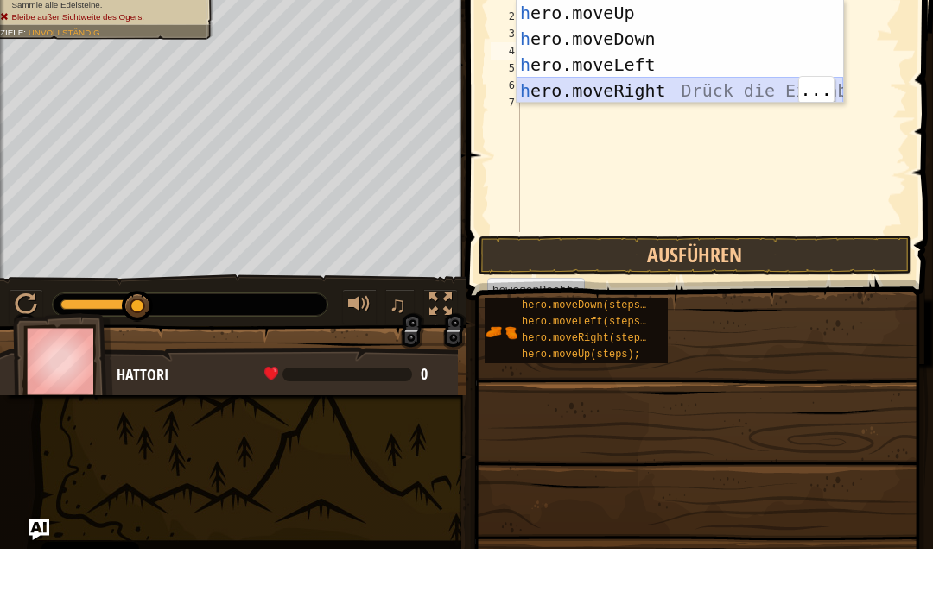
click at [655, 96] on div "h ero.moveUp Drück die Eingabetaste h ero.moveDown Drück die Eingabetaste h ero…" at bounding box center [679, 138] width 326 height 155
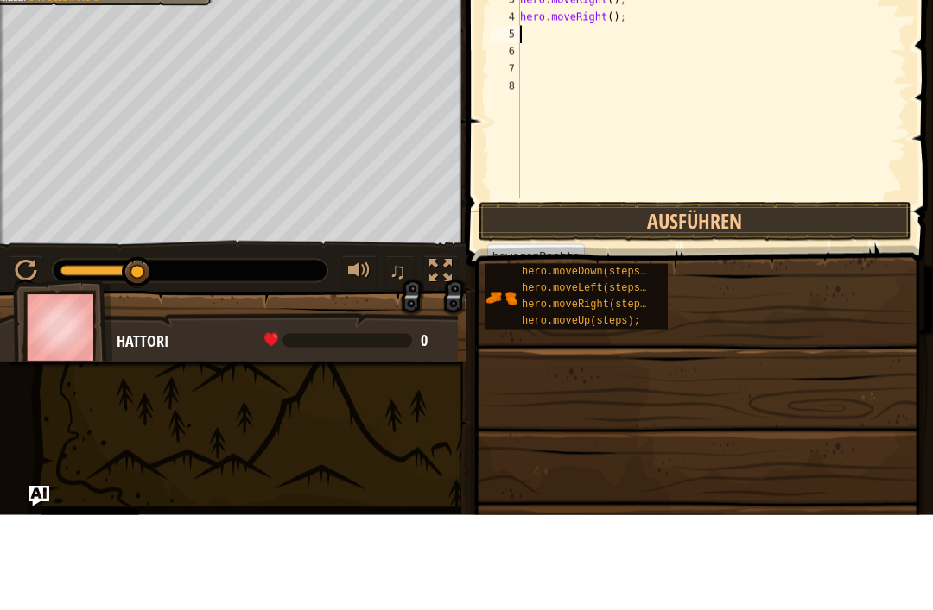
click at [655, 297] on button "Ausführen" at bounding box center [694, 317] width 433 height 40
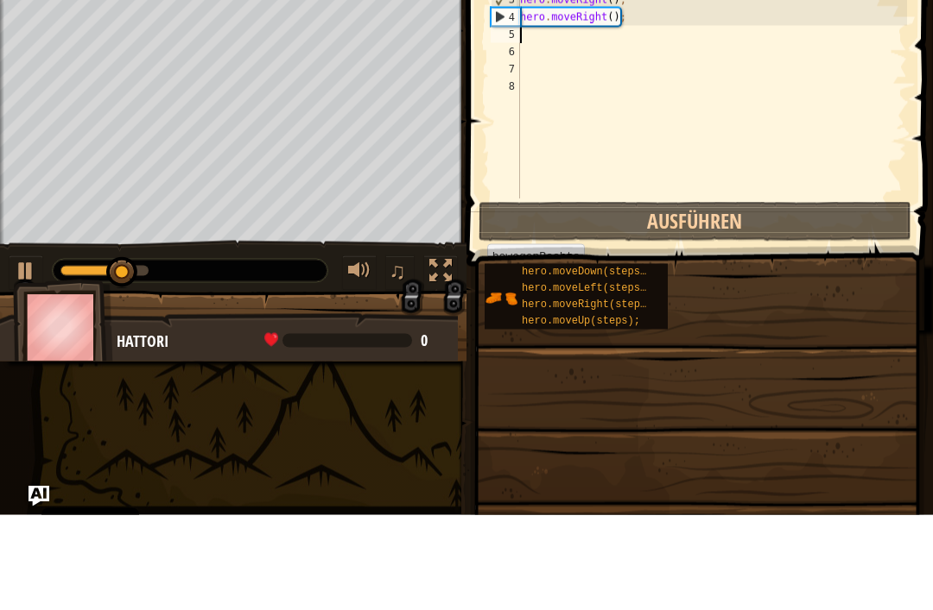
click at [655, 297] on button "Ausführen" at bounding box center [694, 317] width 433 height 40
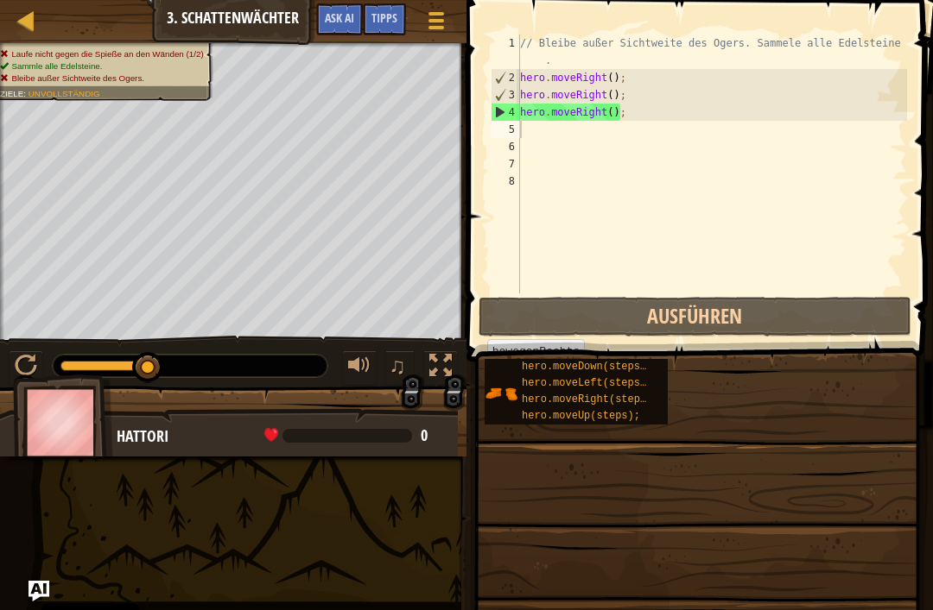
click at [453, 375] on button at bounding box center [440, 368] width 35 height 35
click at [447, 357] on div at bounding box center [440, 366] width 22 height 22
click at [439, 377] on div at bounding box center [440, 366] width 22 height 22
click at [540, 317] on button "Ausführen" at bounding box center [694, 317] width 433 height 40
click at [648, 93] on div "// Bleibe außer Sichtweite des Ogers. Sammele alle Edelsteine . hero . moveRigh…" at bounding box center [711, 190] width 390 height 311
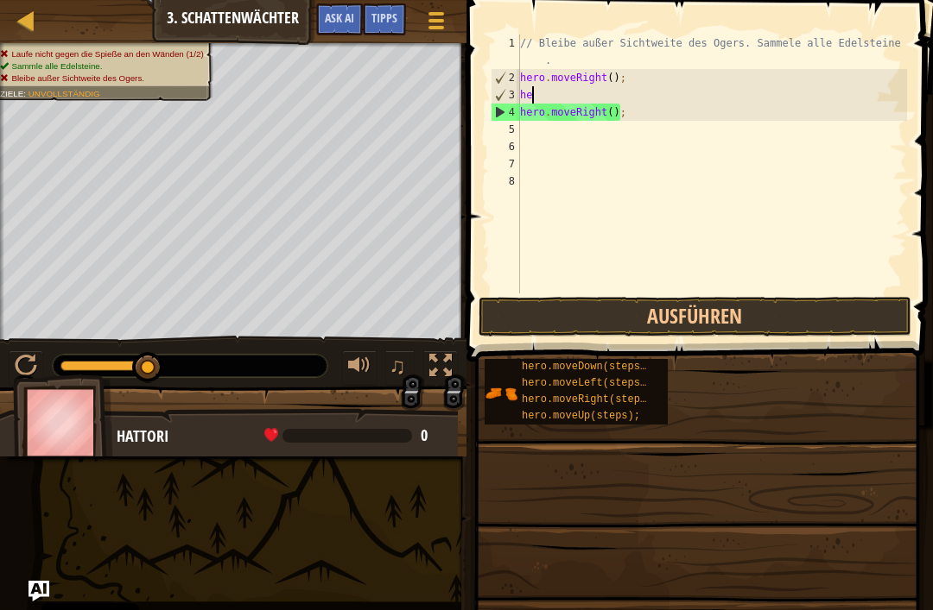
type textarea "h"
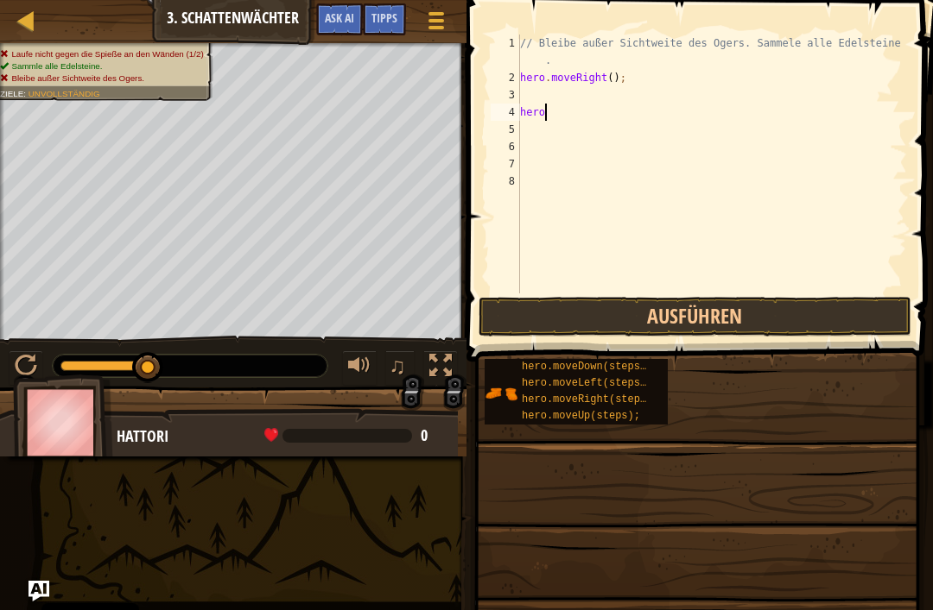
type textarea "h"
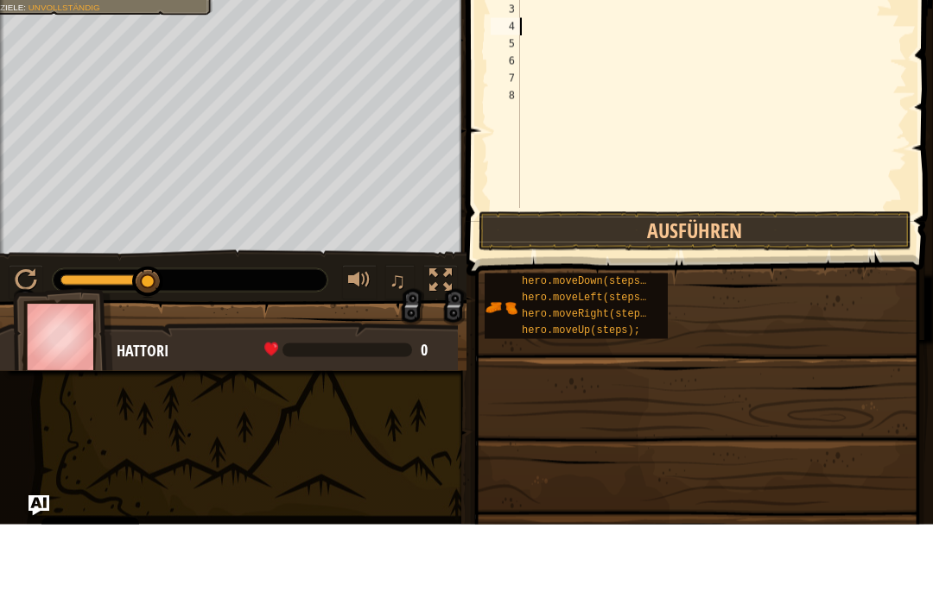
click at [655, 297] on button "Ausführen" at bounding box center [694, 317] width 433 height 40
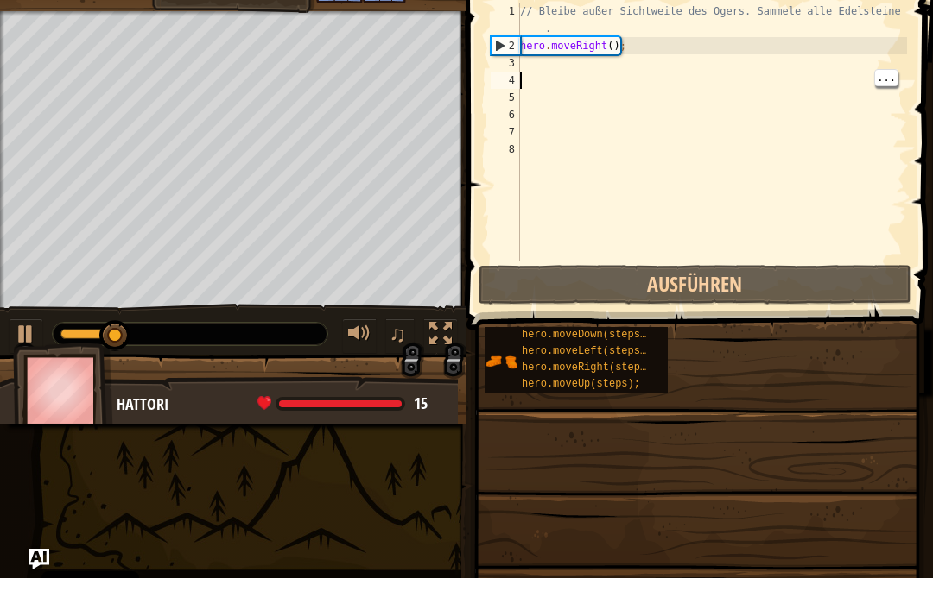
click at [544, 73] on div "// Bleibe außer Sichtweite des Ogers. Sammele alle Edelsteine . hero . moveRigh…" at bounding box center [711, 190] width 390 height 311
click at [576, 64] on div "// Bleibe außer Sichtweite des Ogers. Sammele alle Edelsteine . hero . moveRigh…" at bounding box center [711, 190] width 390 height 311
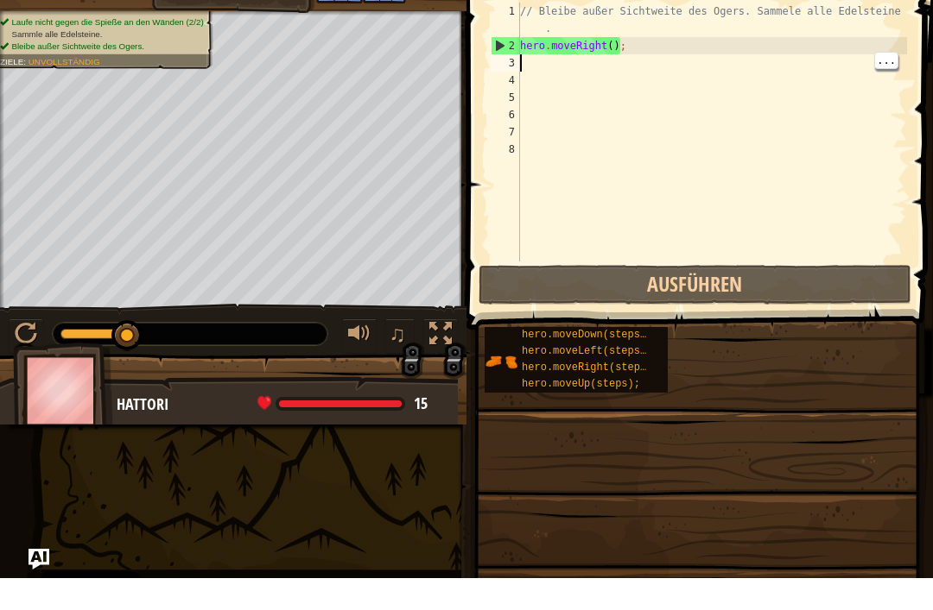
type textarea "h"
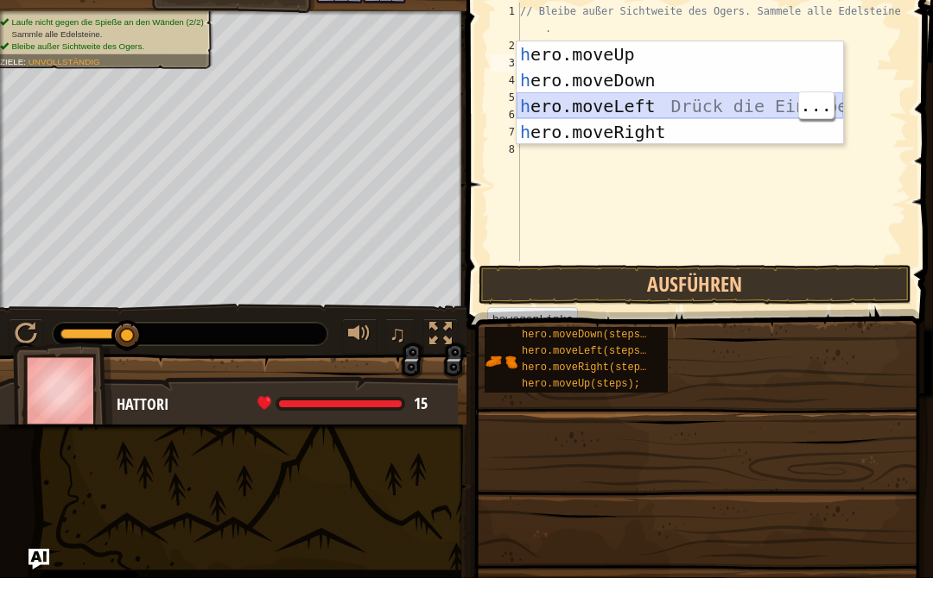
click at [655, 106] on div "h ero.moveUp Drück die Eingabetaste h ero.moveDown Drück die Eingabetaste h ero…" at bounding box center [679, 150] width 326 height 155
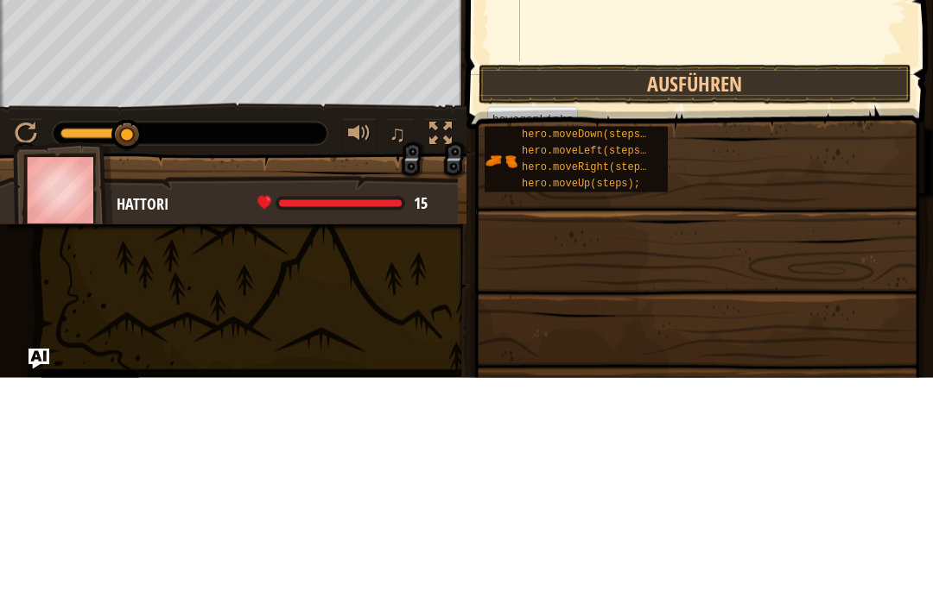
click at [655, 297] on button "Ausführen" at bounding box center [694, 317] width 433 height 40
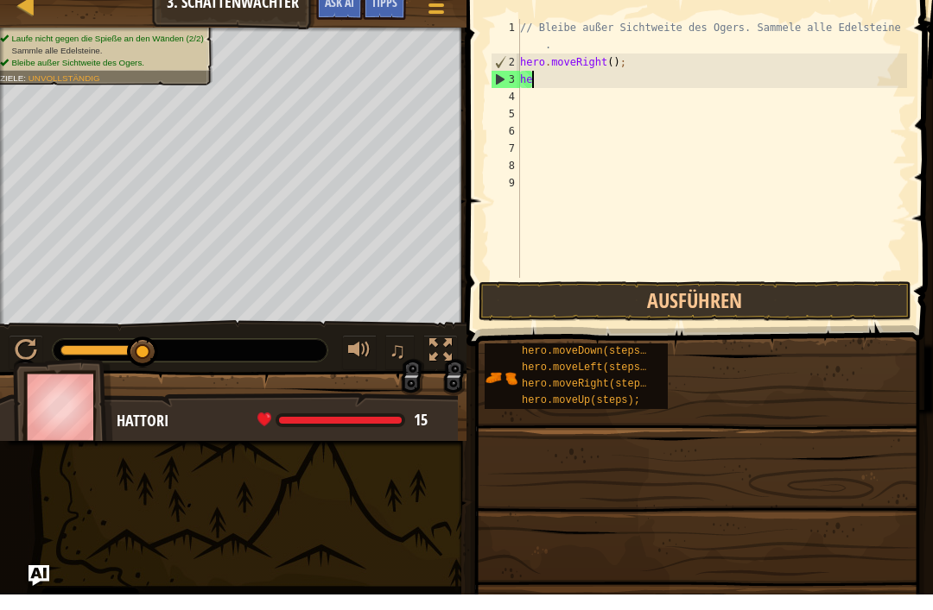
type textarea "h"
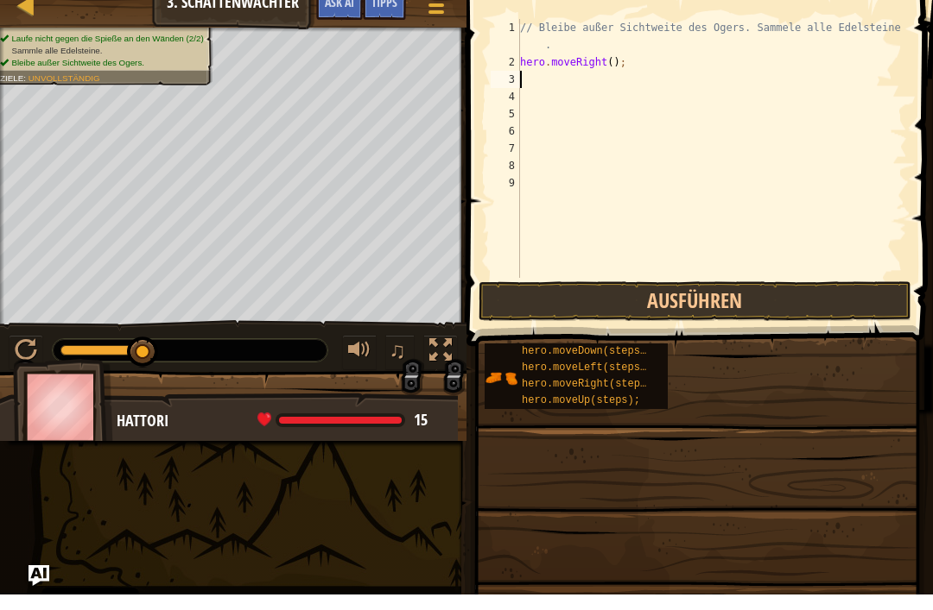
type textarea "h"
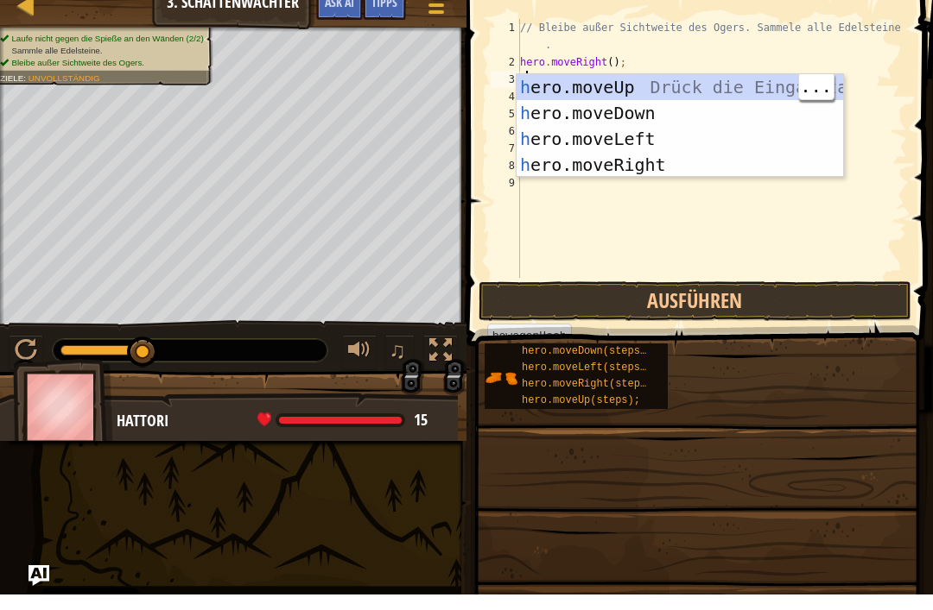
click at [649, 90] on div "h ero.moveUp Drück die Eingabetaste h ero.moveDown Drück die Eingabetaste h ero…" at bounding box center [679, 167] width 326 height 155
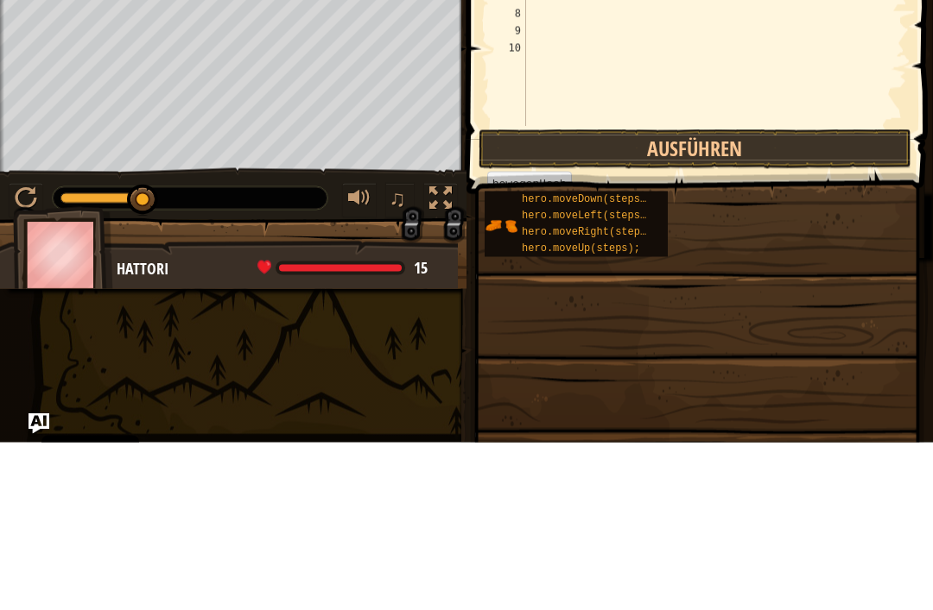
click at [655, 297] on button "Ausführen" at bounding box center [694, 317] width 433 height 40
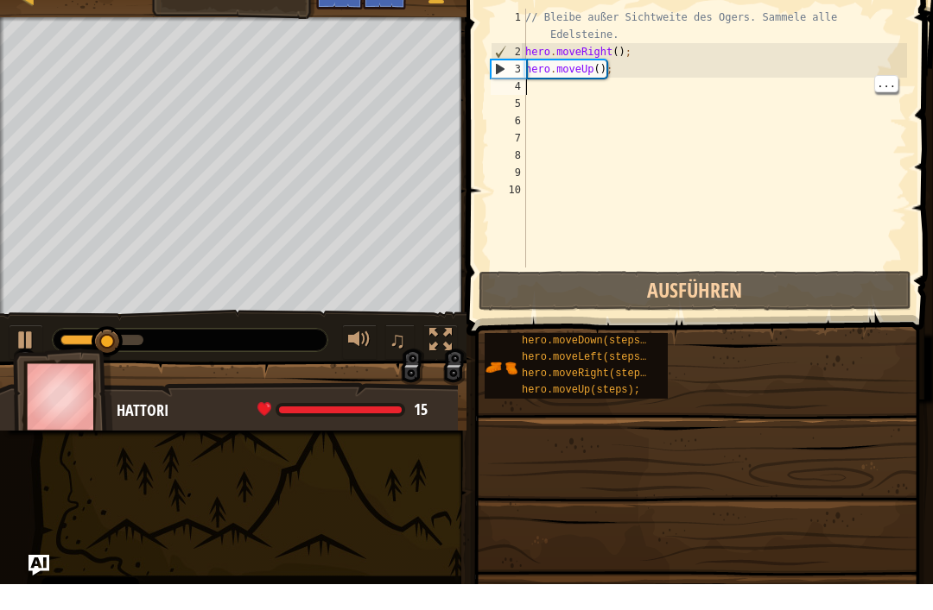
type textarea "h"
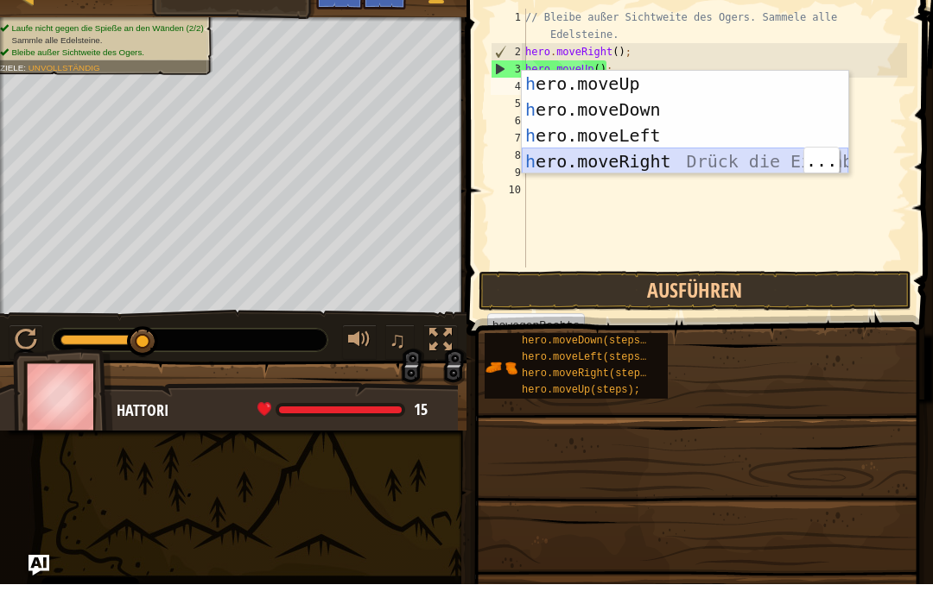
click at [655, 165] on div "h ero.moveUp Drück die Eingabetaste h ero.moveDown Drück die Eingabetaste h ero…" at bounding box center [685, 174] width 326 height 155
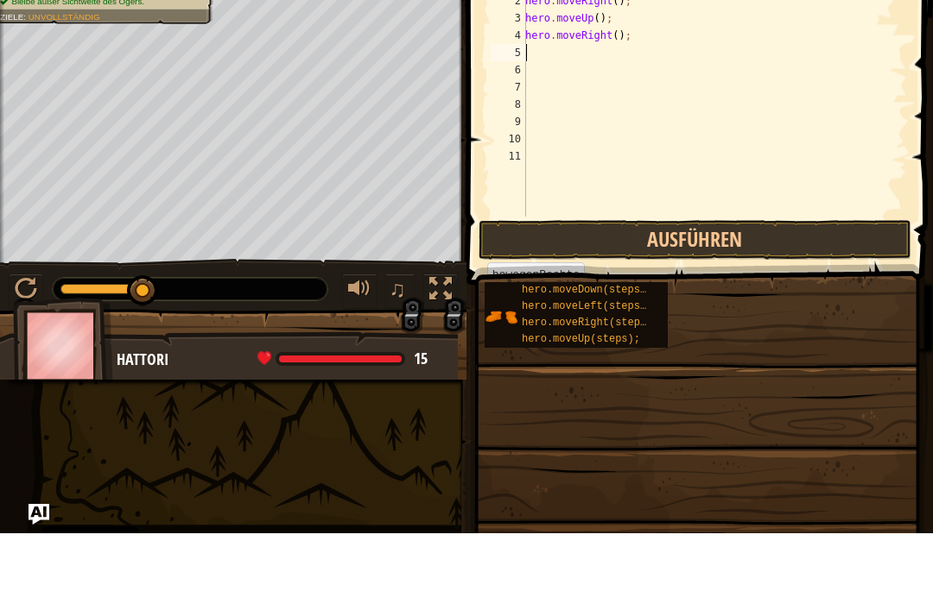
click at [655, 297] on button "Ausführen" at bounding box center [694, 317] width 433 height 40
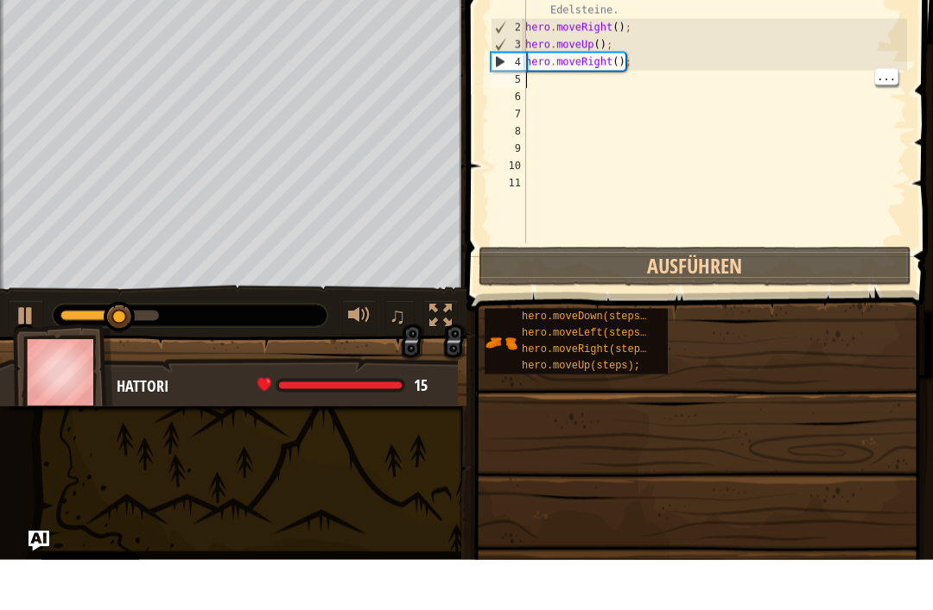
click at [545, 85] on div "// Bleibe außer Sichtweite des Ogers. Sammele alle Edelsteine. hero . moveRight…" at bounding box center [714, 190] width 385 height 311
type textarea "h"
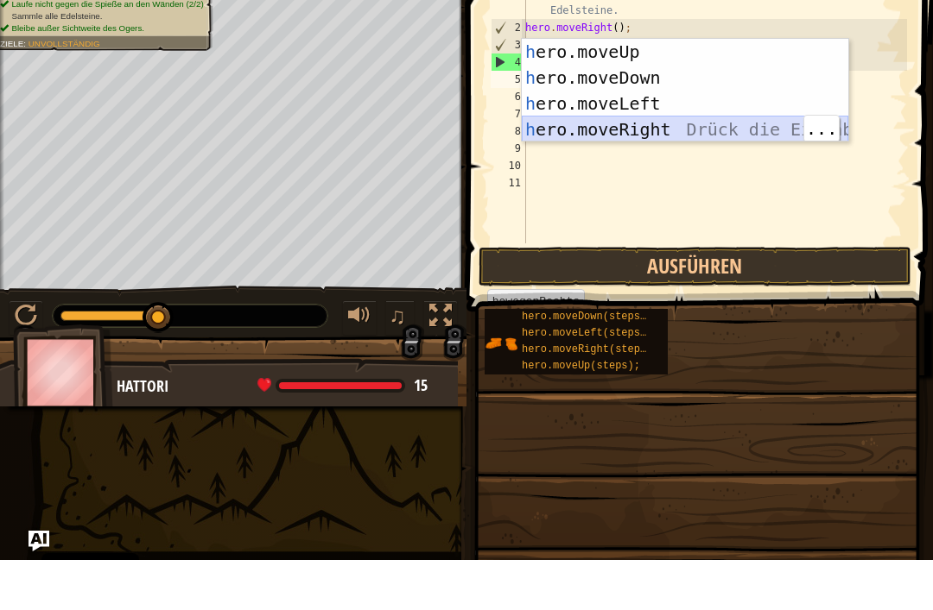
click at [655, 129] on div "h ero.moveUp Drück die Eingabetaste h ero.moveDown Drück die Eingabetaste h ero…" at bounding box center [685, 166] width 326 height 155
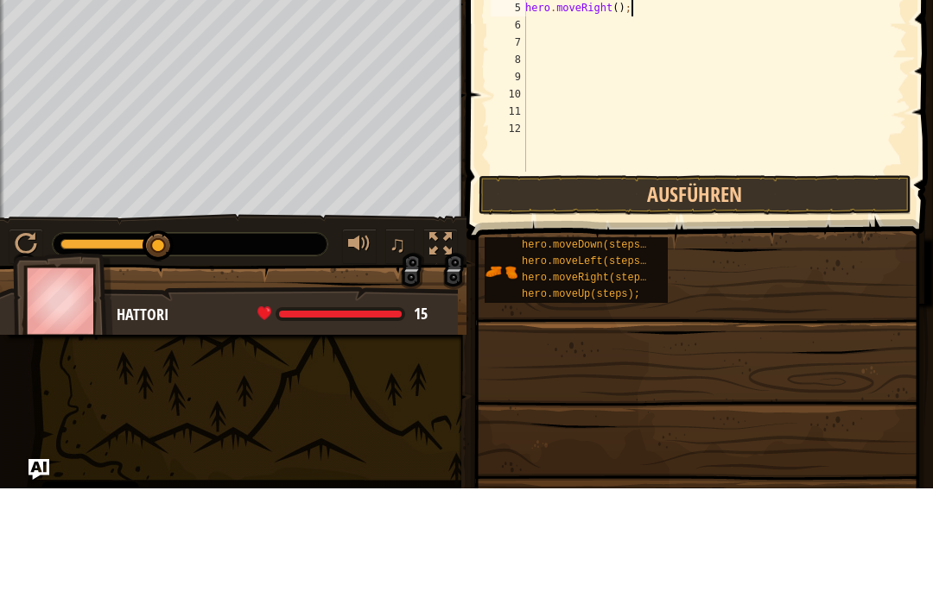
click at [655, 297] on button "Ausführen" at bounding box center [694, 317] width 433 height 40
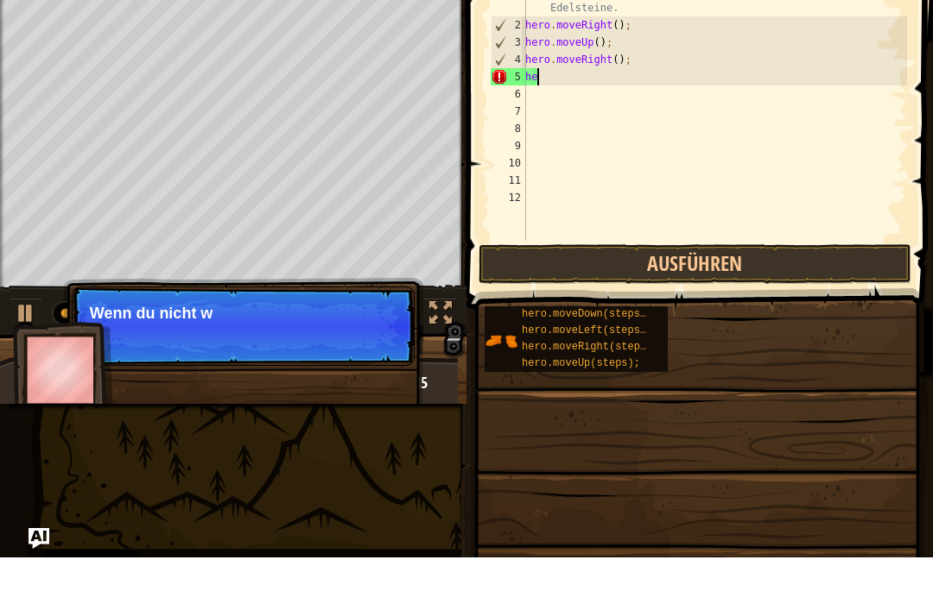
type textarea "h"
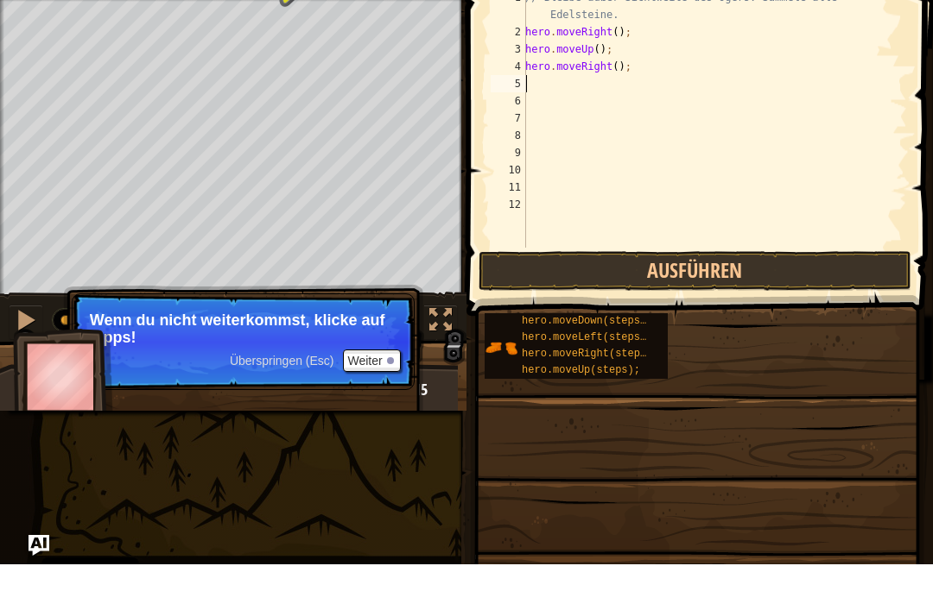
type textarea "h"
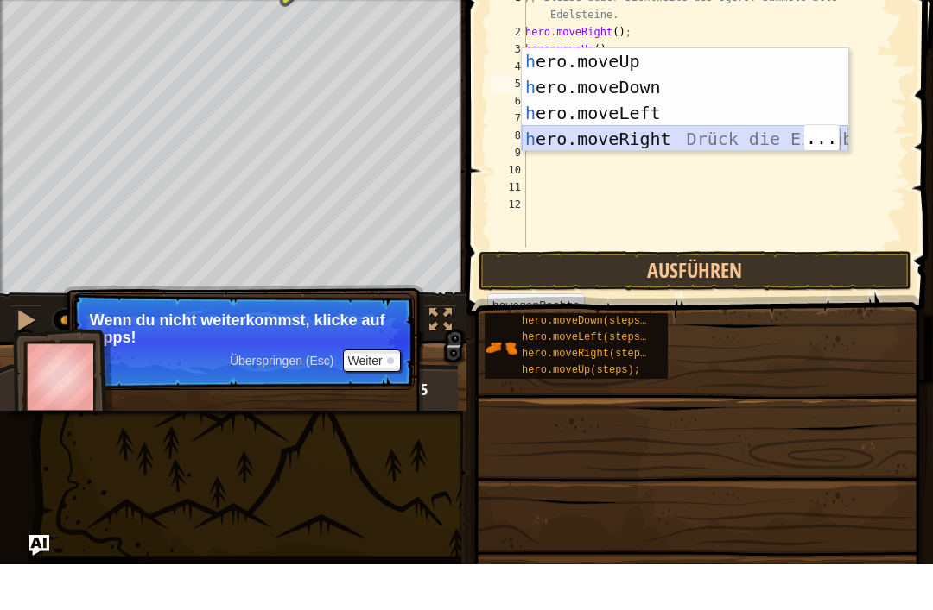
click at [655, 143] on div "h ero.moveUp Drück die Eingabetaste h ero.moveDown Drück die Eingabetaste h ero…" at bounding box center [685, 171] width 326 height 155
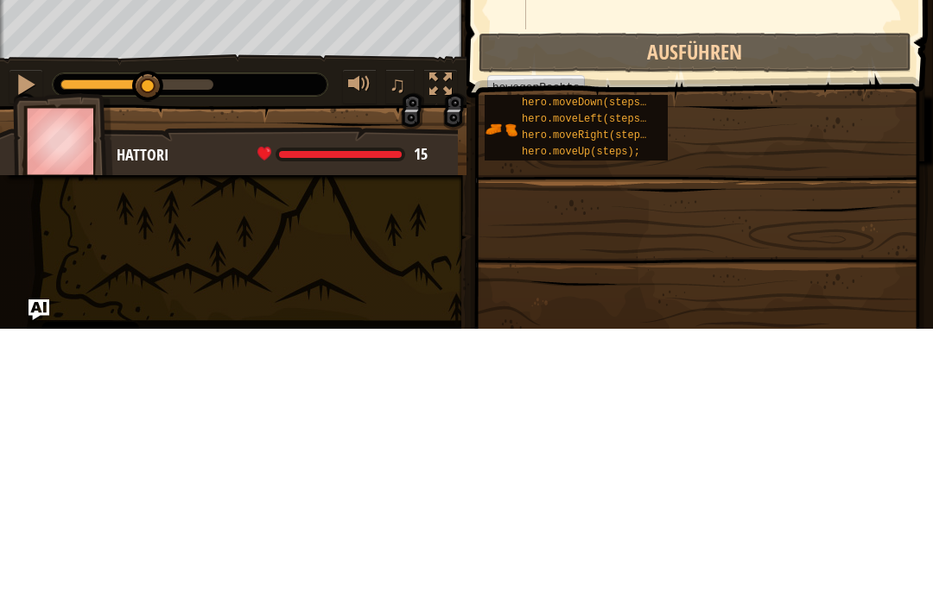
click at [655, 314] on button "Ausführen" at bounding box center [694, 334] width 433 height 40
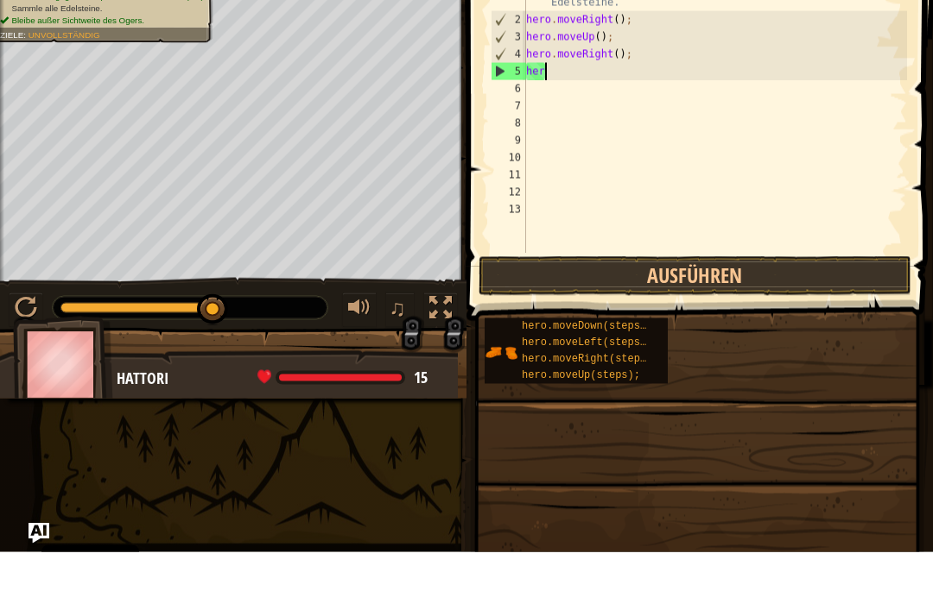
type textarea "h"
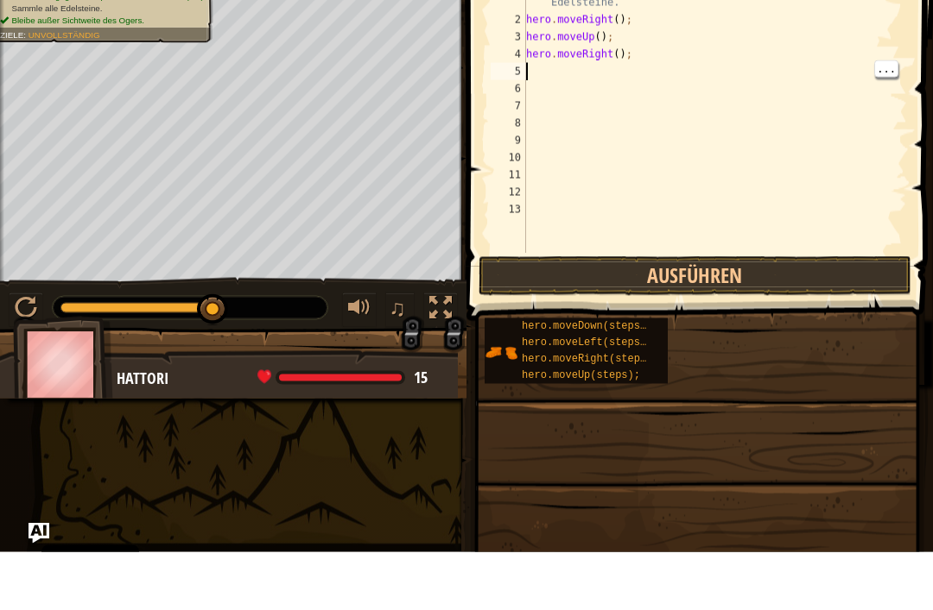
type textarea "h"
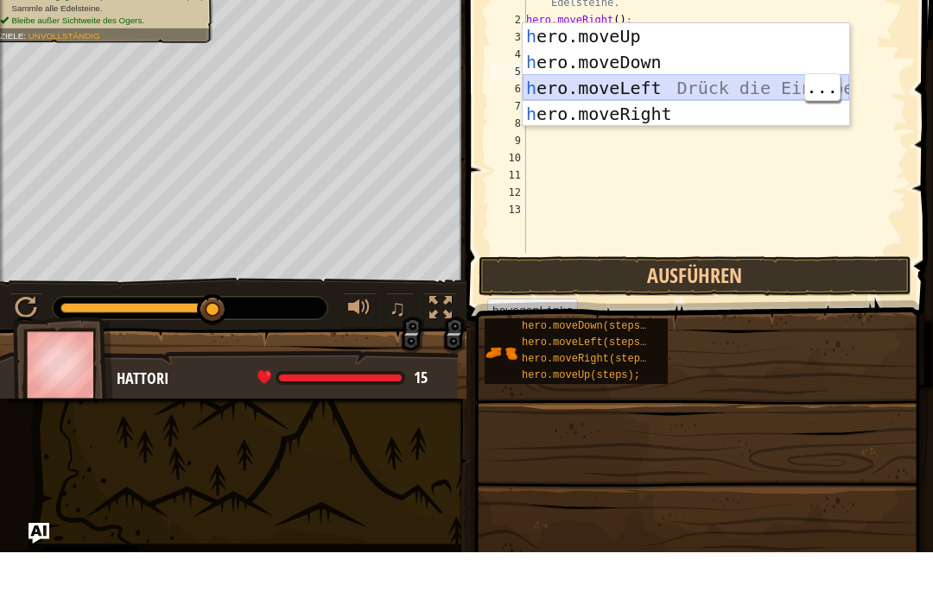
click at [655, 87] on div "h ero.moveUp Drück die Eingabetaste h ero.moveDown Drück die Eingabetaste h ero…" at bounding box center [685, 158] width 326 height 155
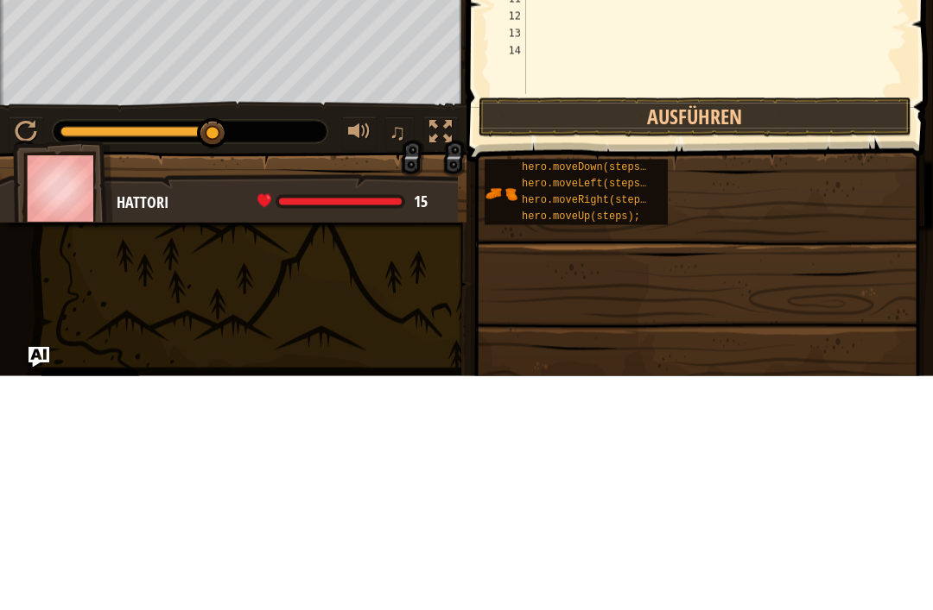
click at [655, 332] on button "Ausführen" at bounding box center [694, 352] width 433 height 40
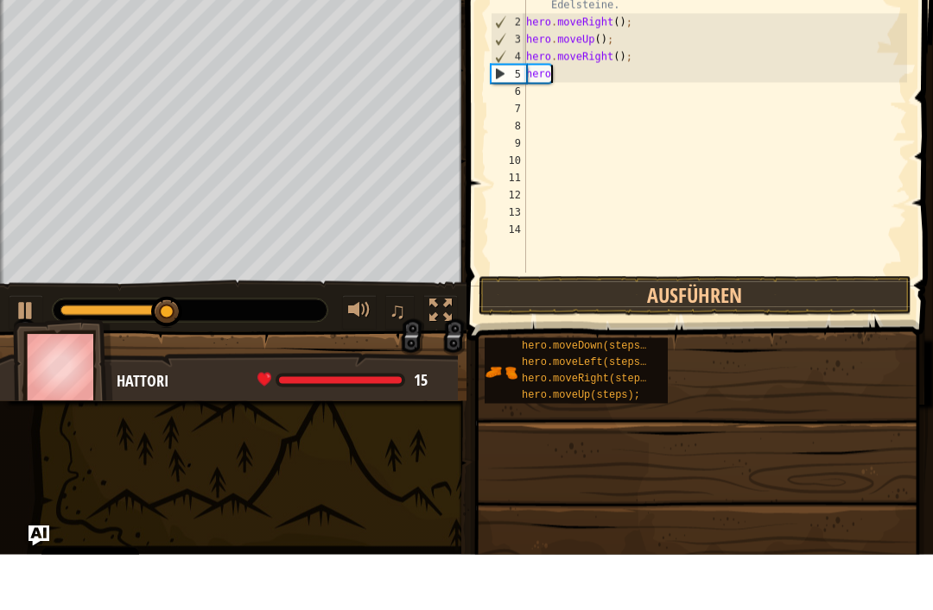
type textarea "h"
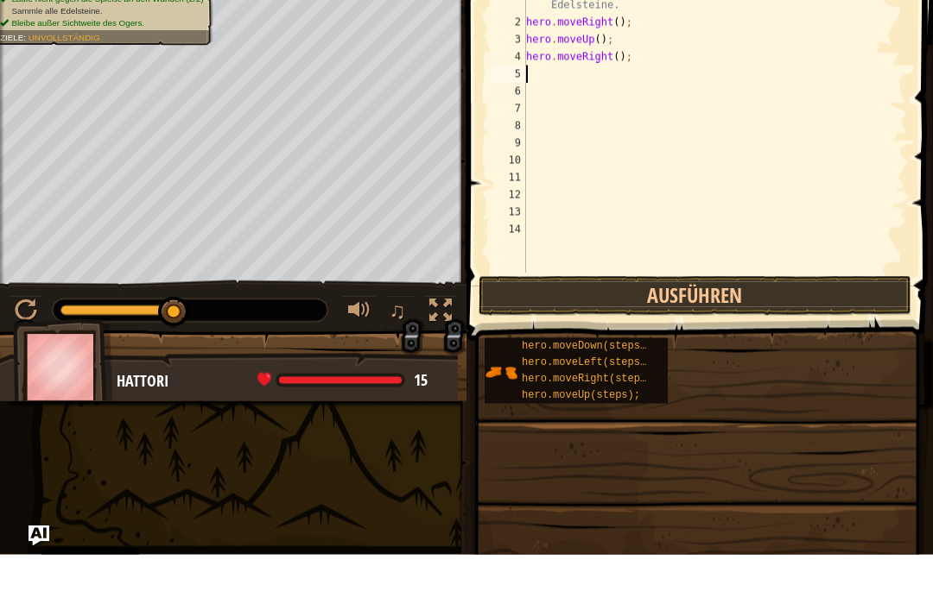
type textarea "h"
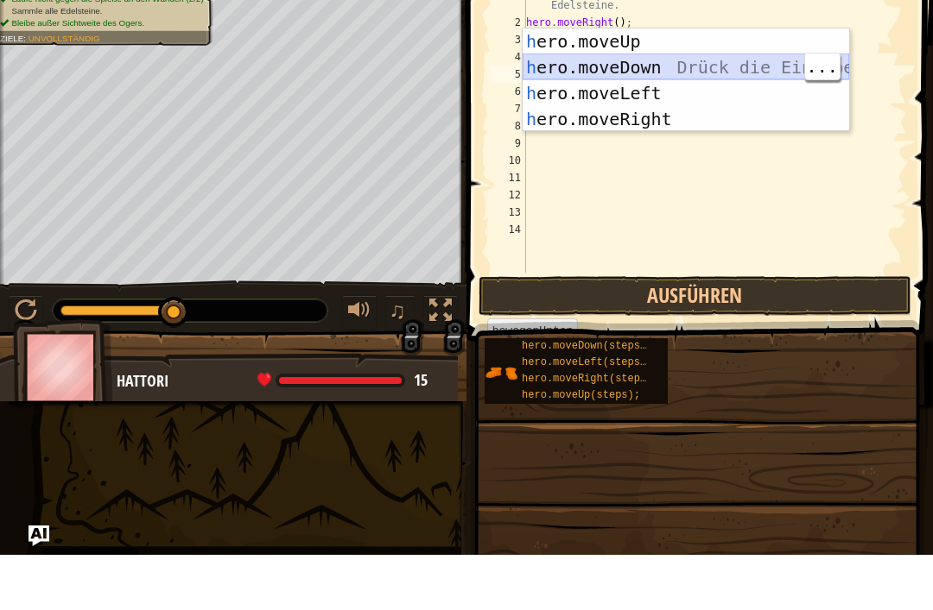
click at [655, 84] on div "h ero.moveUp Drück die Eingabetaste h ero.moveDown Drück die Eingabetaste h ero…" at bounding box center [685, 161] width 326 height 155
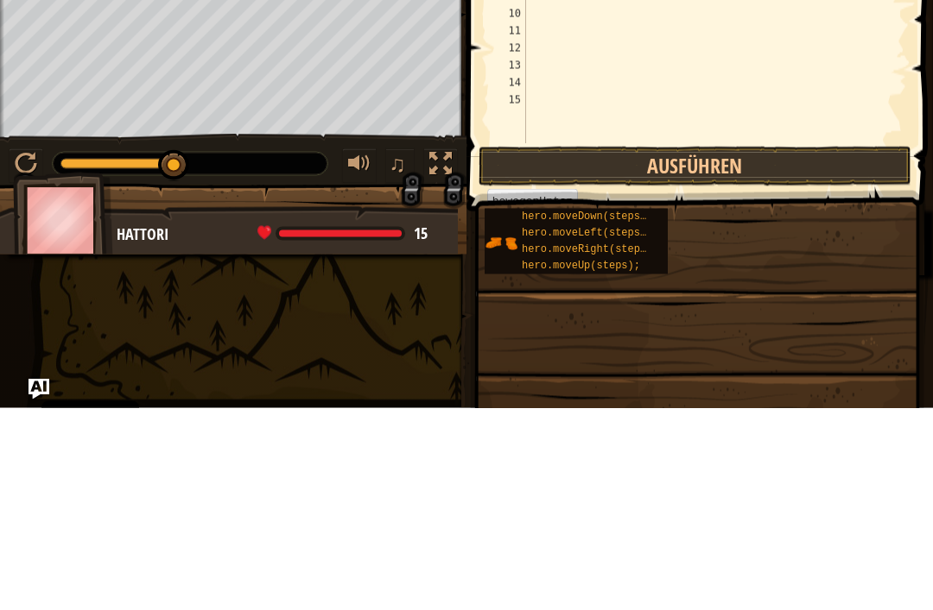
click at [655, 349] on button "Ausführen" at bounding box center [694, 369] width 433 height 40
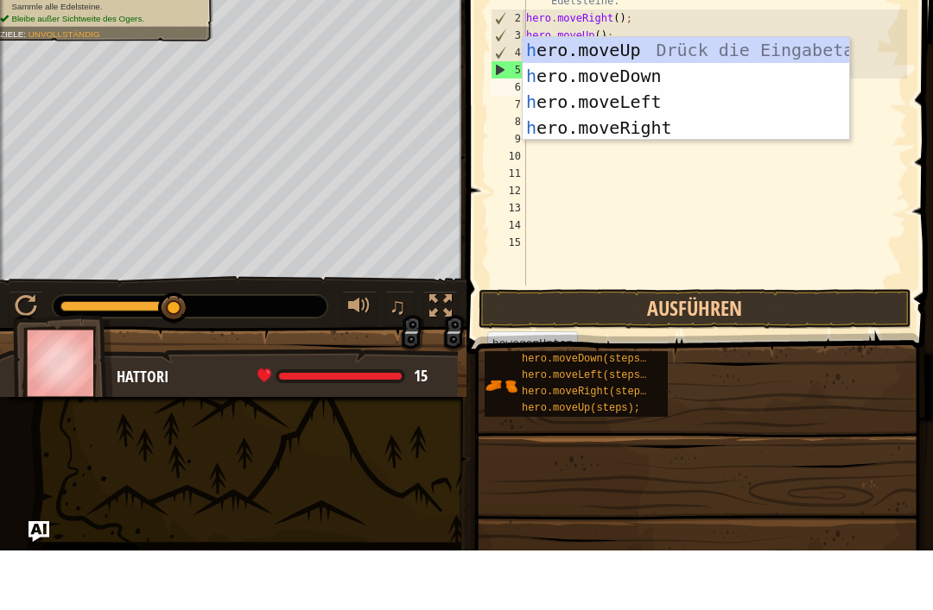
type textarea "he"
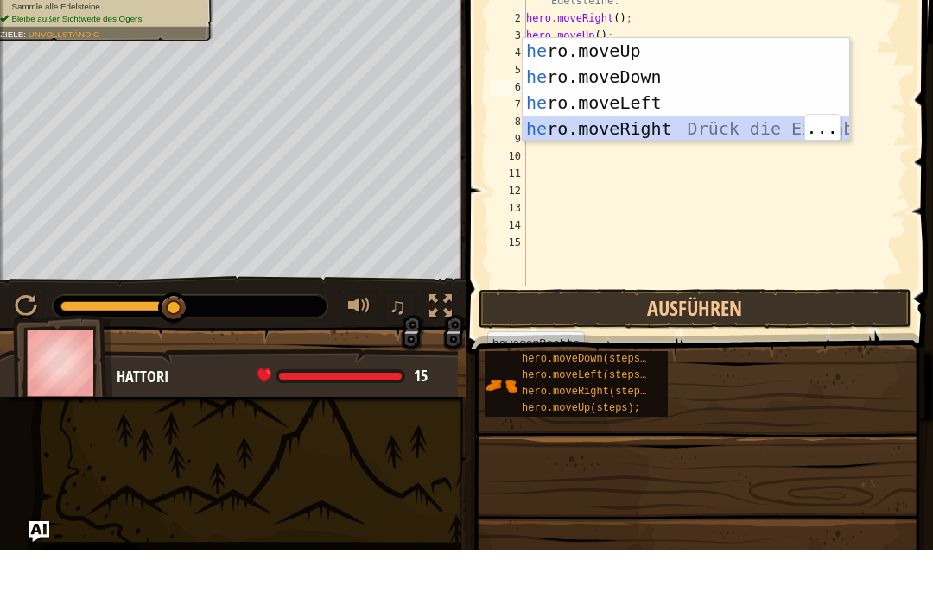
click at [655, 131] on div "he ro.moveUp Drück die Eingabetaste he ro.moveDown Drück die Eingabetaste he ro…" at bounding box center [685, 175] width 326 height 155
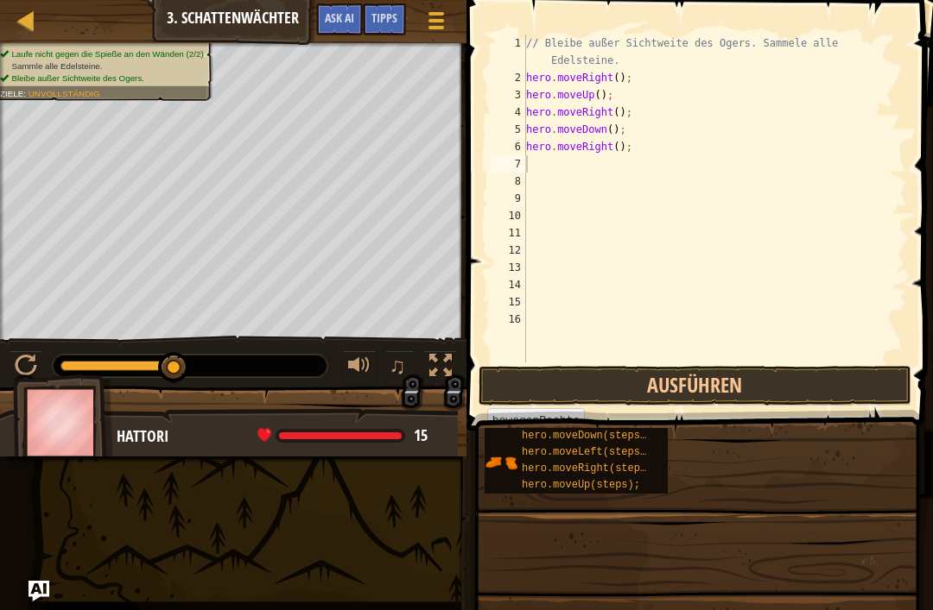
click at [655, 370] on button "Ausführen" at bounding box center [694, 386] width 433 height 40
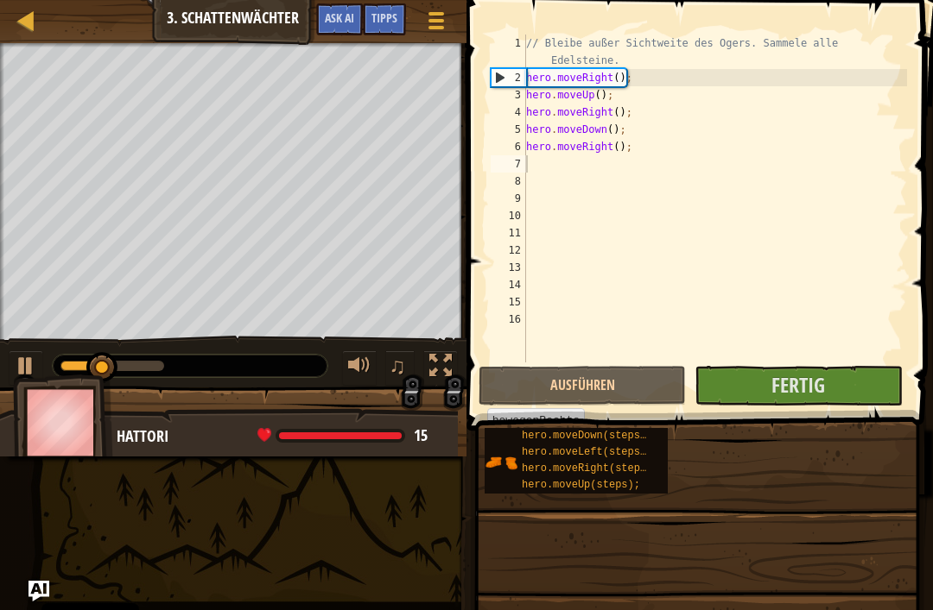
click at [655, 371] on span "Fertig" at bounding box center [798, 385] width 54 height 28
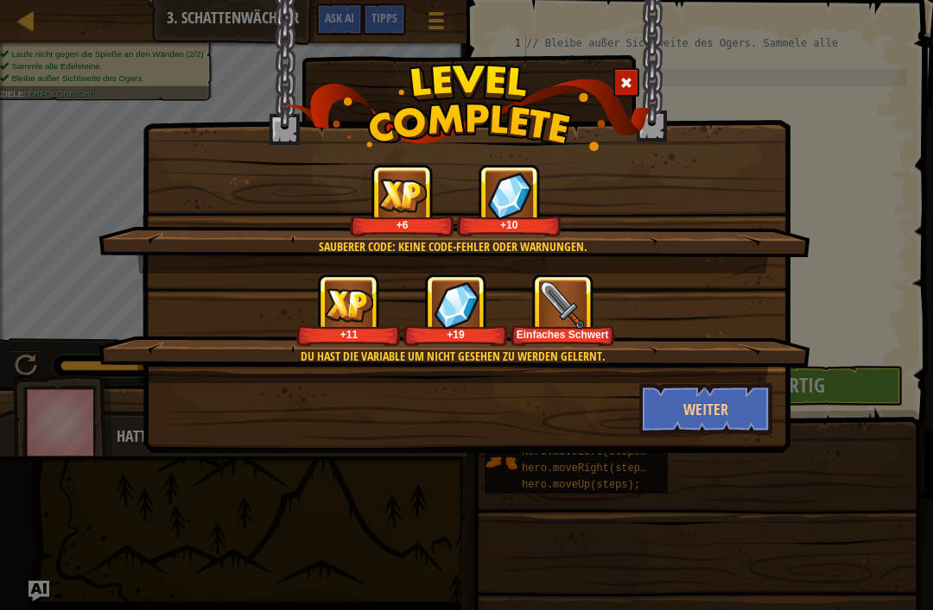
click at [655, 409] on button "Weiter" at bounding box center [706, 409] width 134 height 52
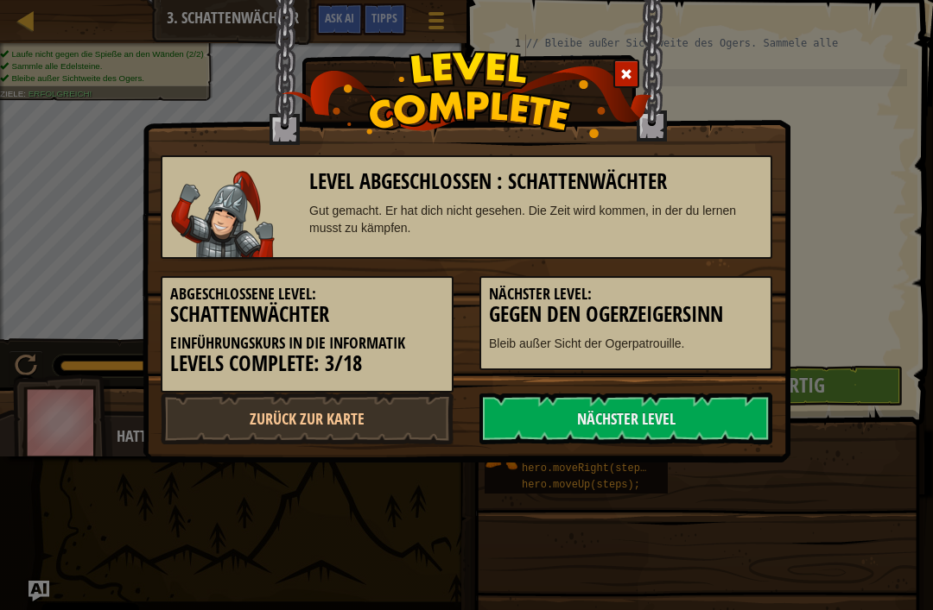
click at [655, 408] on link "Nächster Level" at bounding box center [625, 419] width 293 height 52
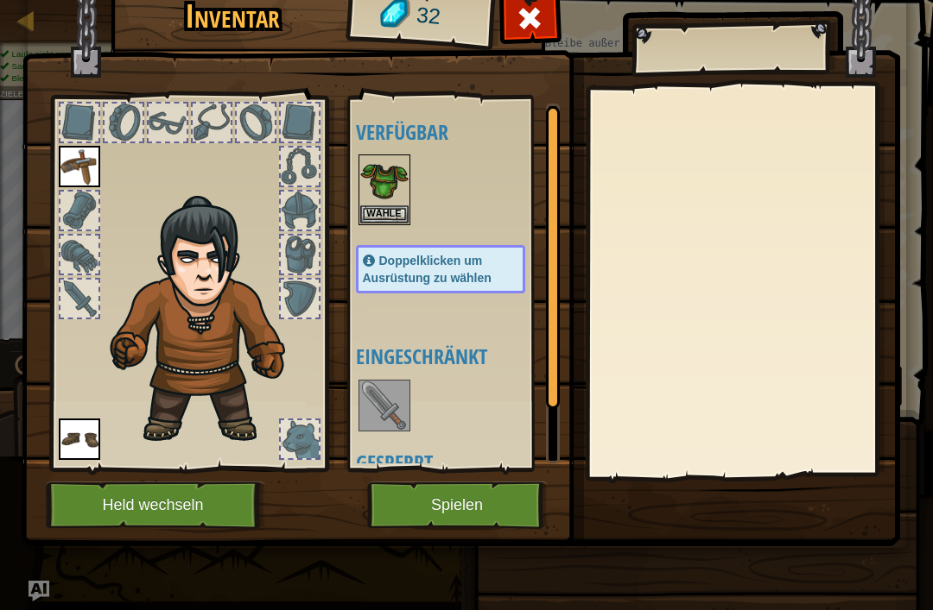
click at [371, 203] on img at bounding box center [384, 180] width 48 height 48
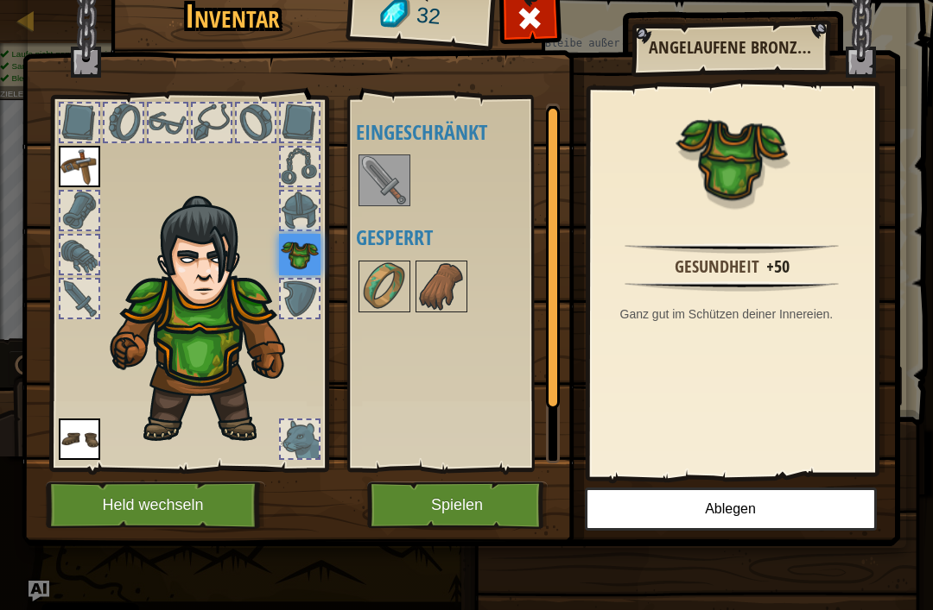
click at [446, 509] on button "Spielen" at bounding box center [457, 505] width 180 height 47
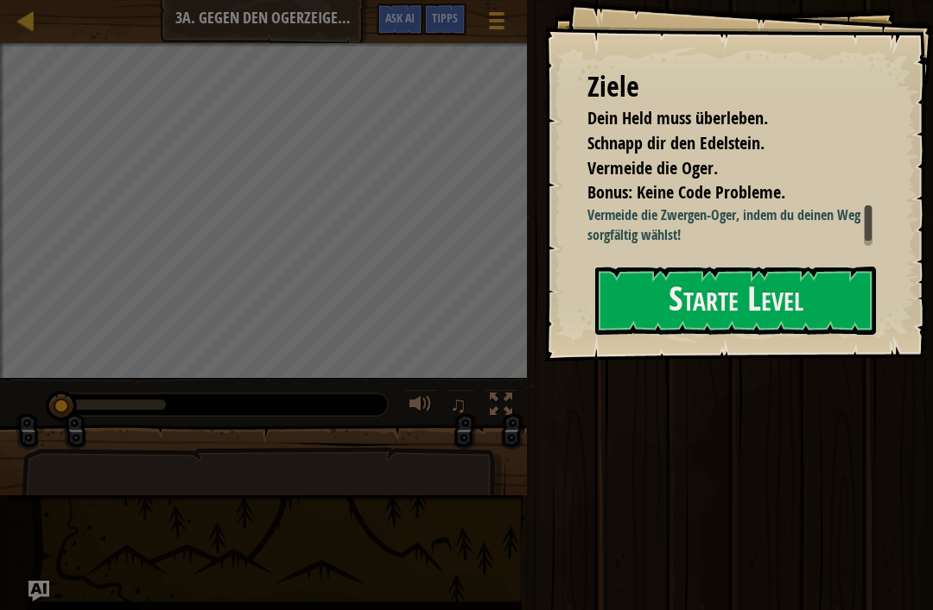
click at [655, 328] on button "Starte Level" at bounding box center [735, 301] width 281 height 68
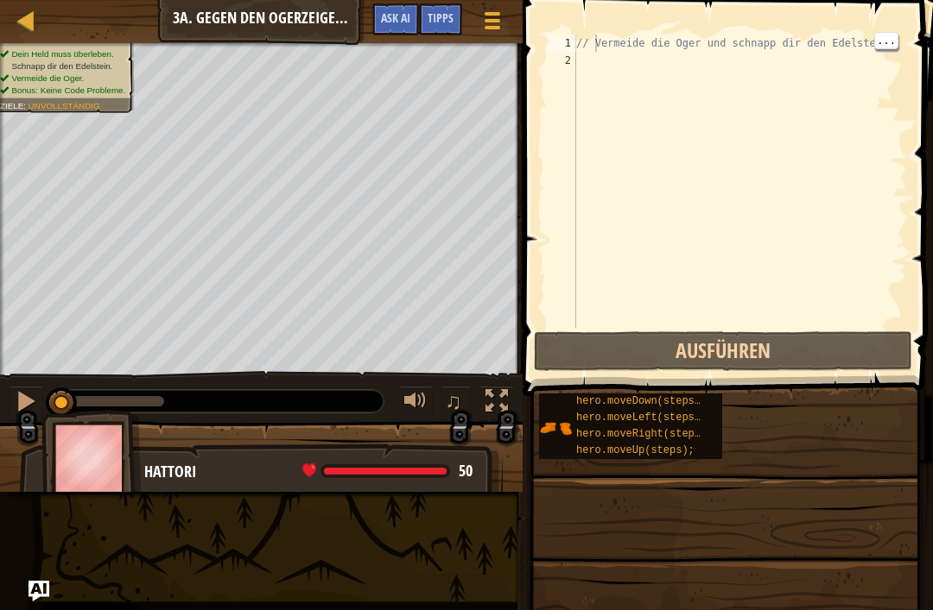
click at [597, 68] on div "// Vermeide die Oger und schnapp dir den Edelstein." at bounding box center [739, 199] width 334 height 328
click at [598, 70] on div "// Vermeide die Oger und schnapp dir den Edelstein." at bounding box center [739, 199] width 334 height 328
type textarea "h"
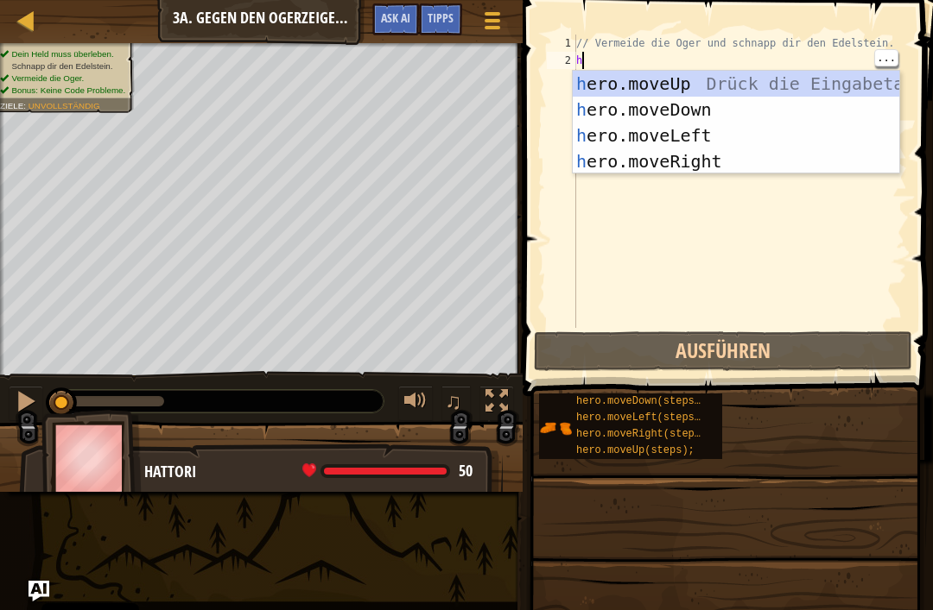
scroll to position [9, 0]
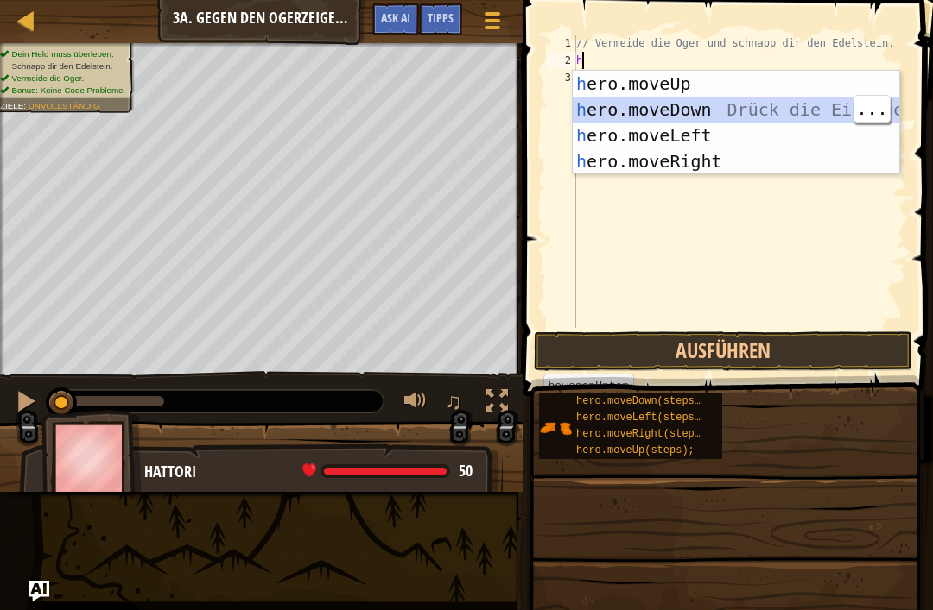
click at [655, 106] on div "h ero.moveUp Drück die Eingabetaste h ero.moveDown Drück die Eingabetaste h ero…" at bounding box center [735, 148] width 326 height 155
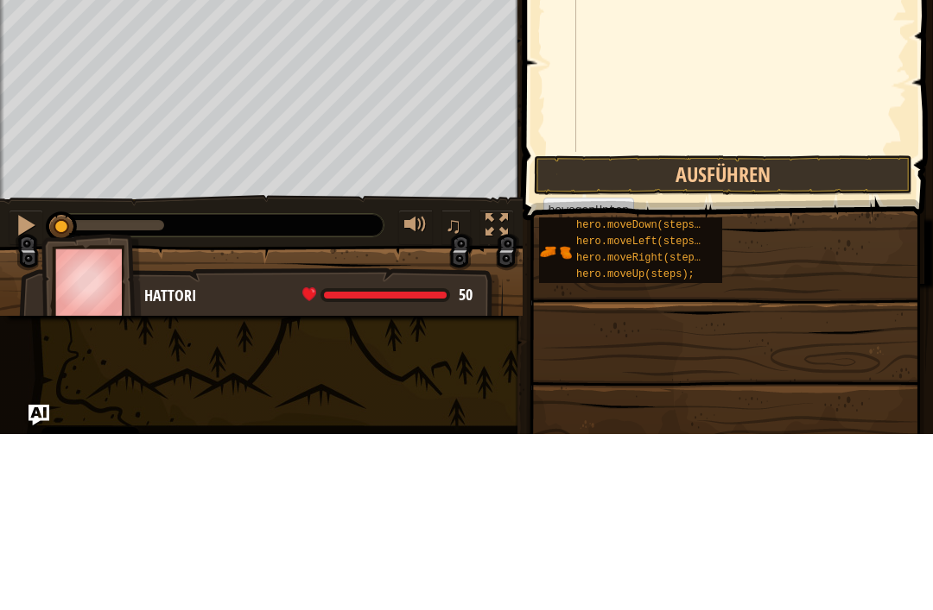
click at [655, 332] on button "Ausführen" at bounding box center [723, 352] width 378 height 40
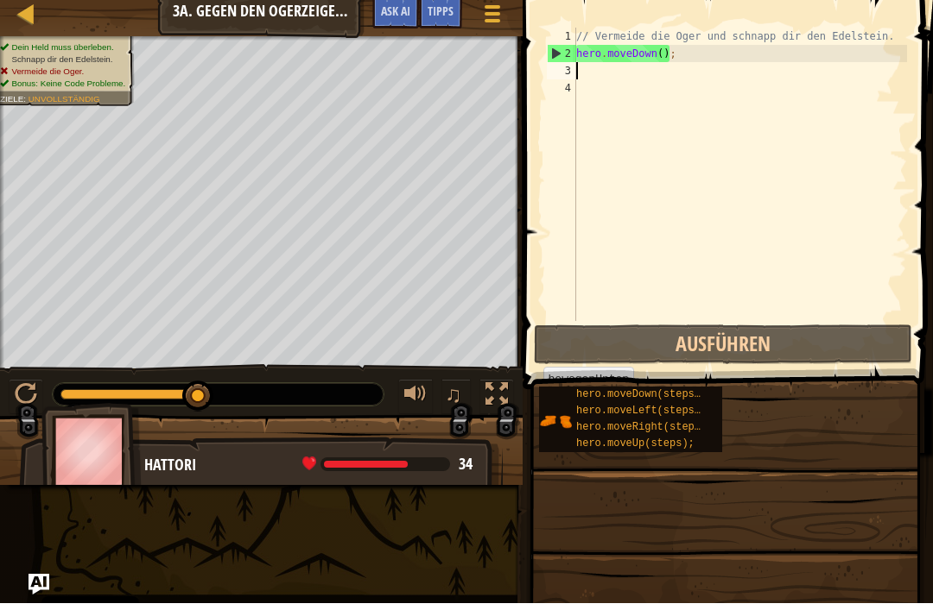
type textarea "h"
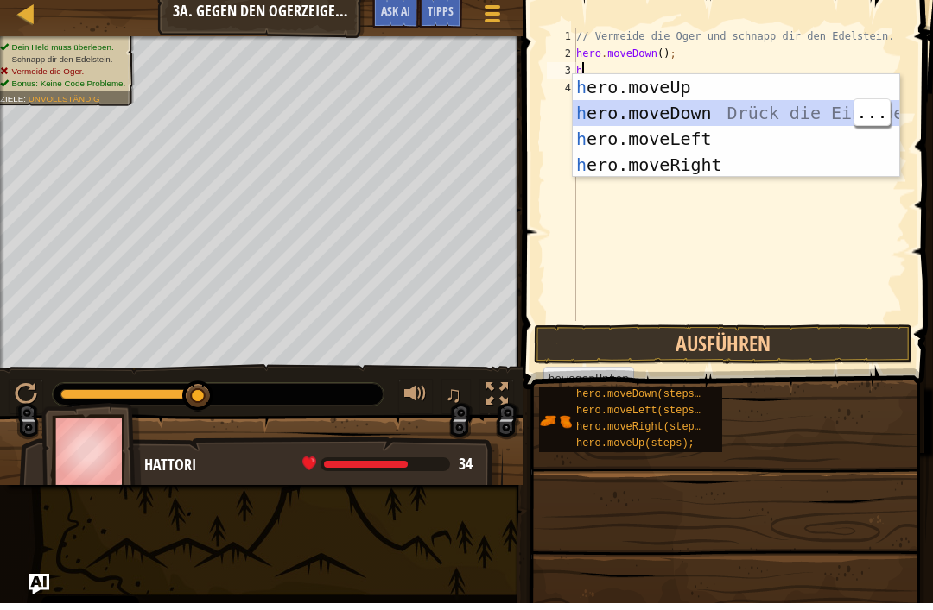
click at [655, 116] on div "h ero.moveUp Drück die Eingabetaste h ero.moveDown Drück die Eingabetaste h ero…" at bounding box center [735, 158] width 326 height 155
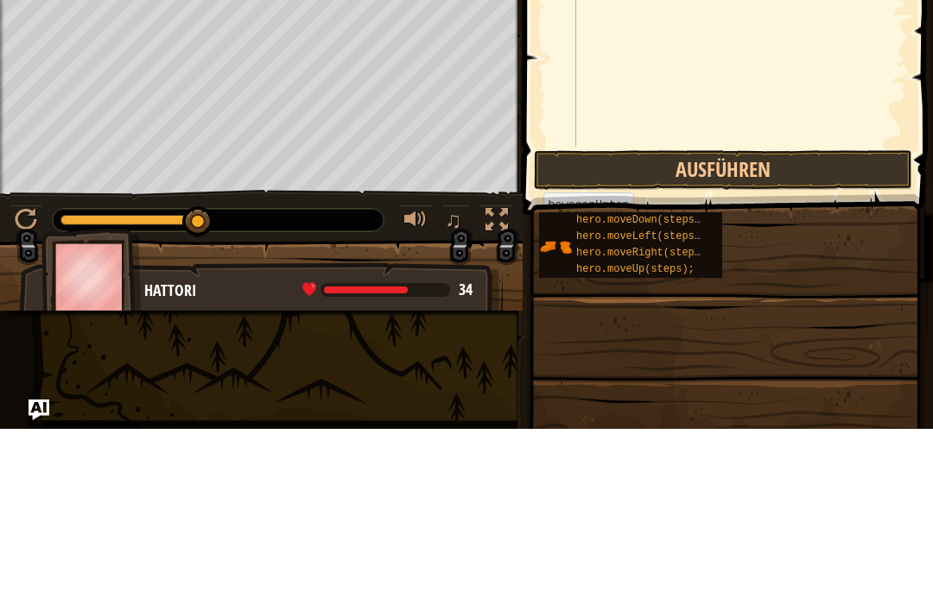
click at [655, 332] on button "Ausführen" at bounding box center [723, 352] width 378 height 40
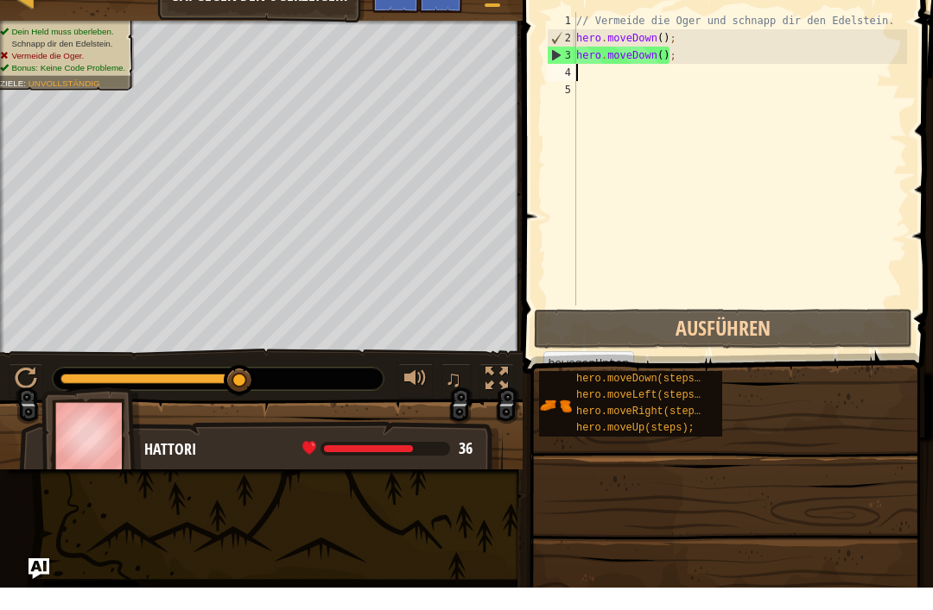
type textarea "h"
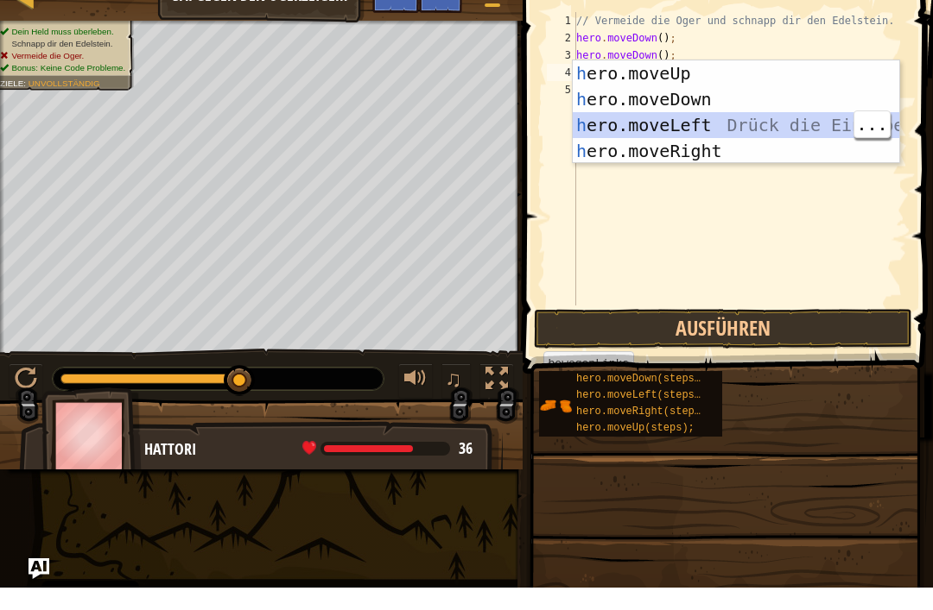
click at [655, 123] on div "h ero.moveUp Drück die Eingabetaste h ero.moveDown Drück die Eingabetaste h ero…" at bounding box center [735, 160] width 326 height 155
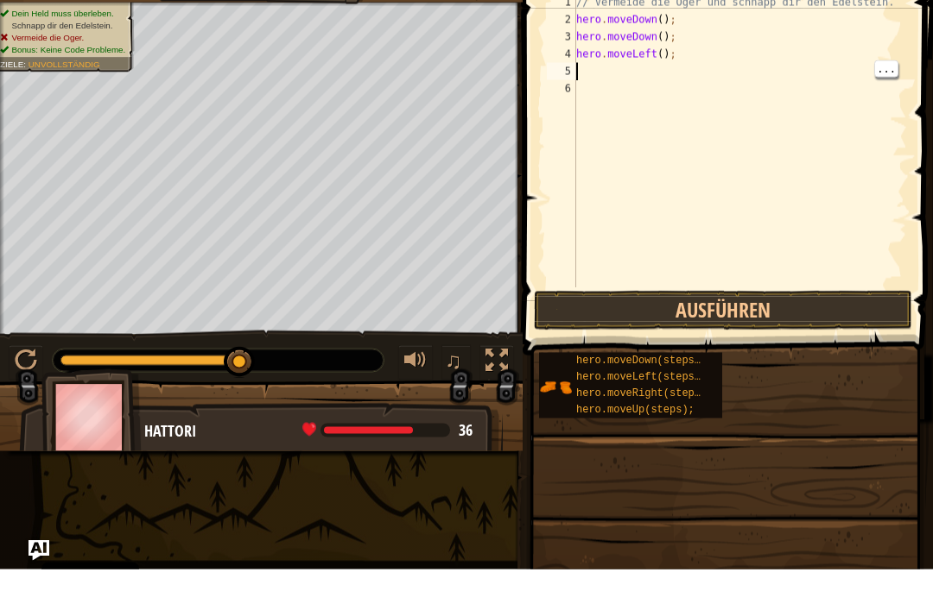
click at [619, 69] on div "// Vermeide die Oger und schnapp dir den Edelstein. hero . moveDown ( ) ; hero …" at bounding box center [739, 199] width 334 height 328
type textarea "h"
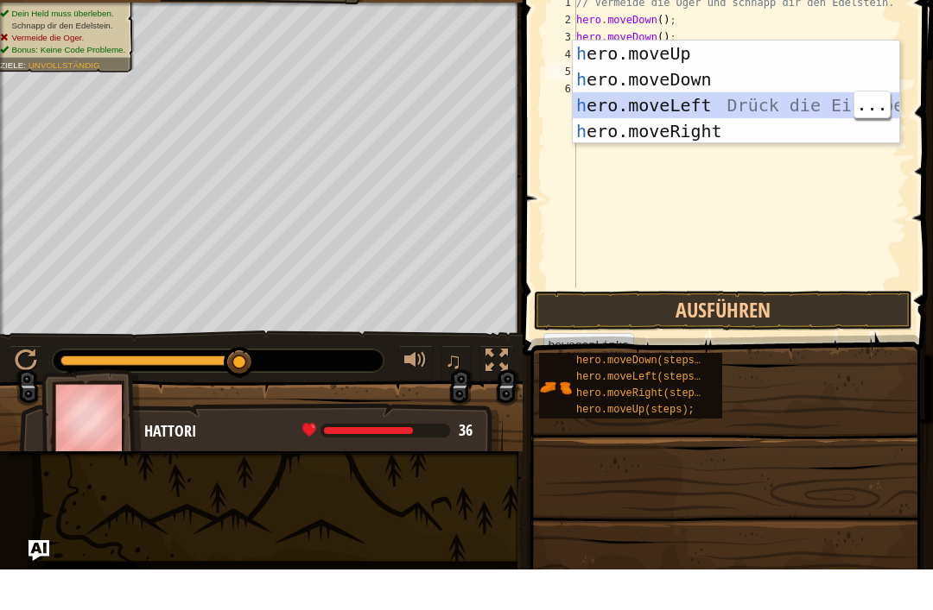
click at [655, 111] on div "h ero.moveUp Drück die Eingabetaste h ero.moveDown Drück die Eingabetaste h ero…" at bounding box center [735, 158] width 326 height 155
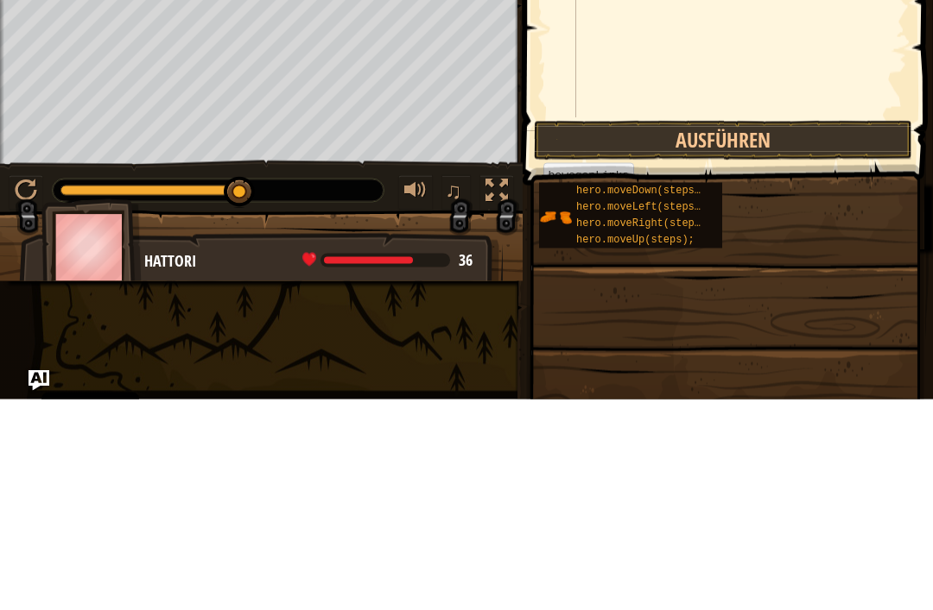
click at [655, 332] on button "Ausführen" at bounding box center [723, 352] width 378 height 40
